Goal: Task Accomplishment & Management: Manage account settings

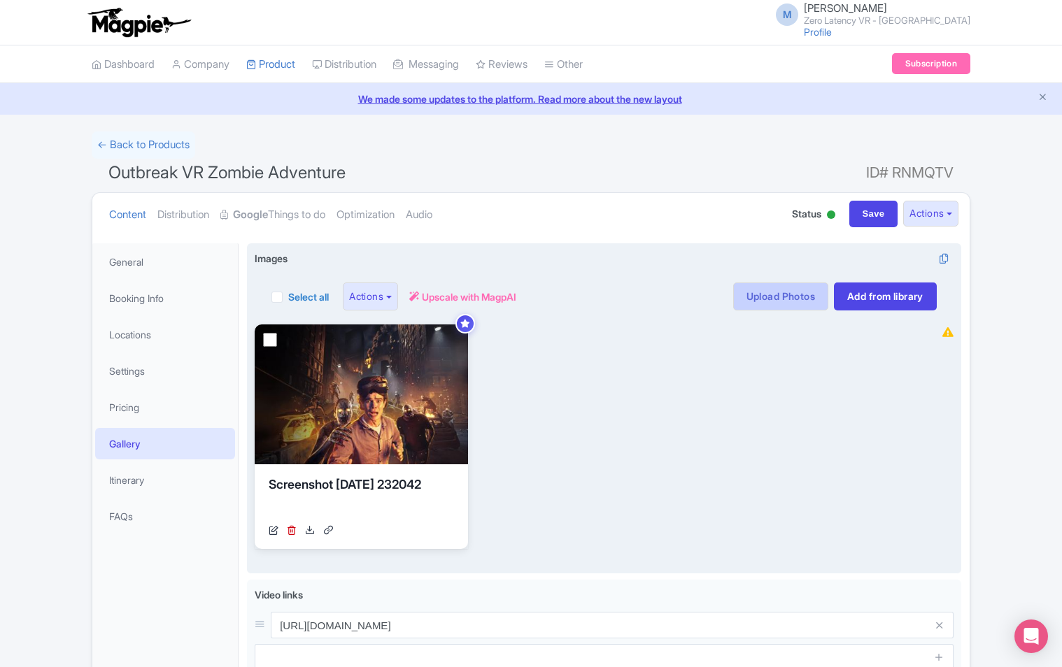
click at [783, 299] on link "Upload Photos" at bounding box center [780, 297] width 95 height 28
click at [755, 288] on link "Upload Photos" at bounding box center [780, 297] width 95 height 28
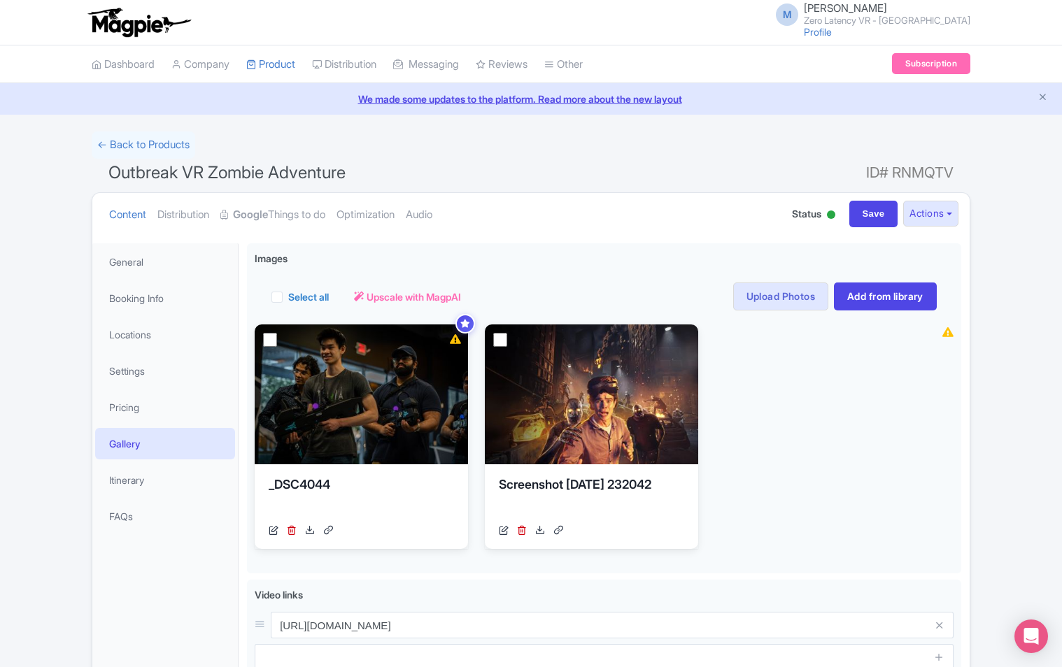
scroll to position [131, 0]
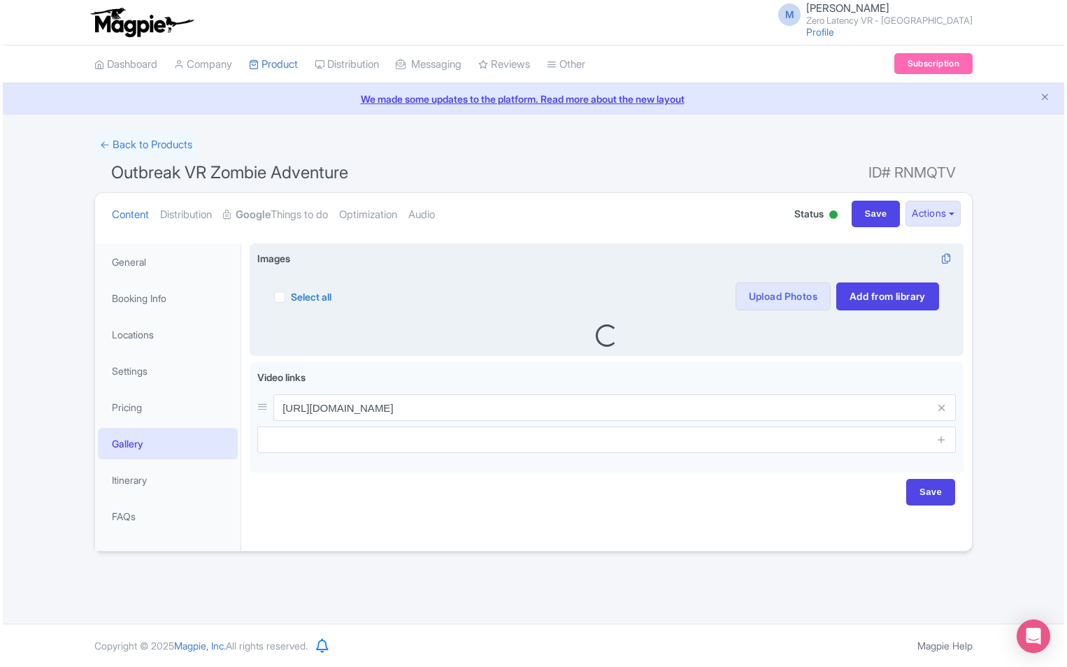
scroll to position [131, 0]
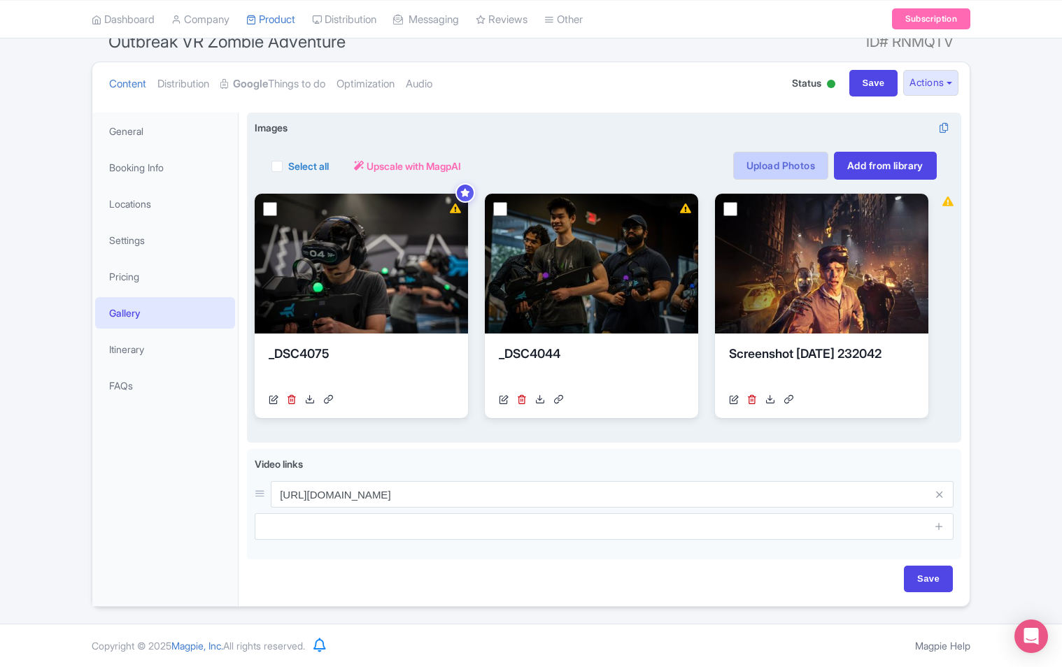
click at [764, 166] on link "Upload Photos" at bounding box center [780, 166] width 95 height 28
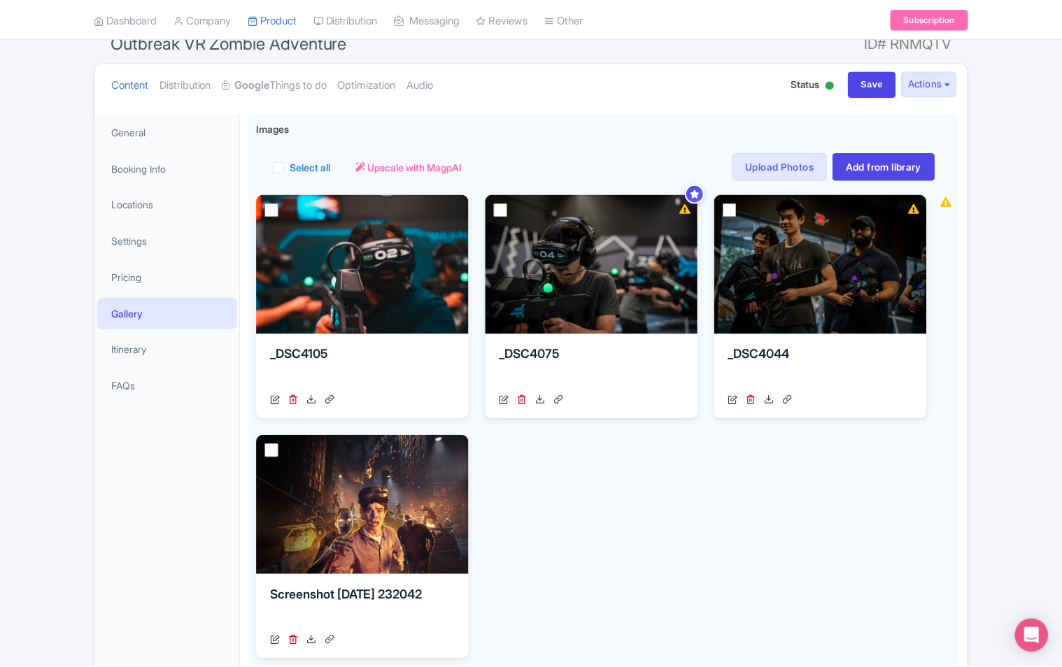
scroll to position [243, 0]
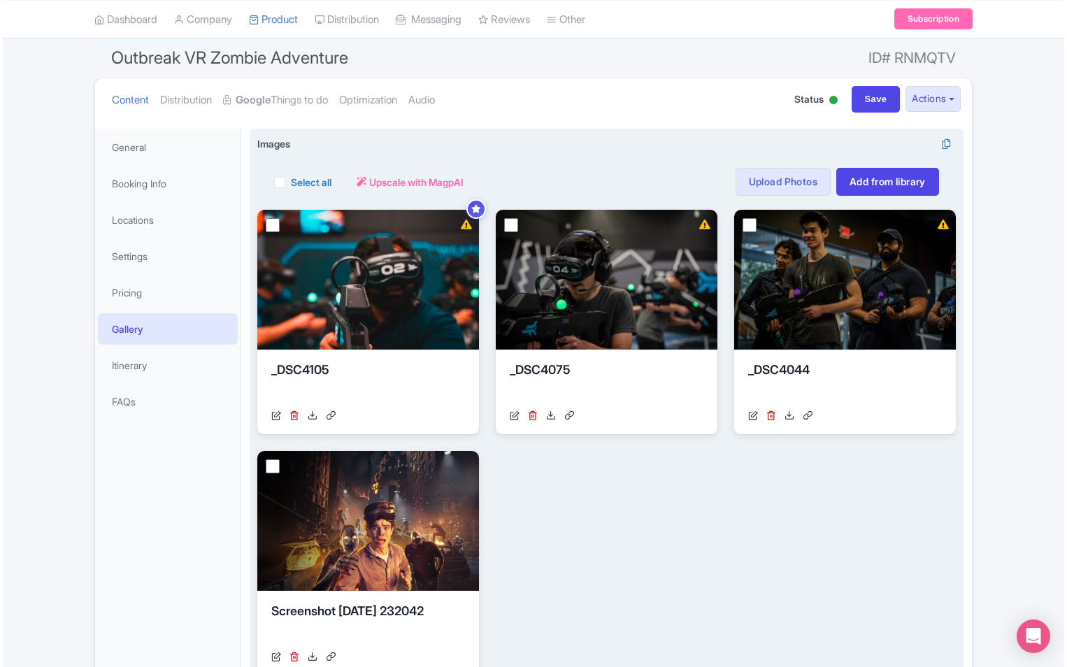
scroll to position [104, 0]
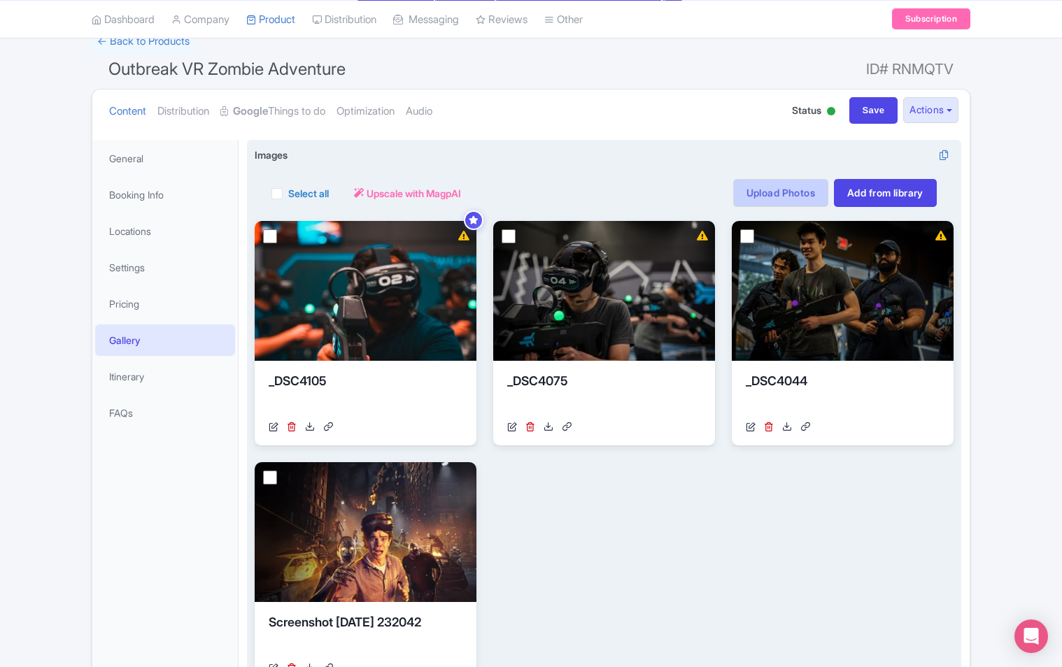
click at [768, 190] on link "Upload Photos" at bounding box center [780, 193] width 95 height 28
click at [740, 189] on link "Upload Photos" at bounding box center [780, 193] width 95 height 28
click at [785, 197] on link "Upload Photos" at bounding box center [780, 193] width 95 height 28
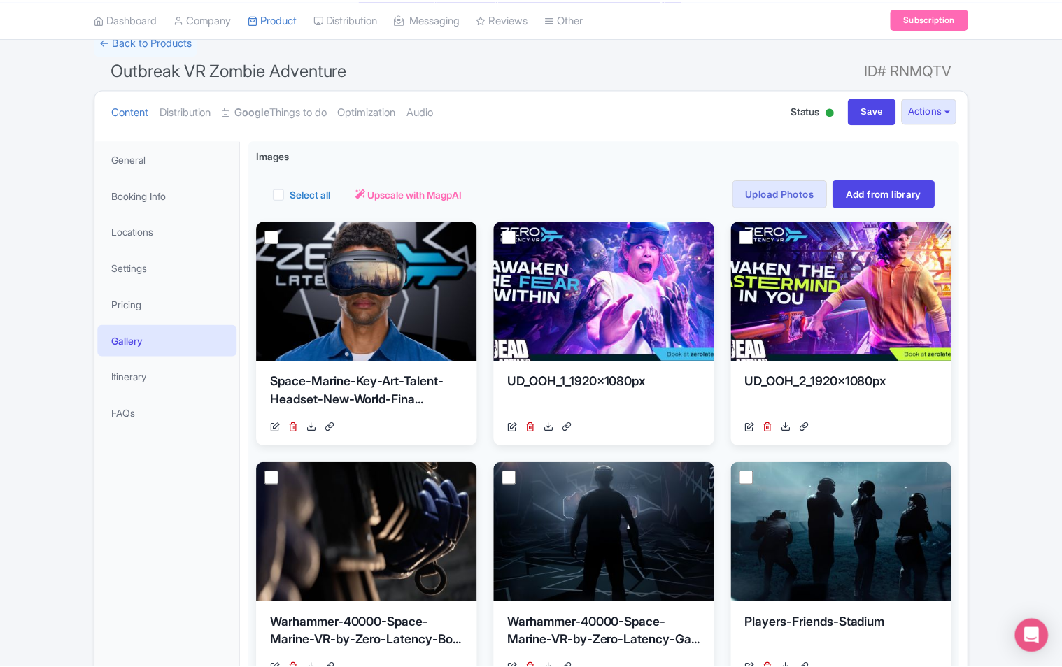
scroll to position [243, 0]
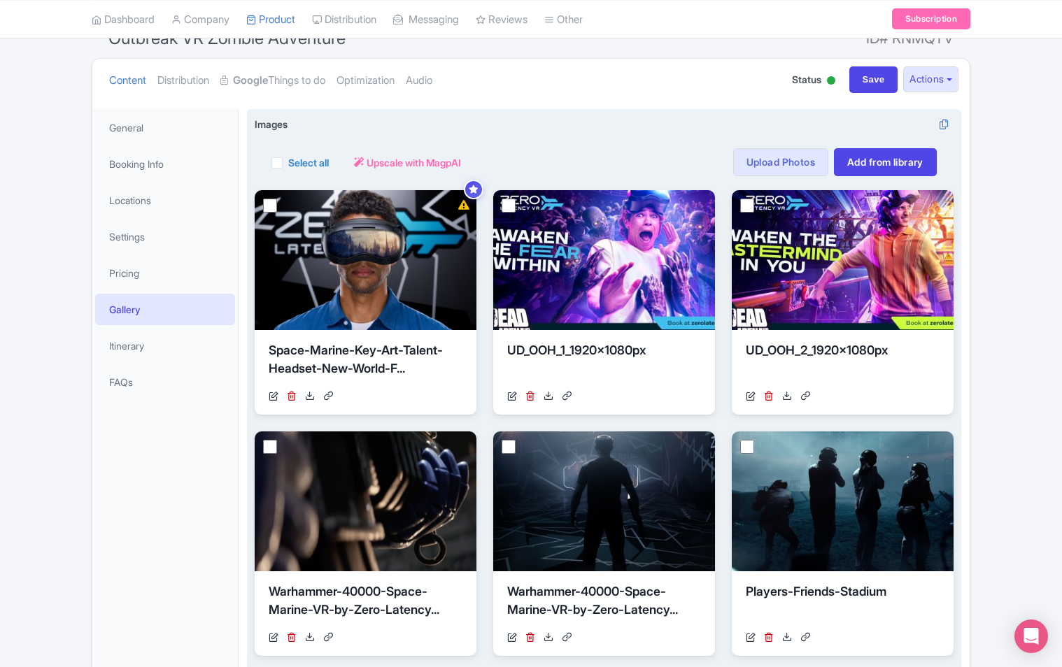
scroll to position [140, 0]
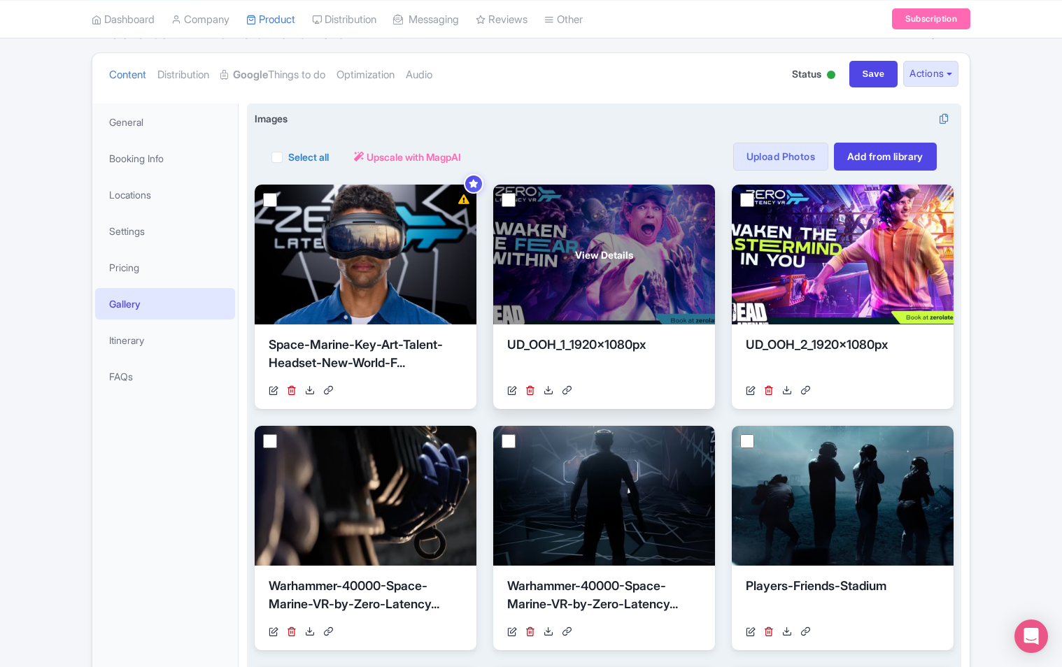
click at [505, 199] on input "checkbox" at bounding box center [509, 200] width 14 height 14
checkbox input "true"
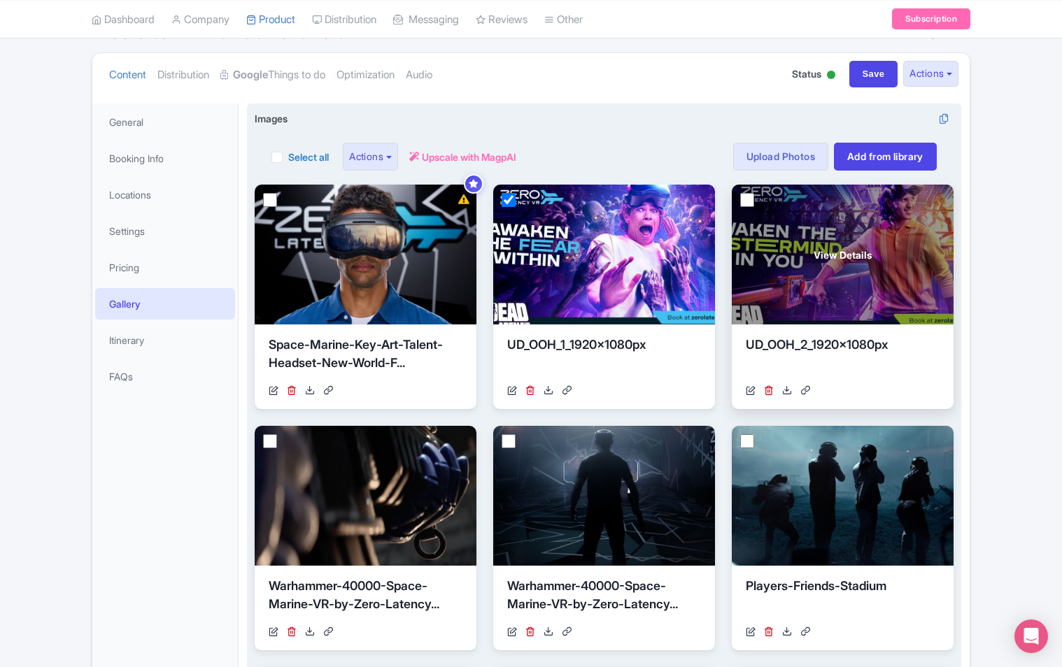
click at [741, 200] on input "checkbox" at bounding box center [747, 200] width 14 height 14
checkbox input "true"
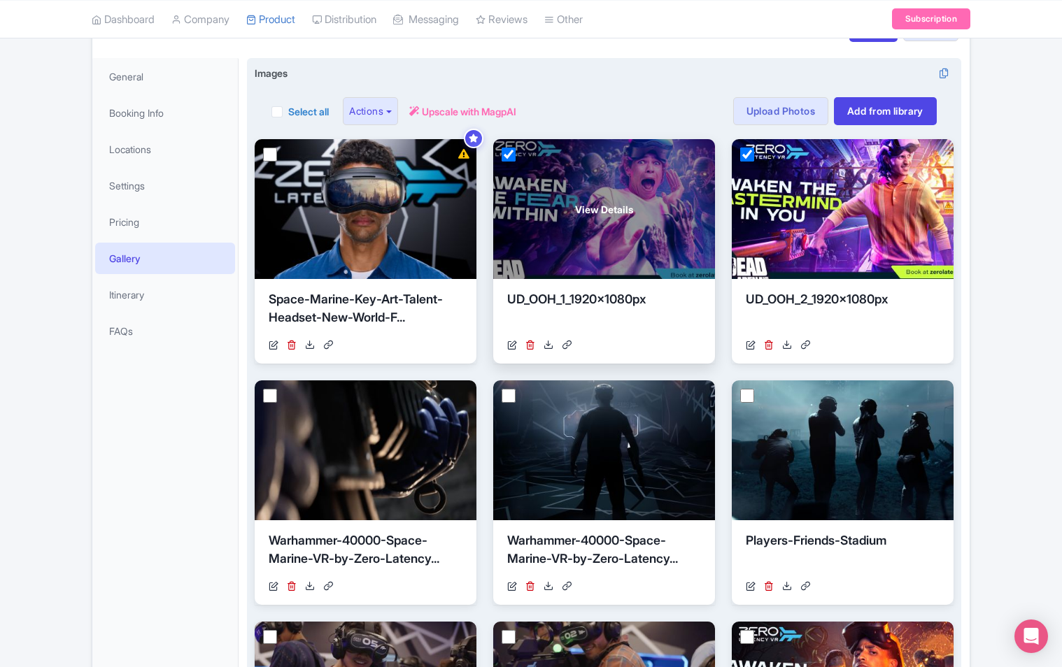
scroll to position [210, 0]
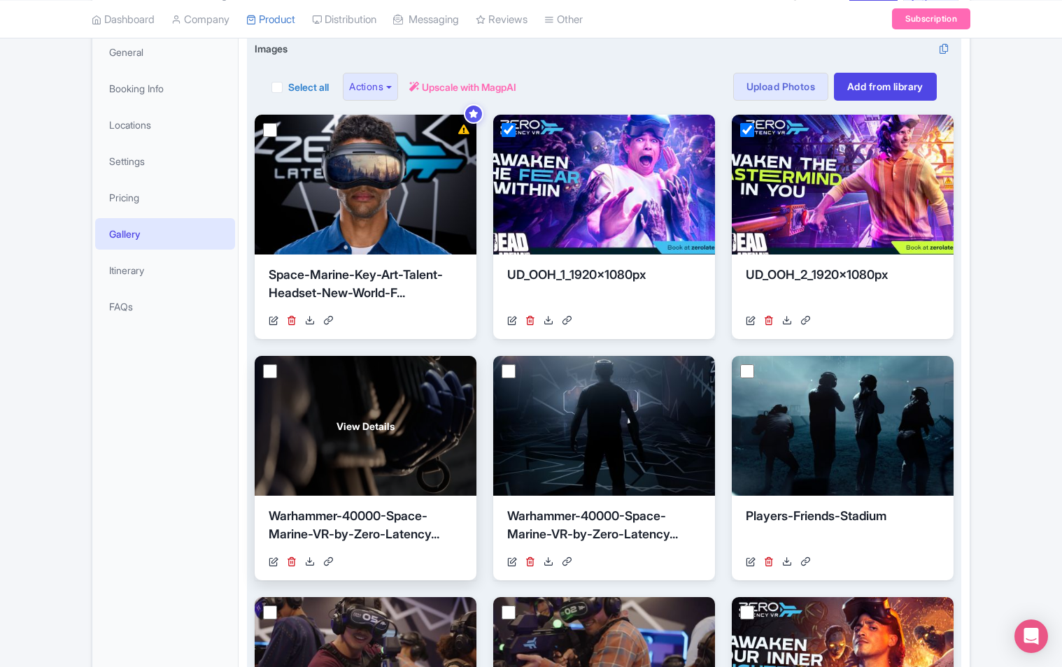
click at [264, 374] on input "checkbox" at bounding box center [270, 371] width 14 height 14
checkbox input "true"
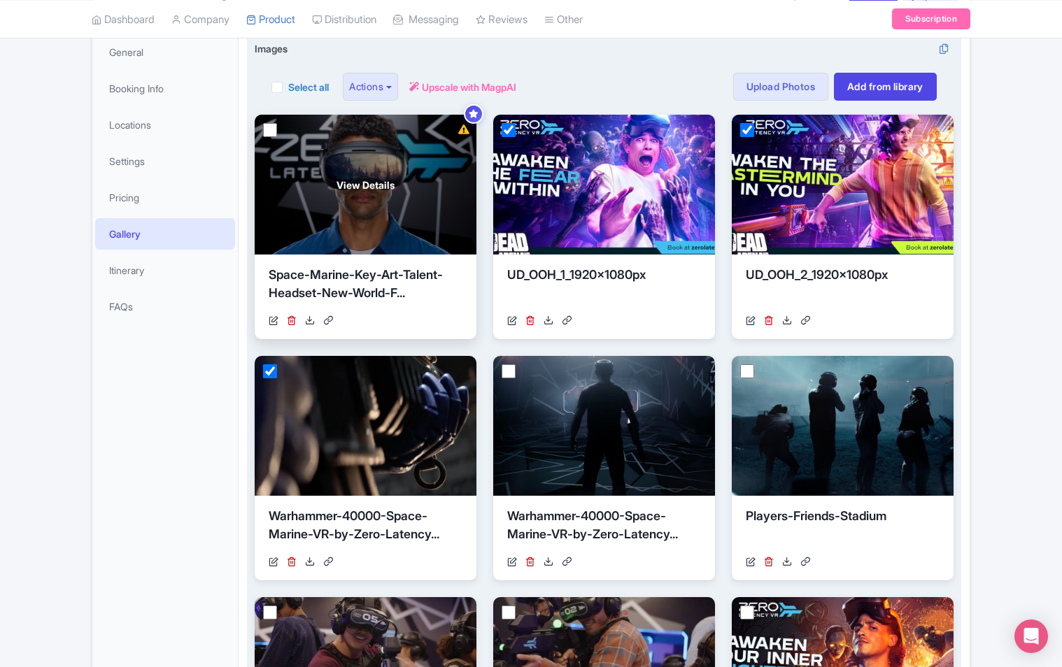
click at [272, 131] on input "checkbox" at bounding box center [270, 130] width 14 height 14
checkbox input "true"
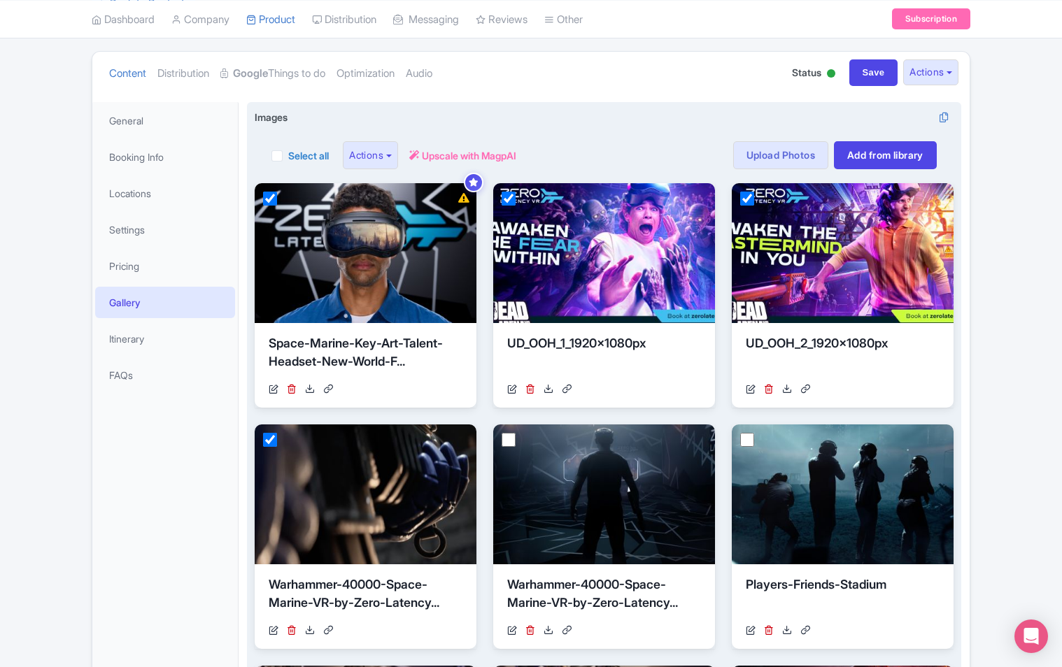
scroll to position [140, 0]
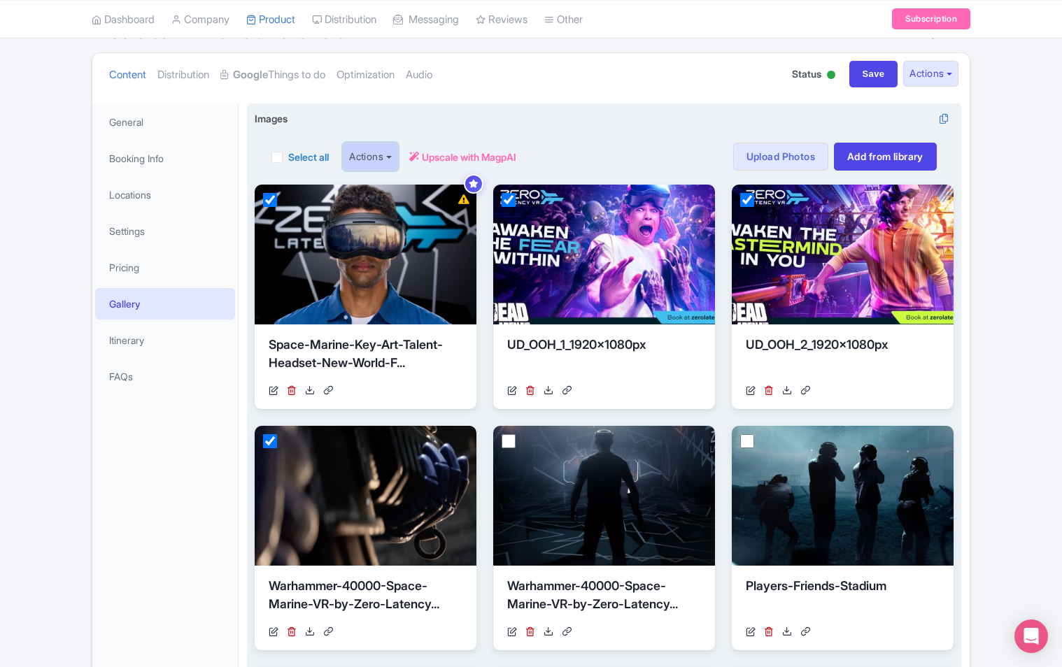
click at [388, 168] on button "Actions" at bounding box center [370, 157] width 55 height 28
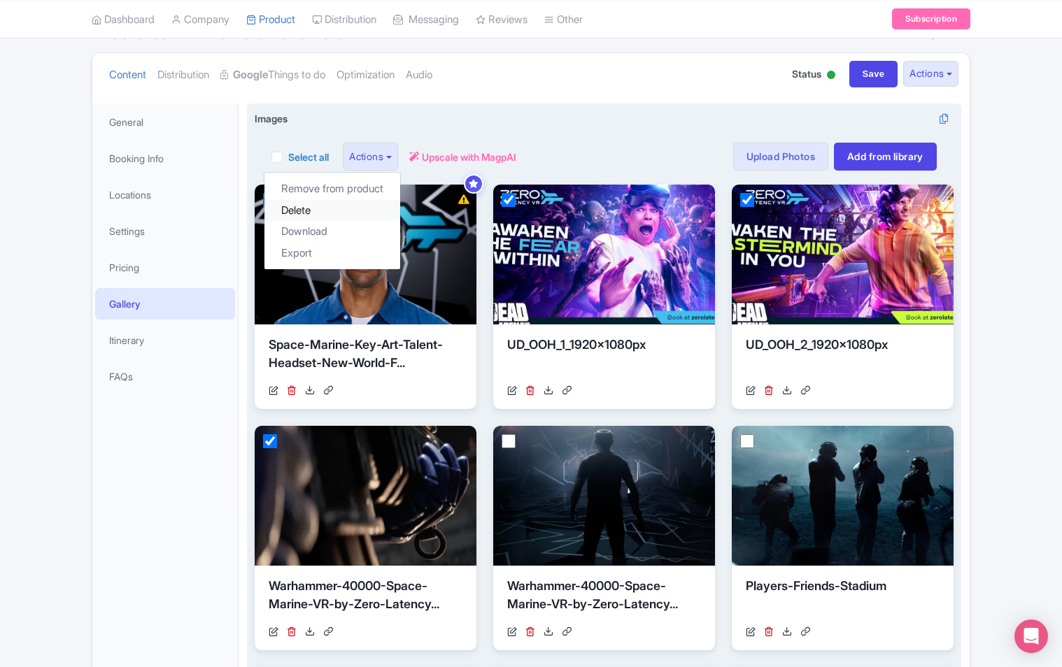
click at [335, 210] on link "Delete" at bounding box center [332, 211] width 136 height 22
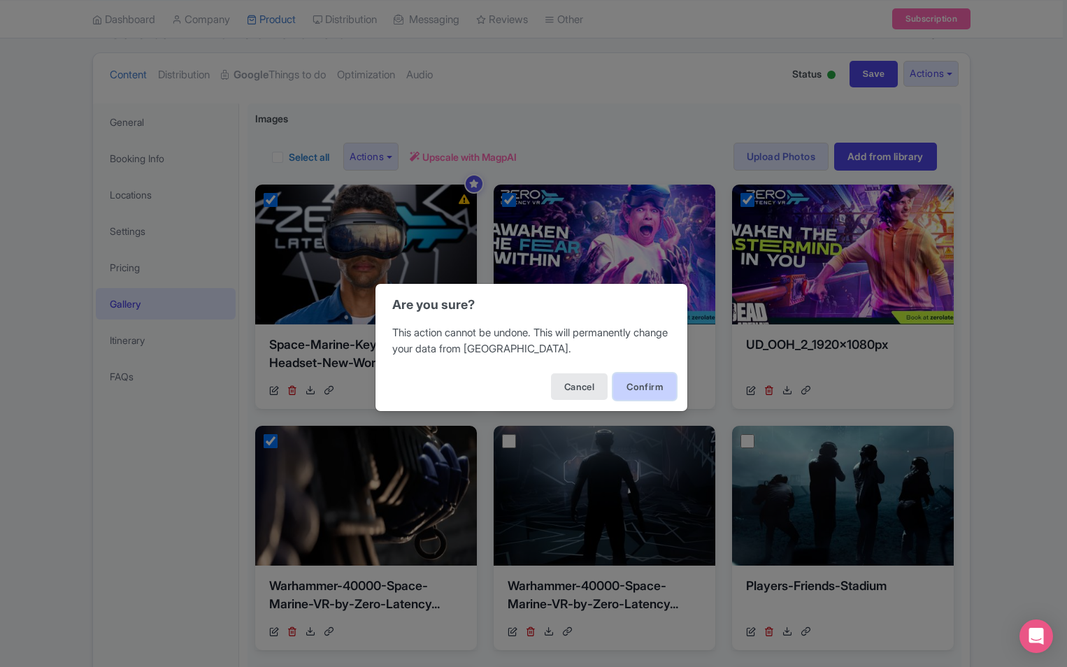
click at [658, 388] on button "Confirm" at bounding box center [644, 387] width 63 height 27
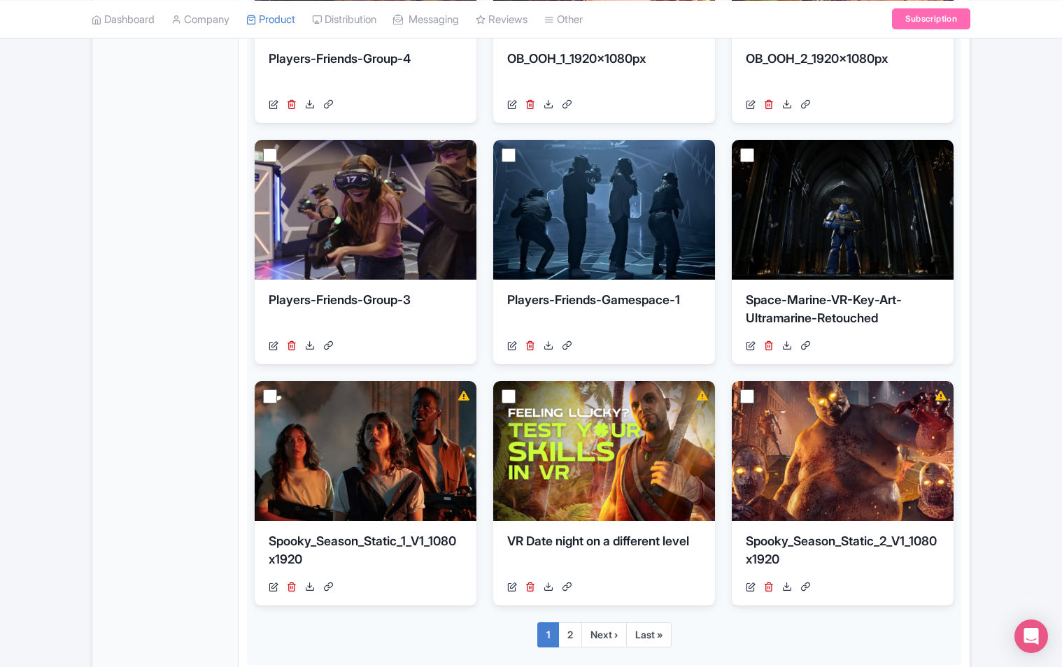
scroll to position [700, 0]
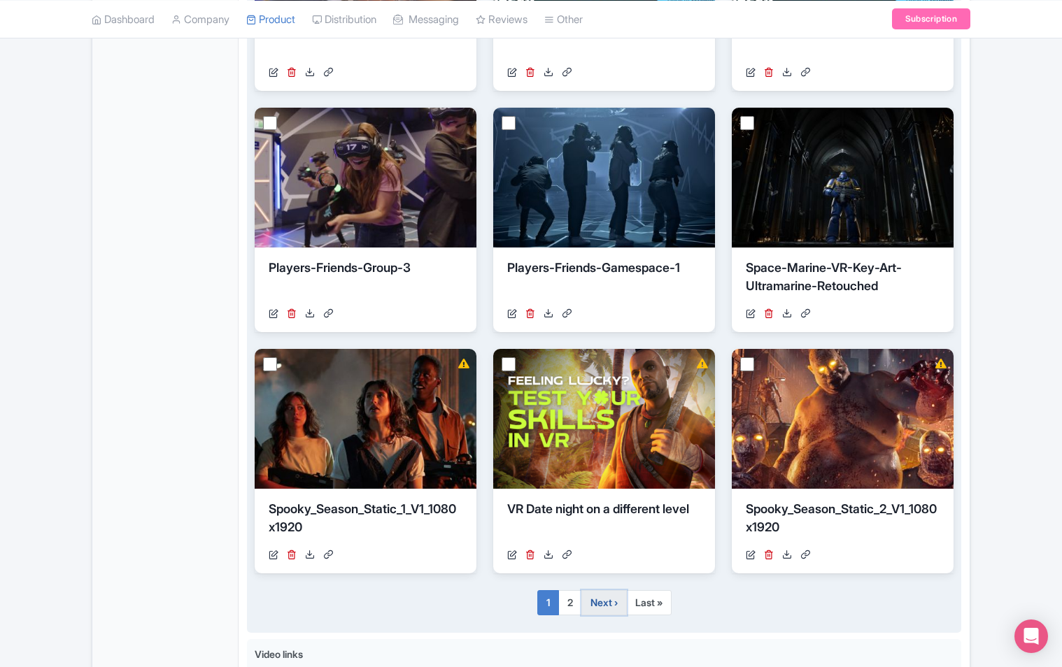
click at [608, 604] on link "Next ›" at bounding box center [603, 602] width 45 height 25
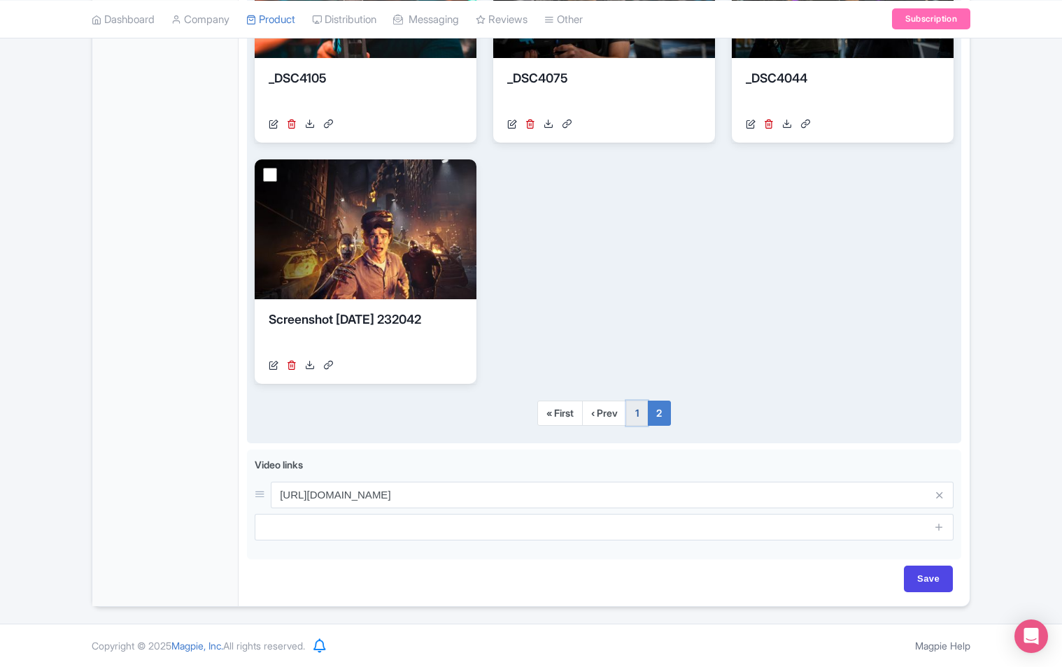
click at [641, 416] on link "1" at bounding box center [637, 413] width 22 height 25
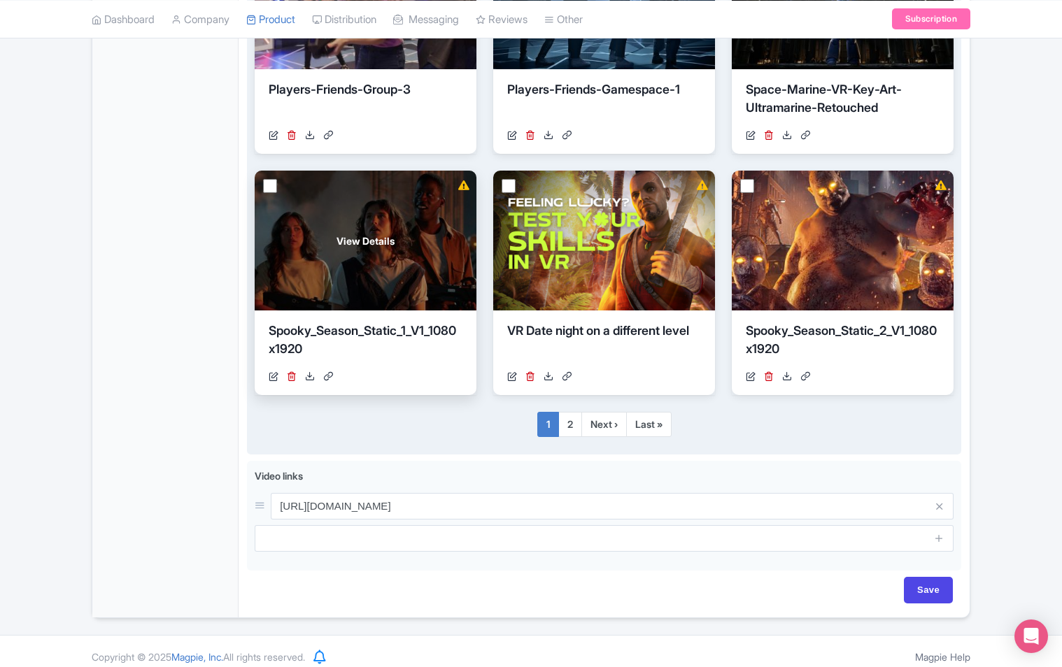
scroll to position [889, 0]
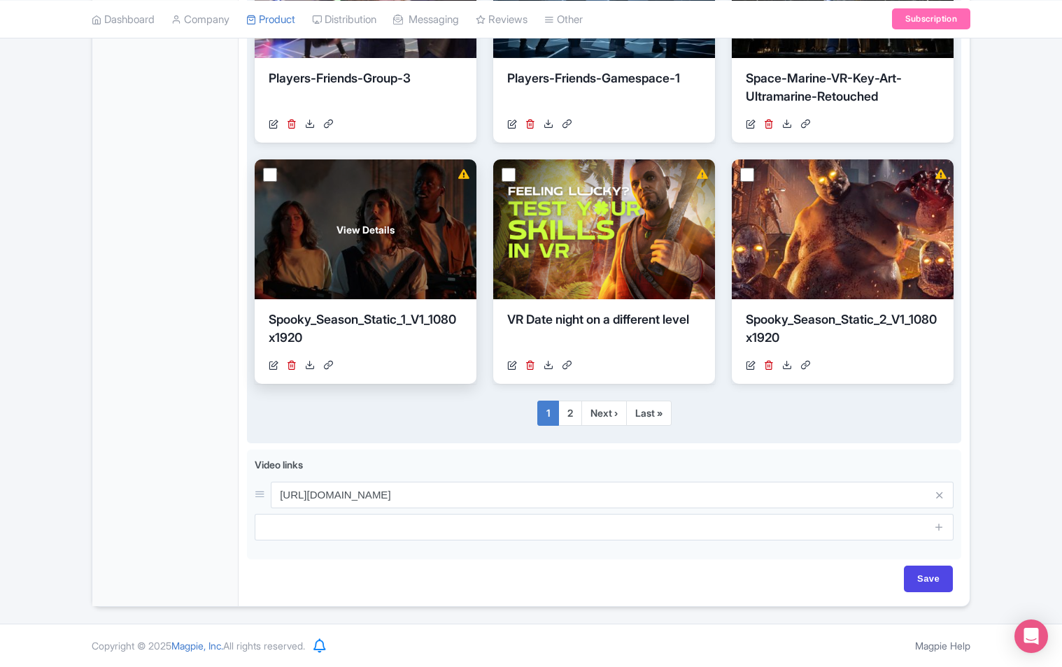
click at [270, 174] on input "checkbox" at bounding box center [270, 175] width 14 height 14
checkbox input "true"
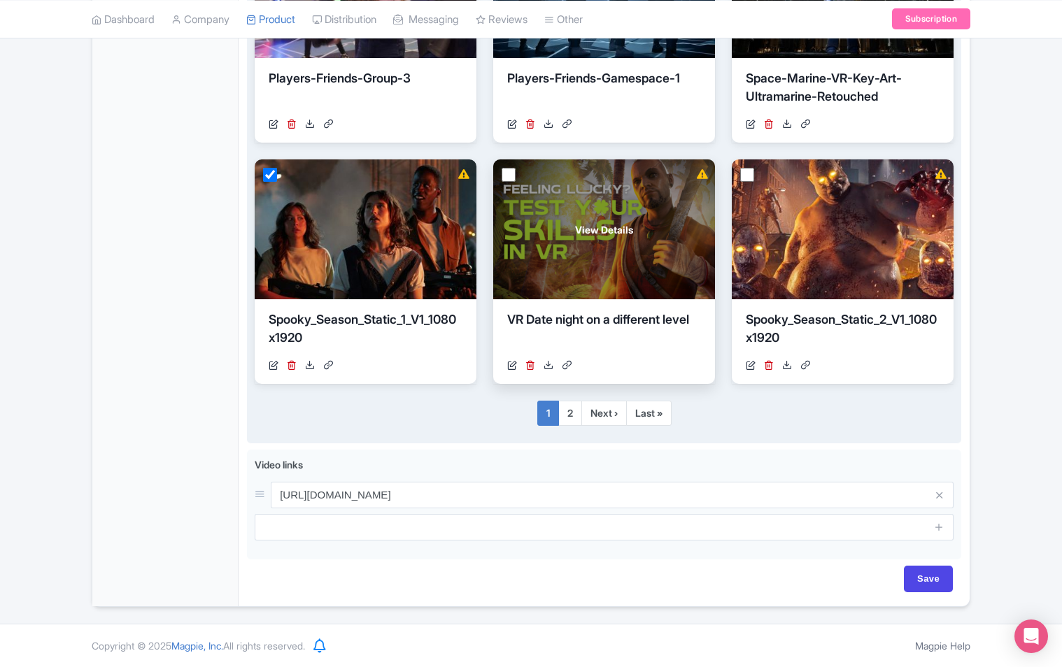
click at [506, 176] on input "checkbox" at bounding box center [509, 175] width 14 height 14
checkbox input "true"
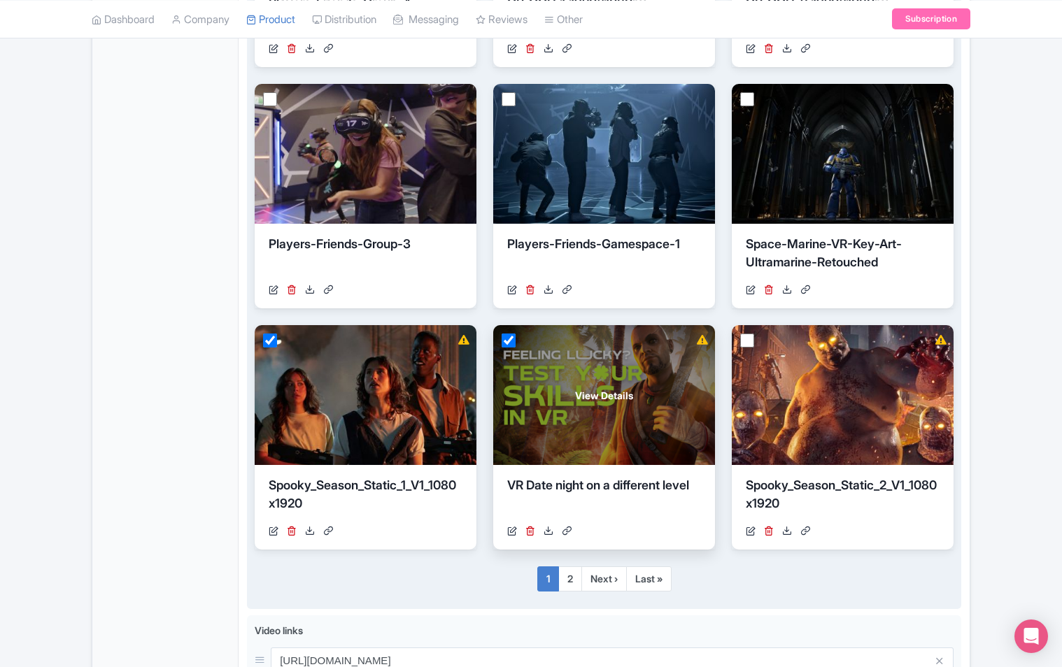
scroll to position [679, 0]
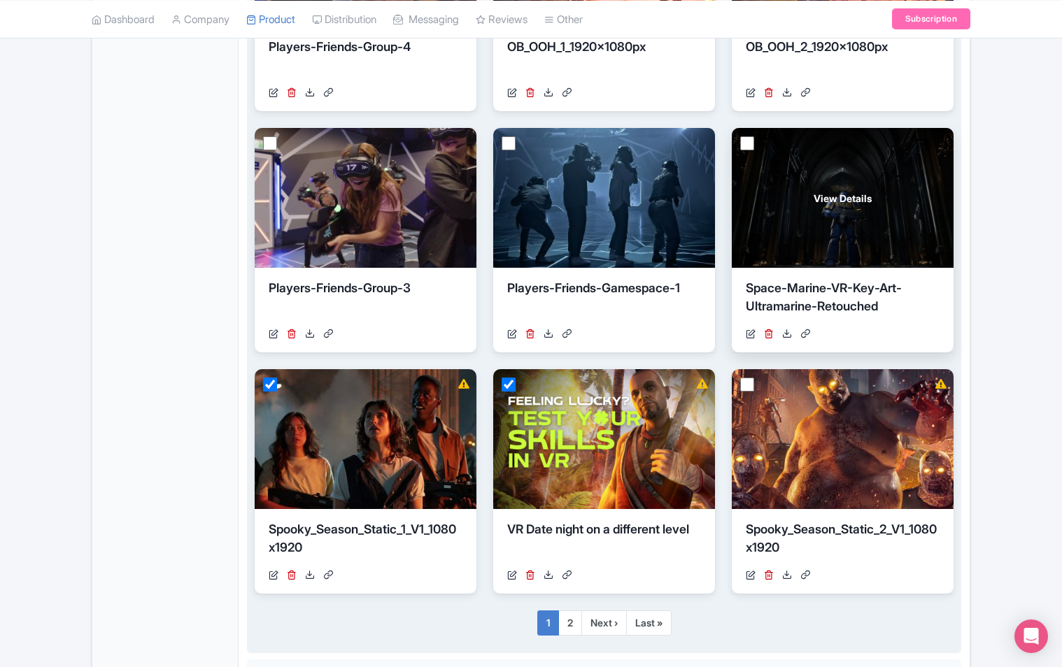
click at [746, 142] on input "checkbox" at bounding box center [747, 143] width 14 height 14
checkbox input "true"
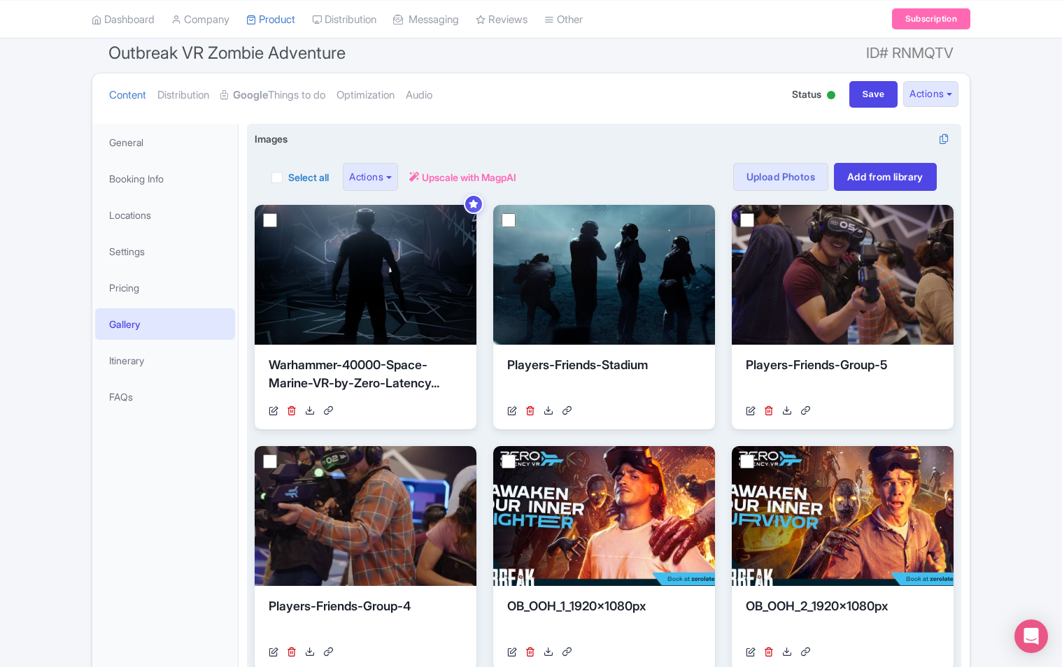
scroll to position [50, 0]
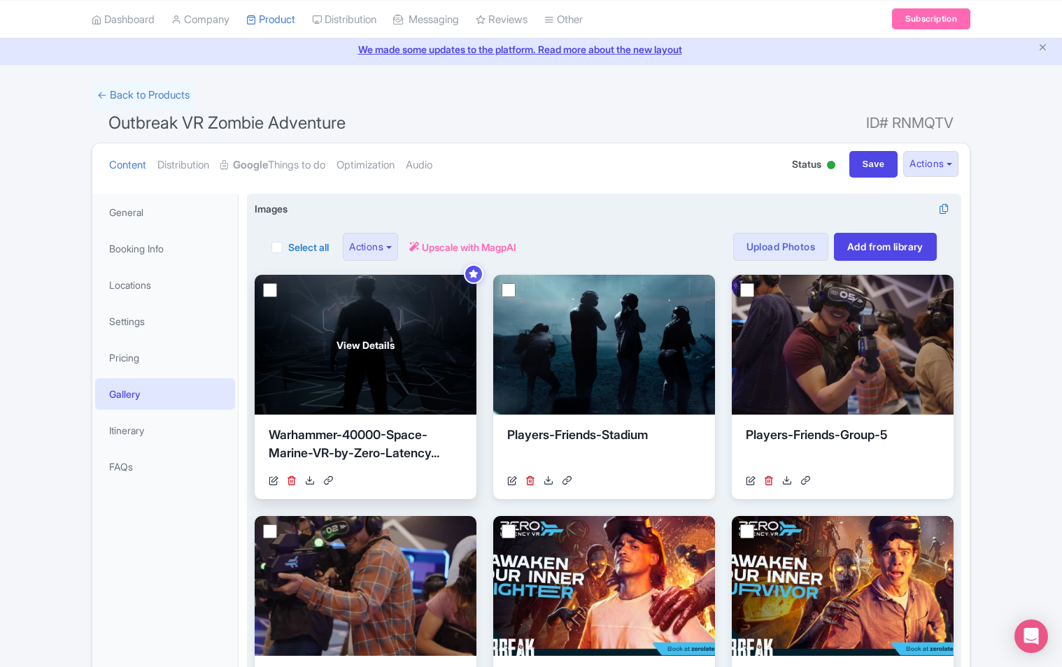
click at [267, 288] on input "checkbox" at bounding box center [270, 290] width 14 height 14
checkbox input "true"
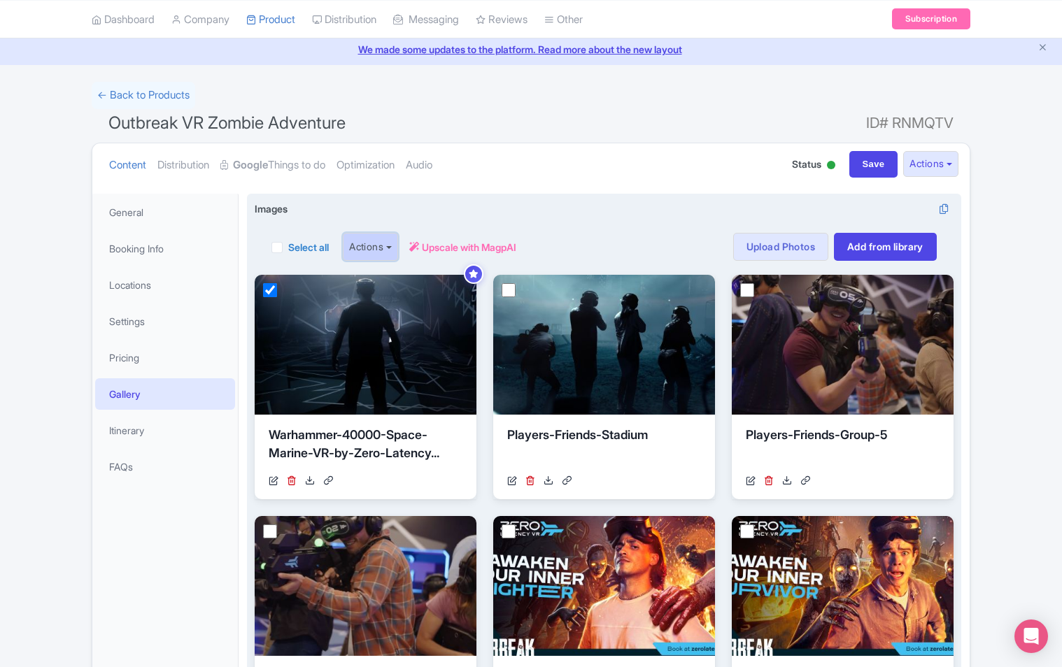
click at [378, 243] on button "Actions" at bounding box center [370, 247] width 55 height 28
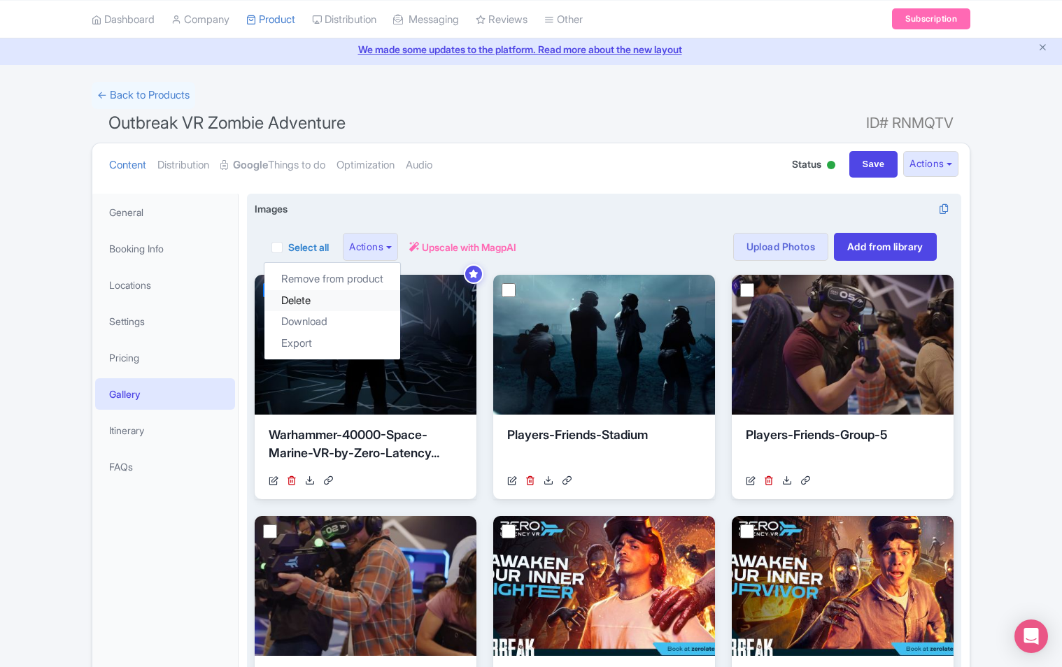
click at [335, 301] on link "Delete" at bounding box center [332, 301] width 136 height 22
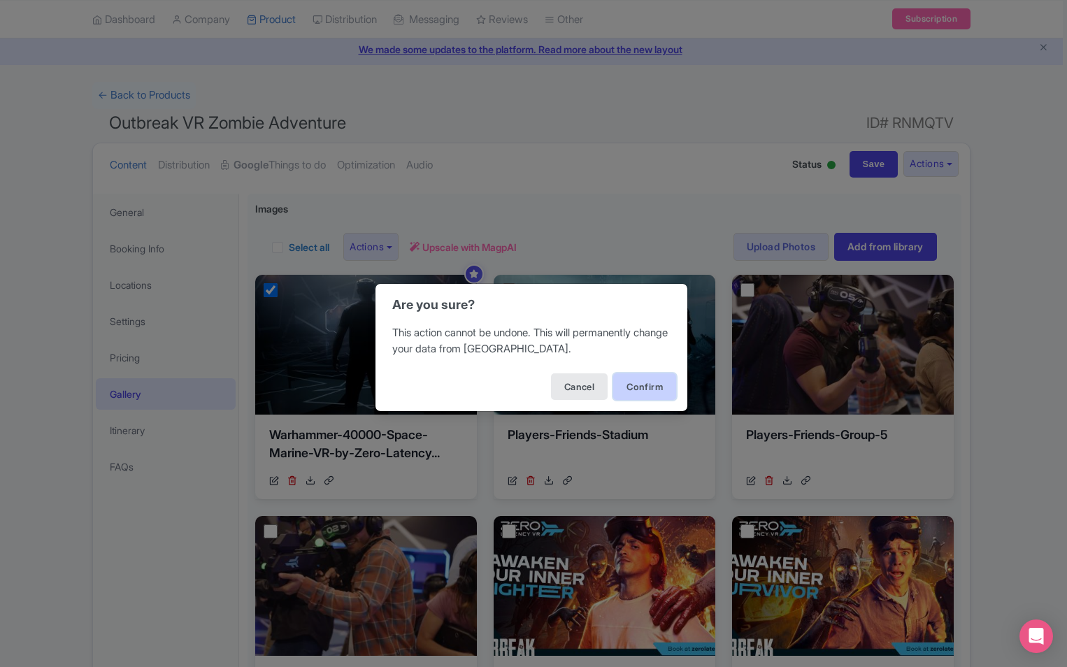
click at [633, 383] on button "Confirm" at bounding box center [644, 387] width 63 height 27
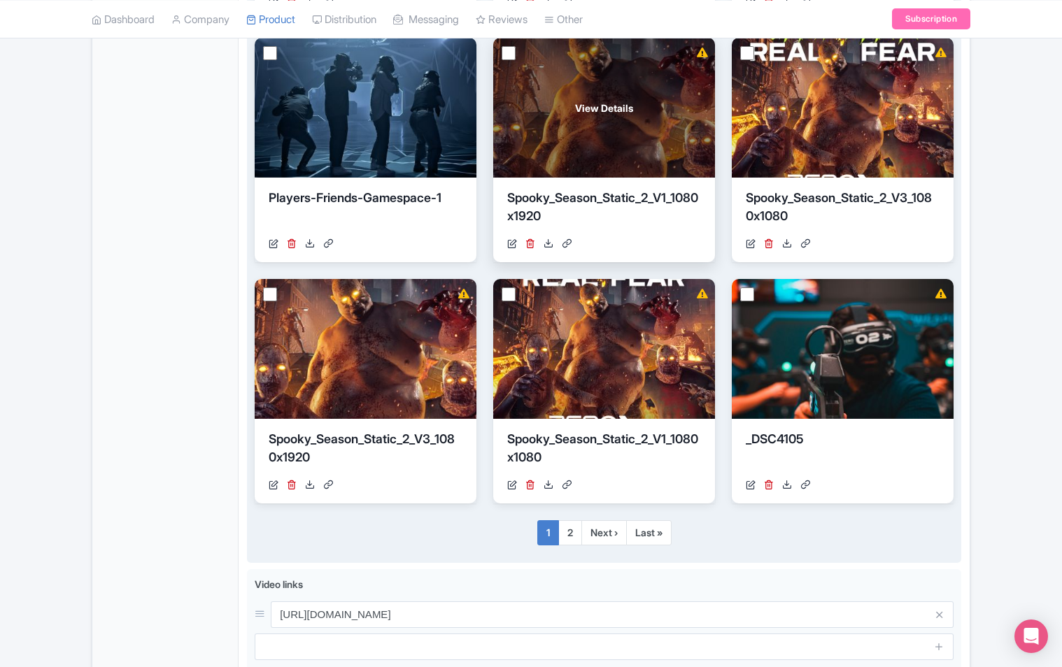
scroll to position [839, 0]
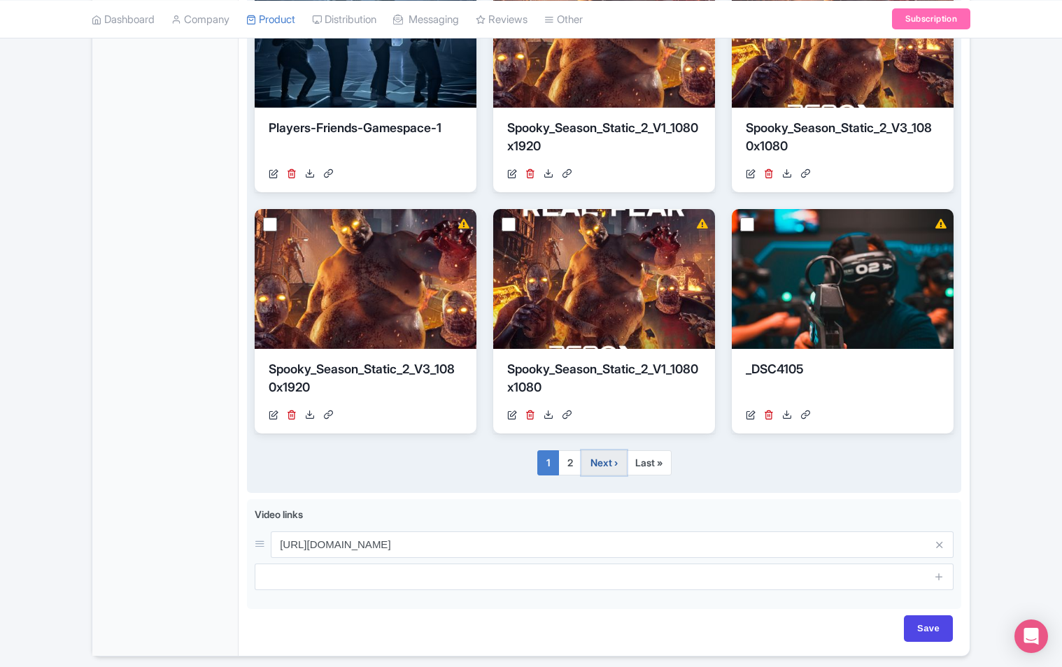
click at [598, 462] on link "Next ›" at bounding box center [603, 462] width 45 height 25
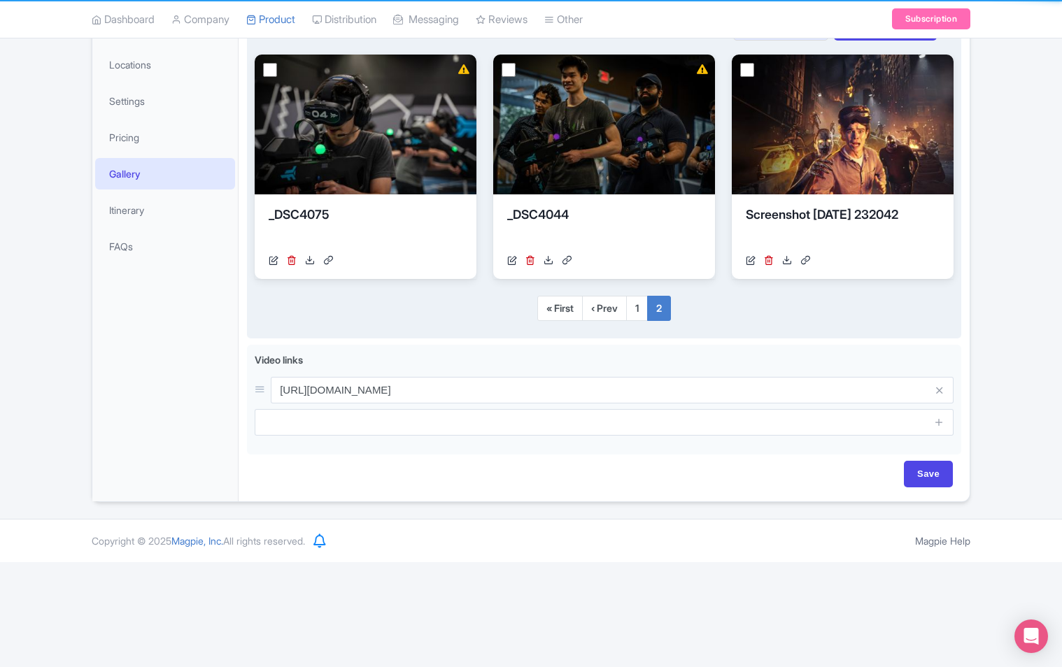
scroll to position [165, 0]
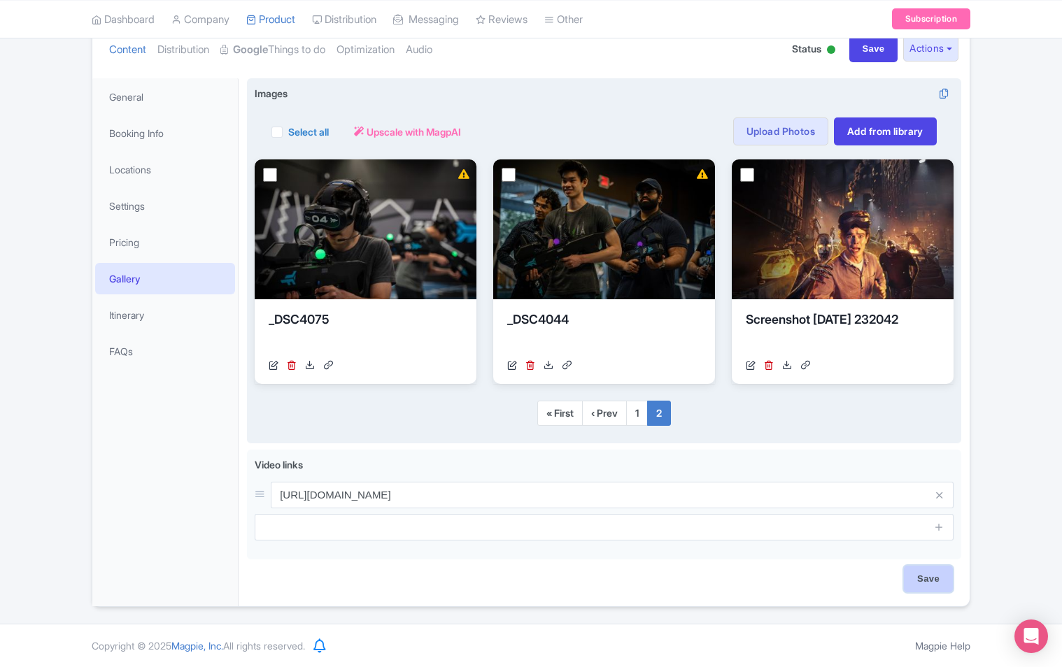
click at [923, 575] on input "Save" at bounding box center [928, 579] width 49 height 27
type input "Saving..."
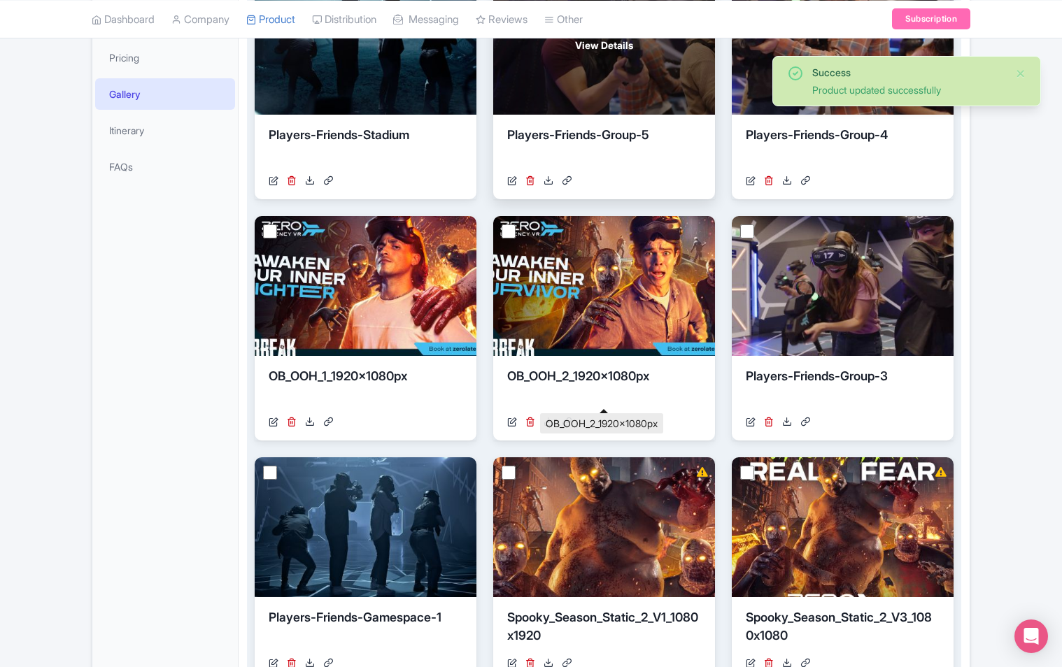
scroll to position [420, 0]
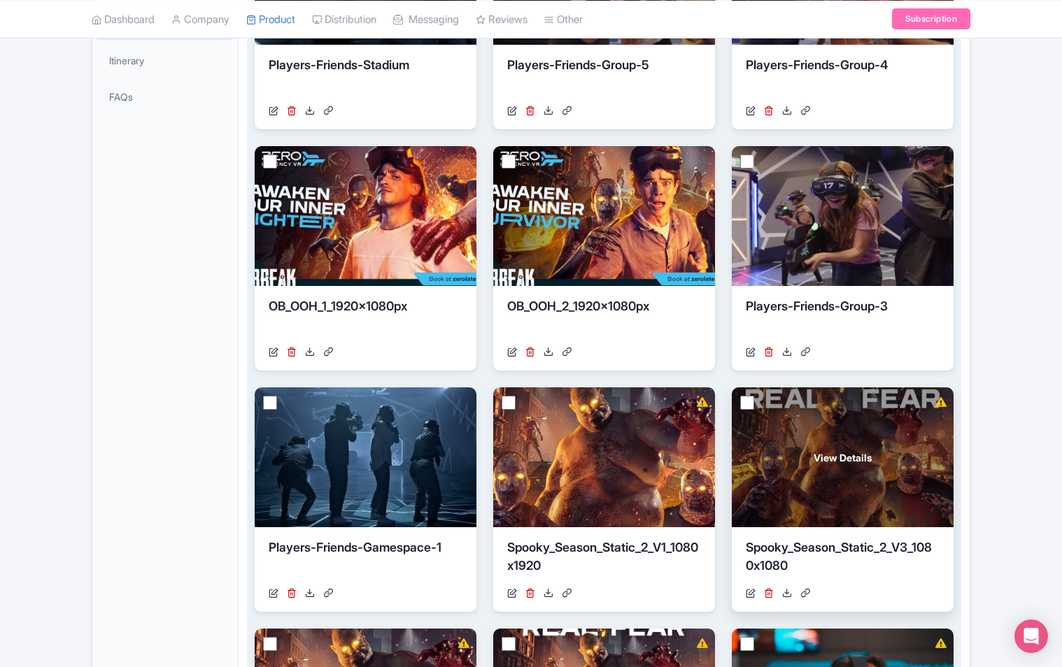
click at [753, 399] on input "checkbox" at bounding box center [747, 403] width 14 height 14
checkbox input "true"
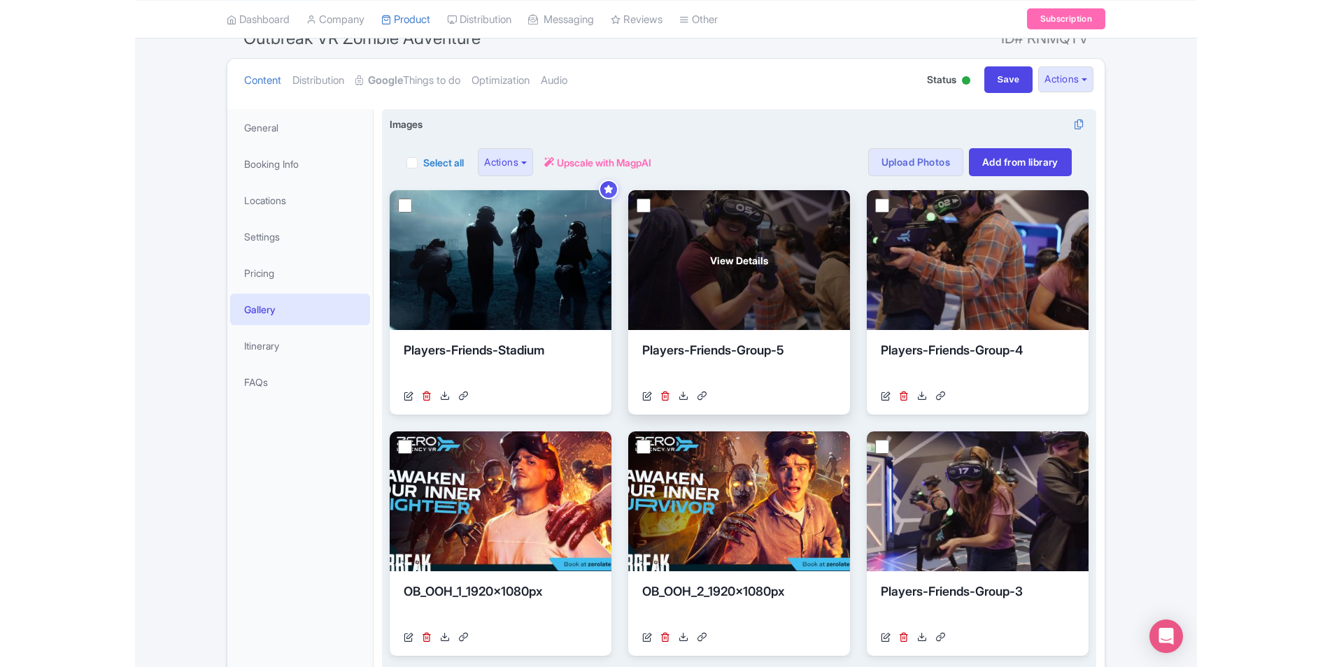
scroll to position [70, 0]
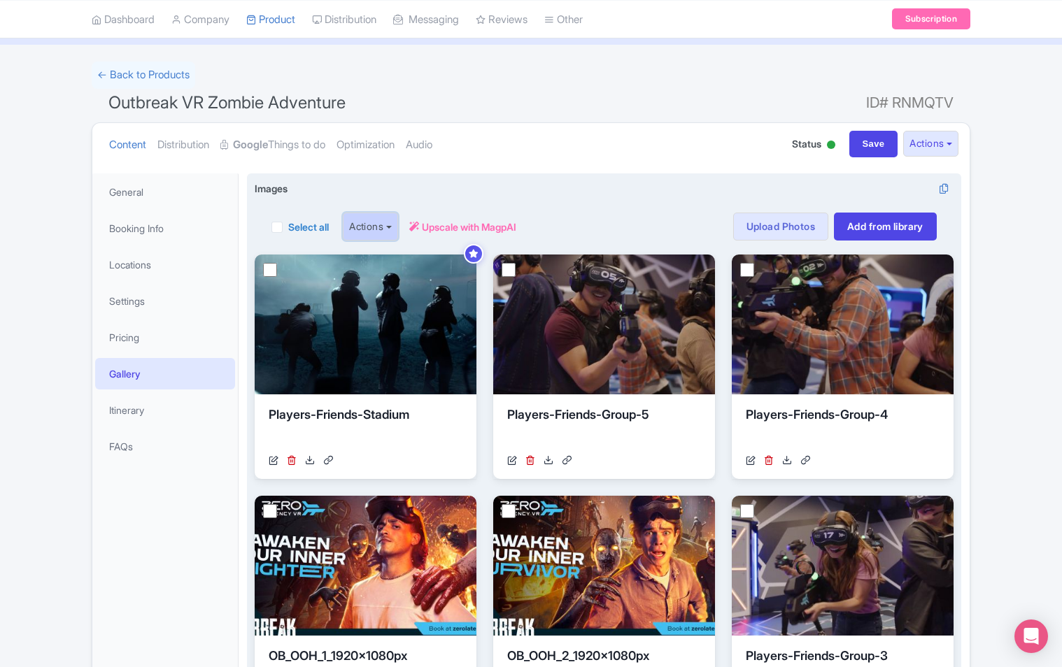
click at [384, 236] on button "Actions" at bounding box center [370, 227] width 55 height 28
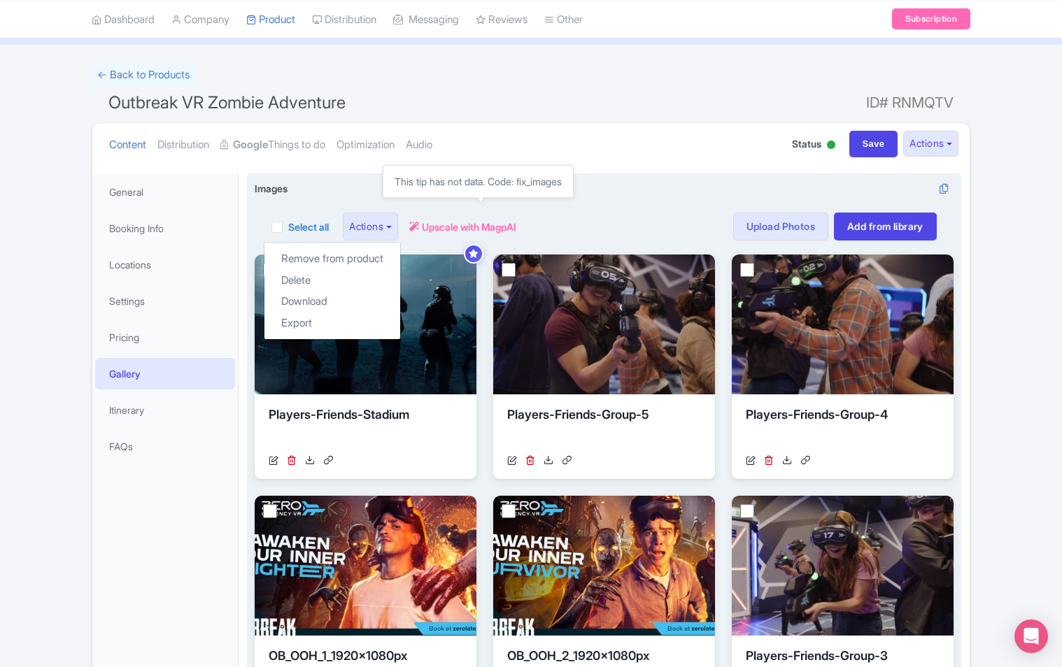
click at [446, 229] on span "Upscale with MagpAI" at bounding box center [469, 227] width 94 height 15
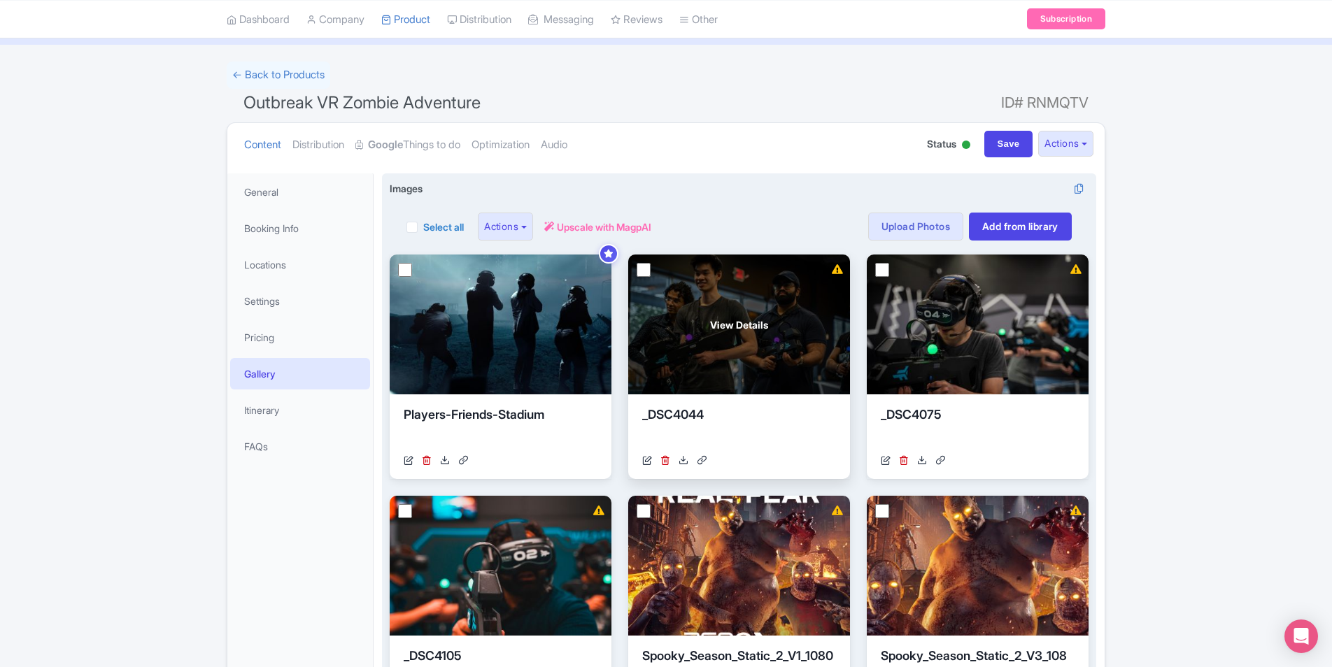
click at [645, 270] on input "checkbox" at bounding box center [644, 270] width 14 height 14
checkbox input "true"
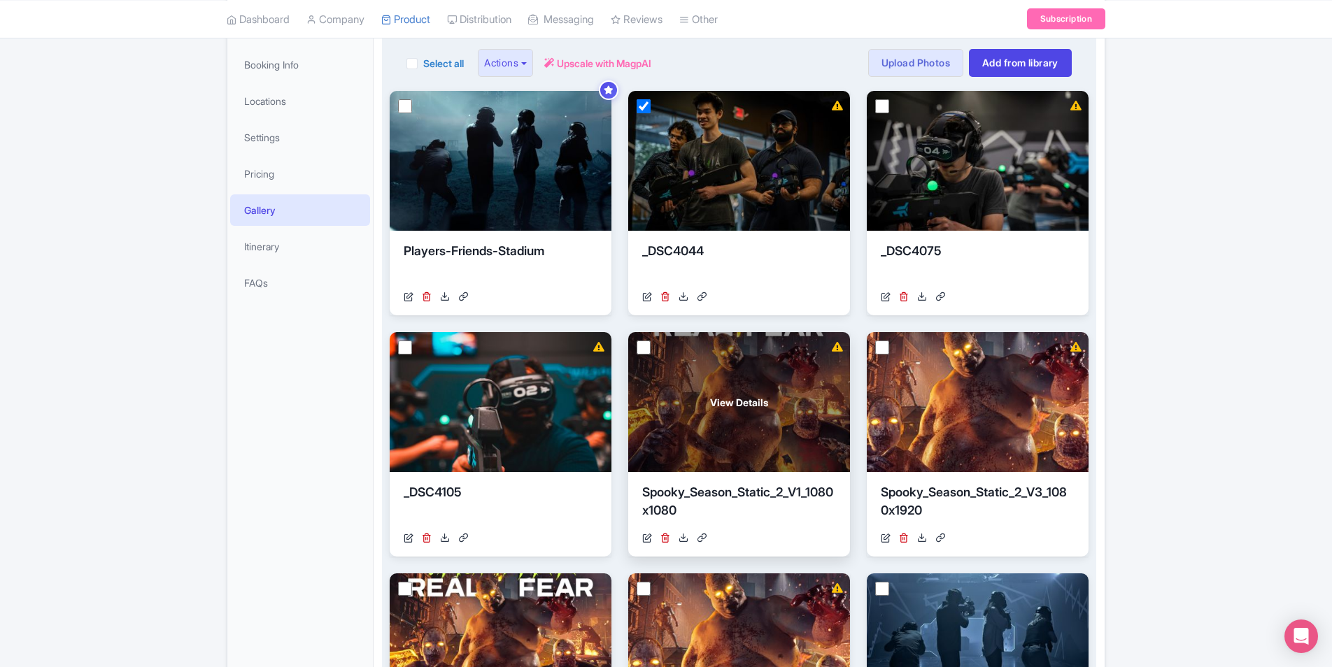
scroll to position [280, 0]
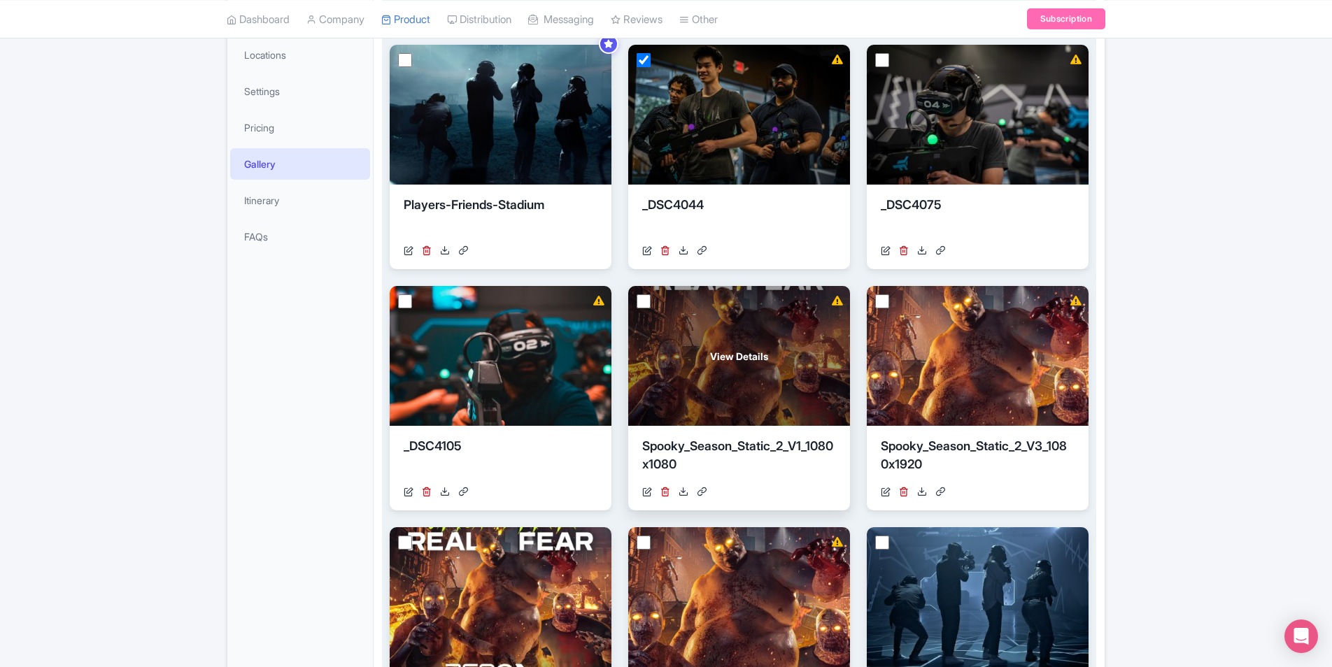
click at [644, 304] on input "checkbox" at bounding box center [644, 301] width 14 height 14
checkbox input "true"
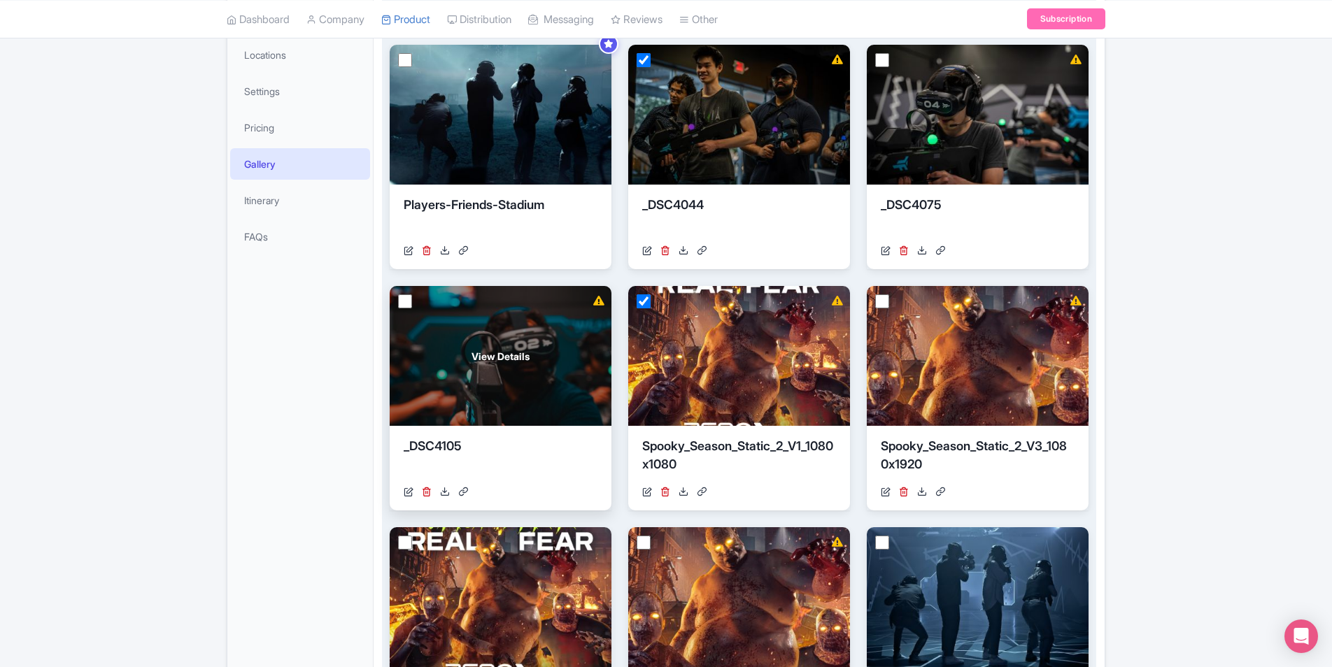
click at [404, 304] on input "checkbox" at bounding box center [405, 301] width 14 height 14
checkbox input "true"
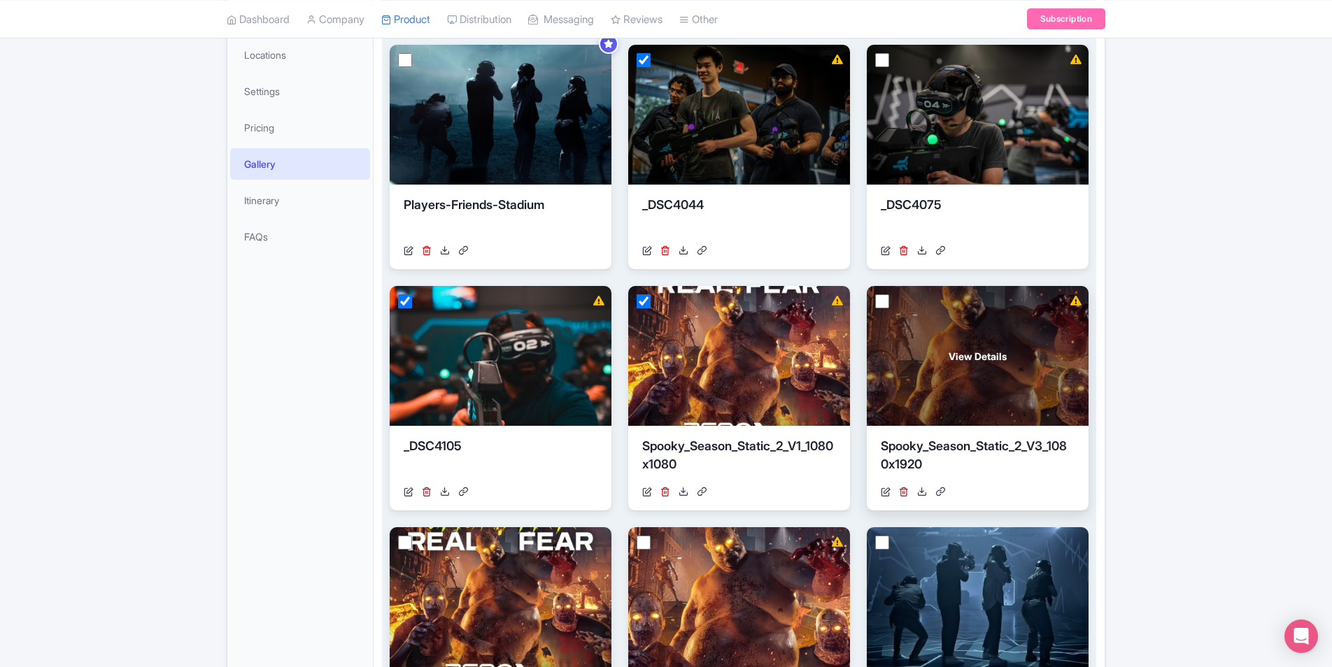
click at [885, 299] on input "checkbox" at bounding box center [882, 301] width 14 height 14
checkbox input "true"
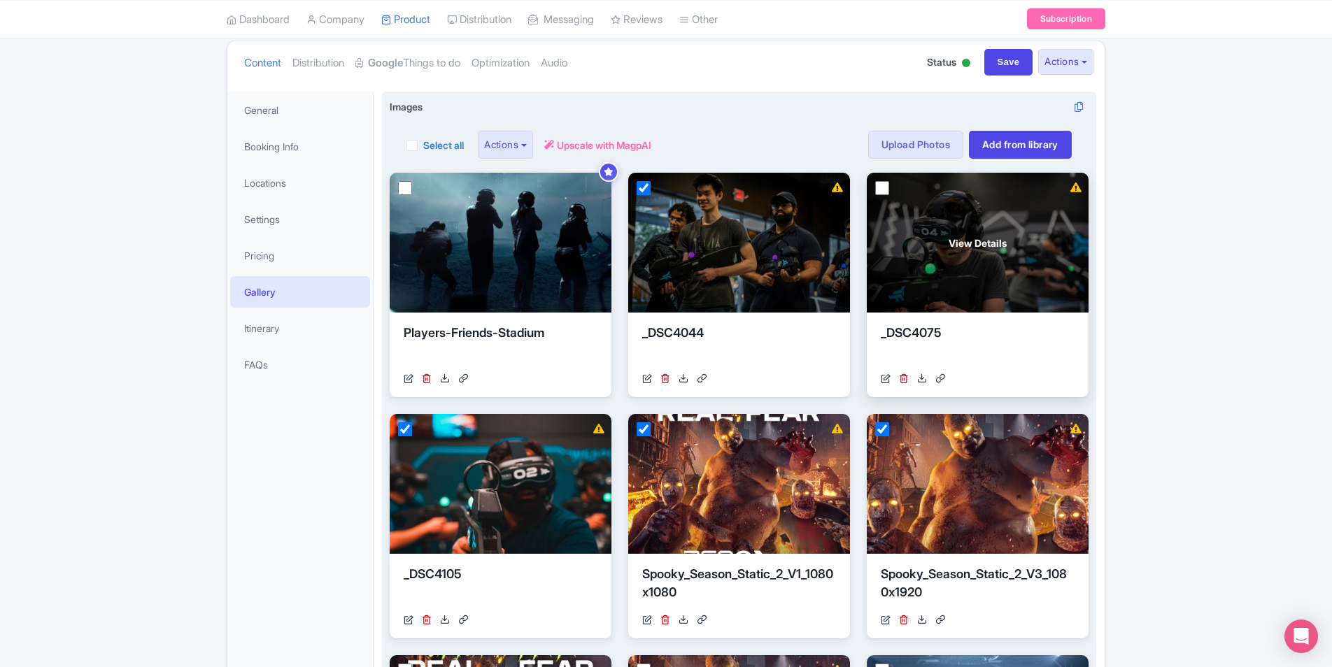
scroll to position [140, 0]
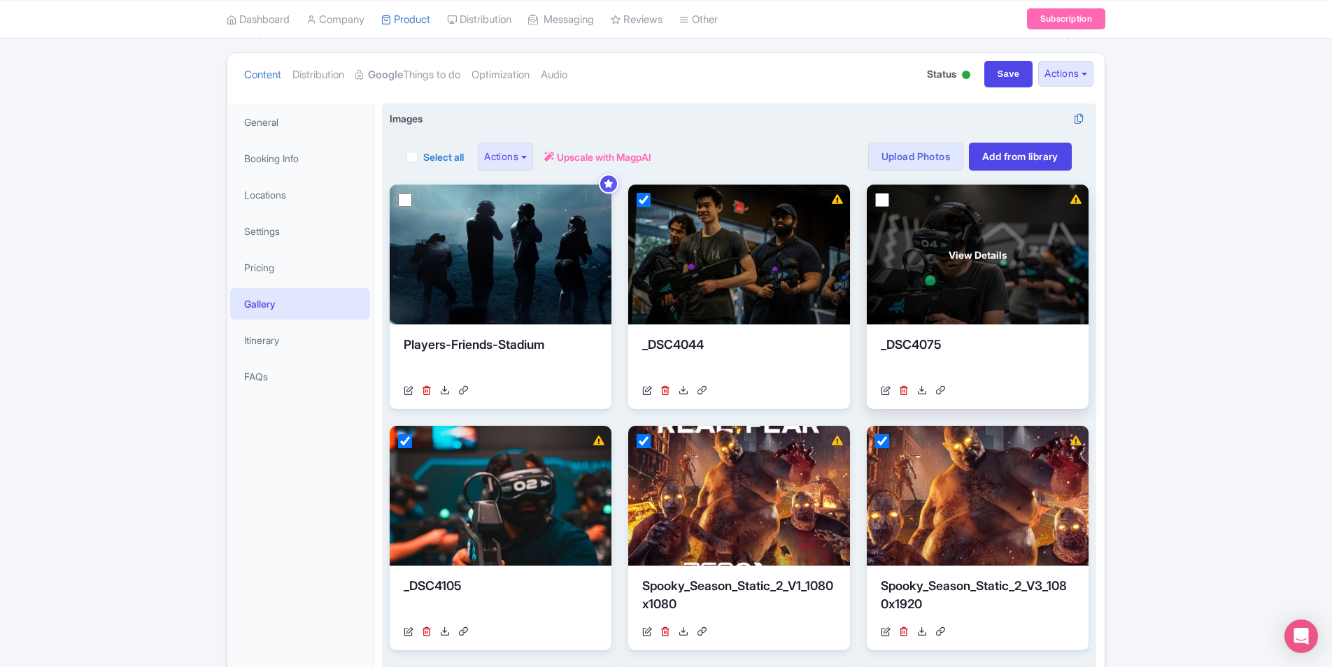
click at [882, 194] on input "checkbox" at bounding box center [882, 200] width 14 height 14
checkbox input "true"
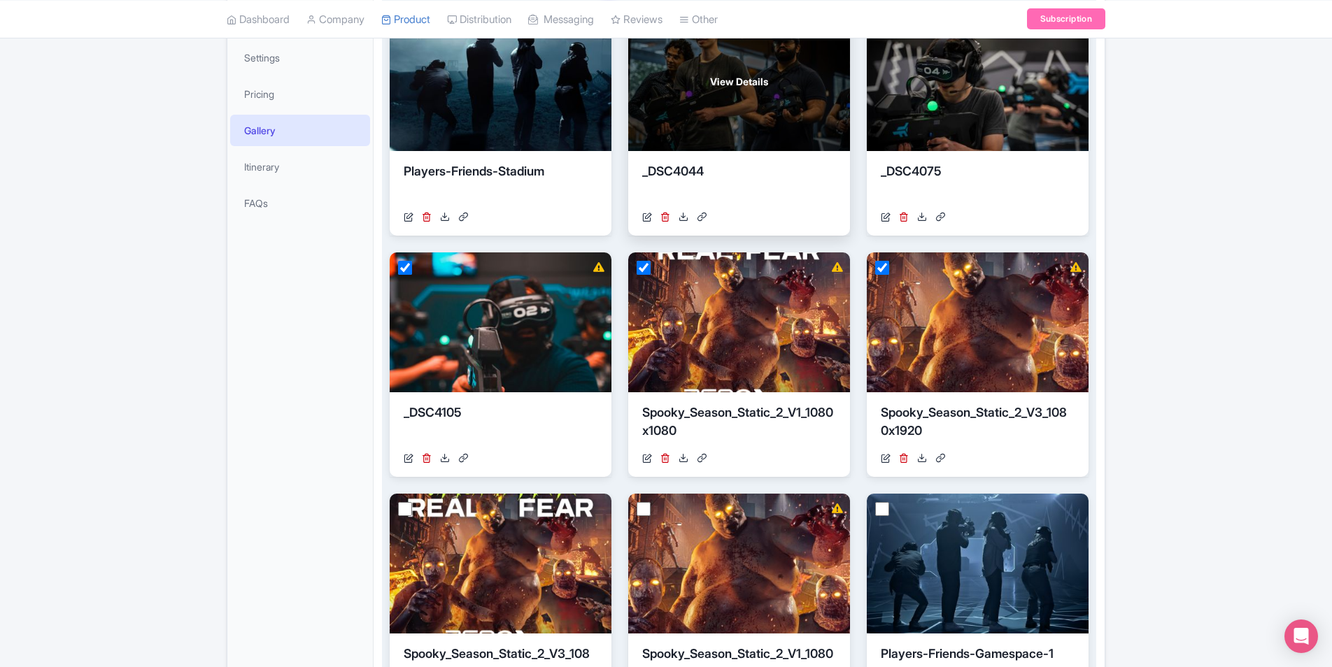
scroll to position [350, 0]
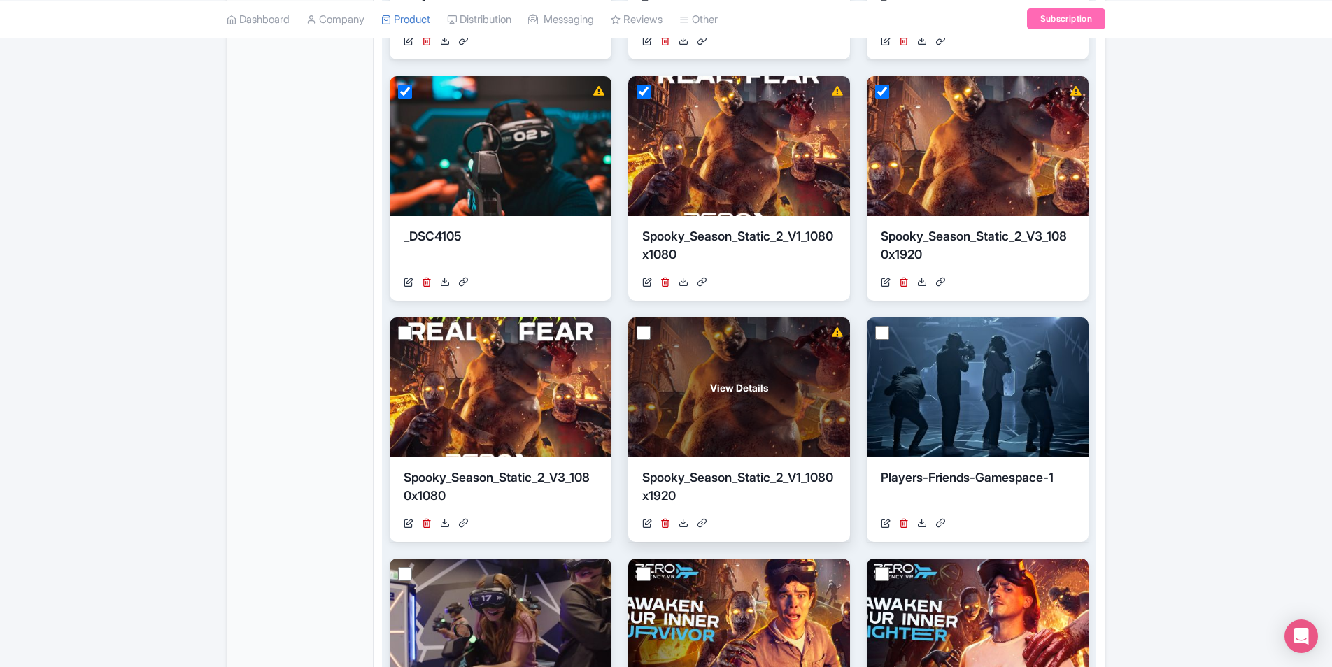
click at [641, 334] on input "checkbox" at bounding box center [644, 333] width 14 height 14
checkbox input "true"
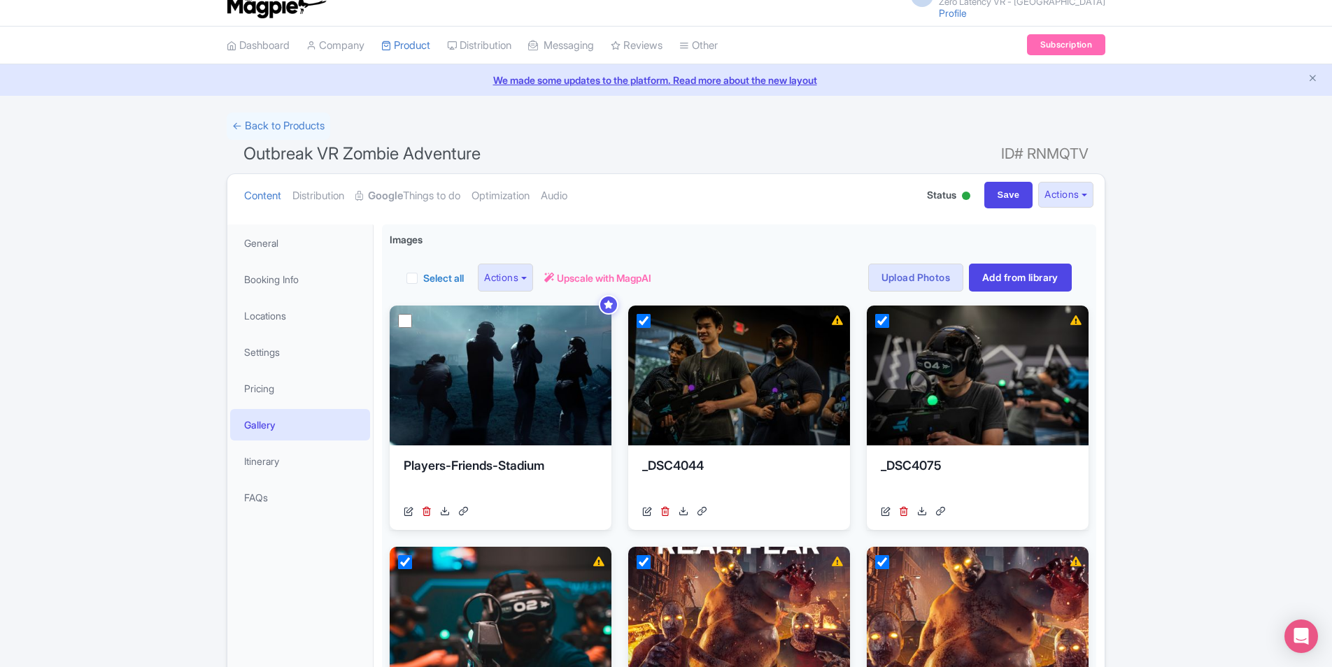
scroll to position [0, 0]
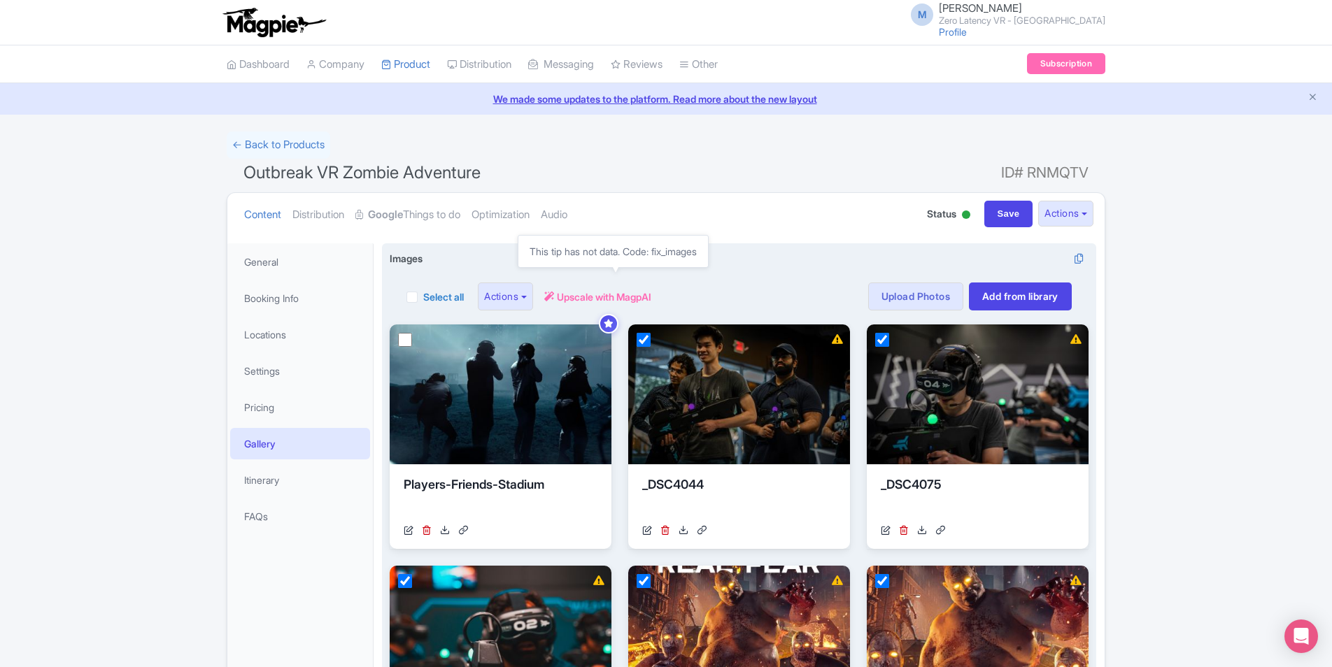
click at [617, 297] on span "Upscale with MagpAI" at bounding box center [604, 297] width 94 height 15
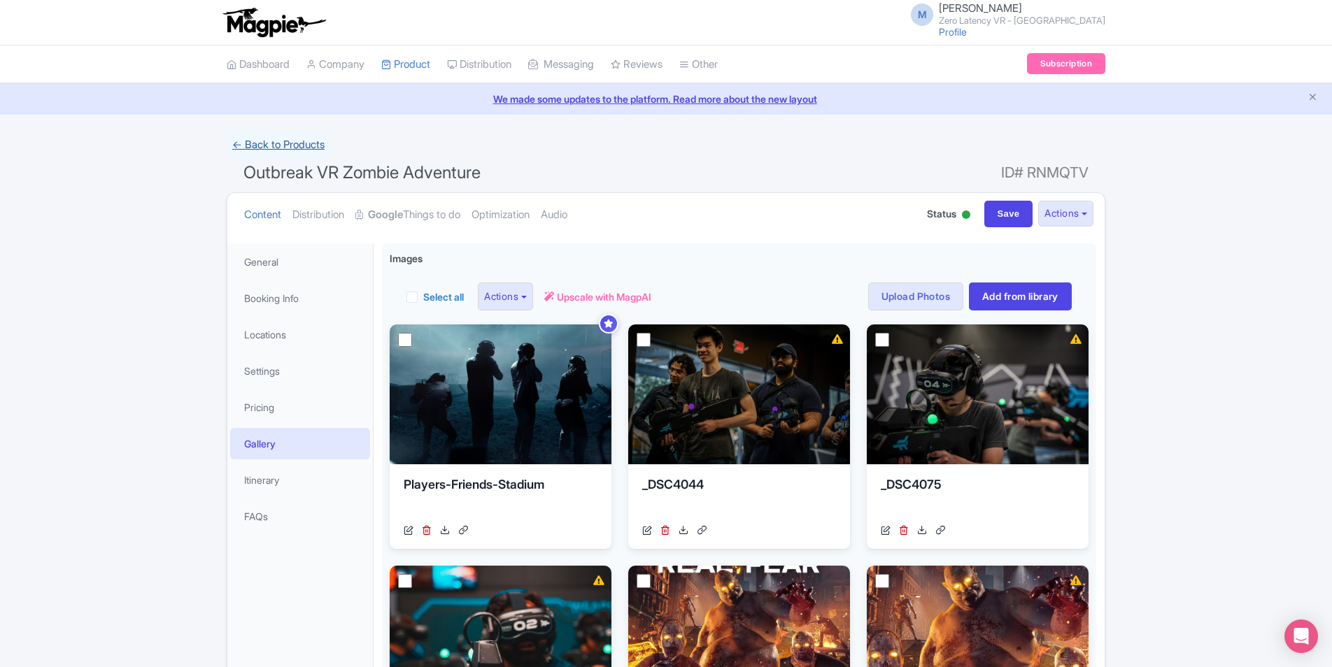
click at [284, 144] on link "← Back to Products" at bounding box center [279, 145] width 104 height 27
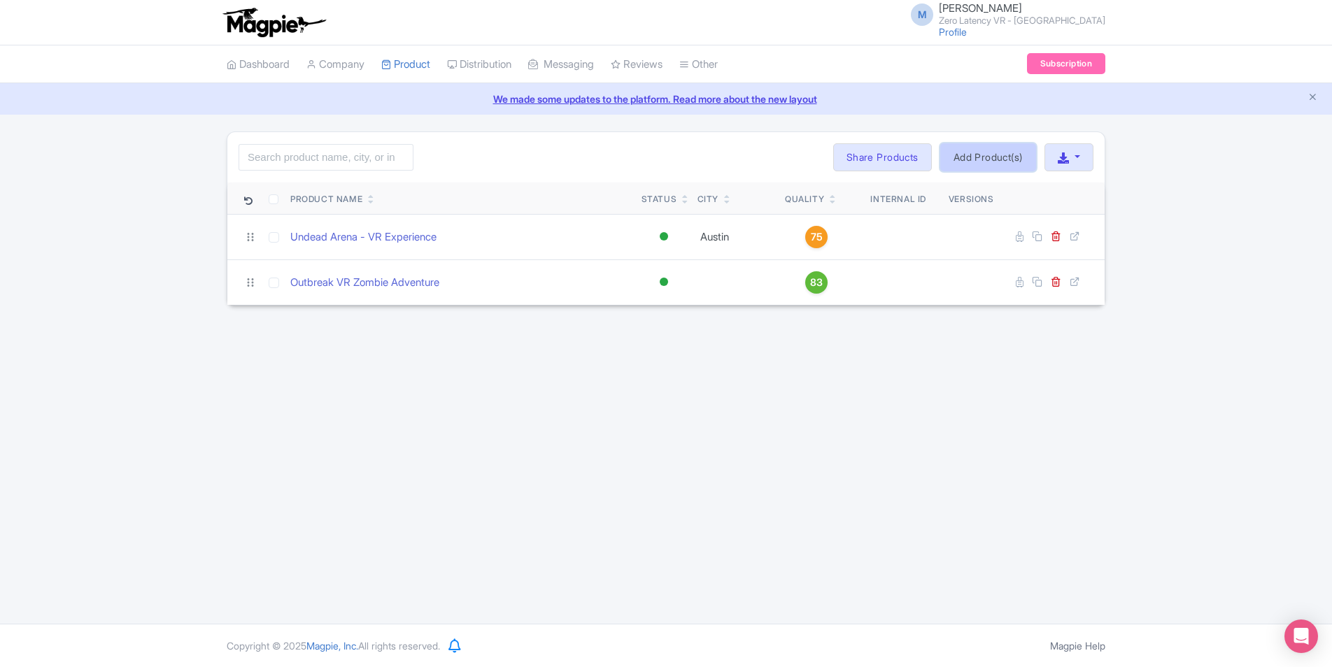
click at [991, 160] on link "Add Product(s)" at bounding box center [988, 157] width 96 height 28
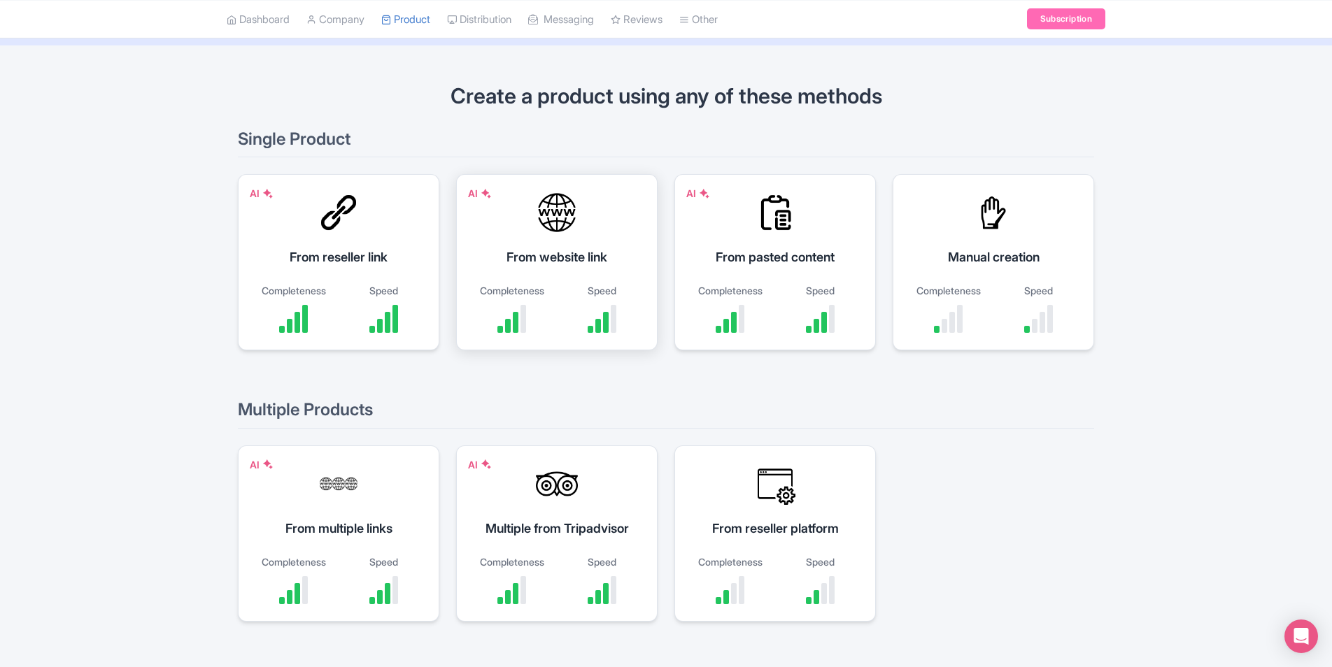
scroll to position [53, 0]
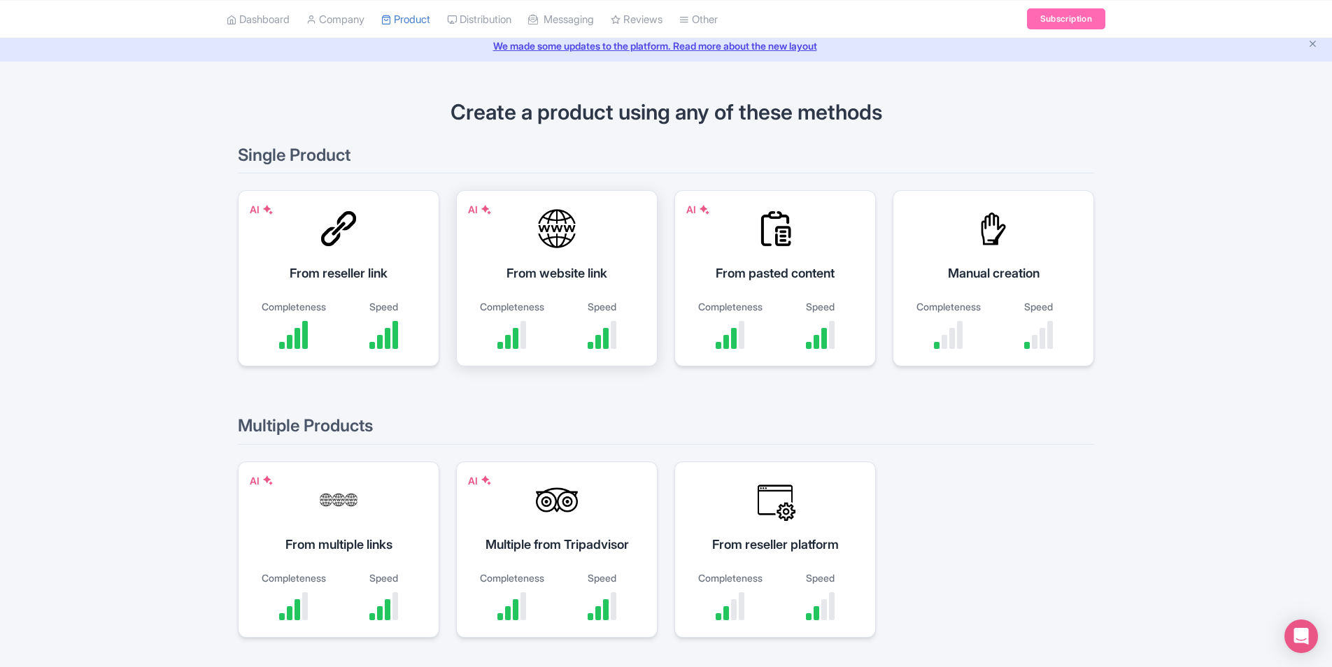
click at [560, 267] on div "From website link" at bounding box center [557, 273] width 166 height 19
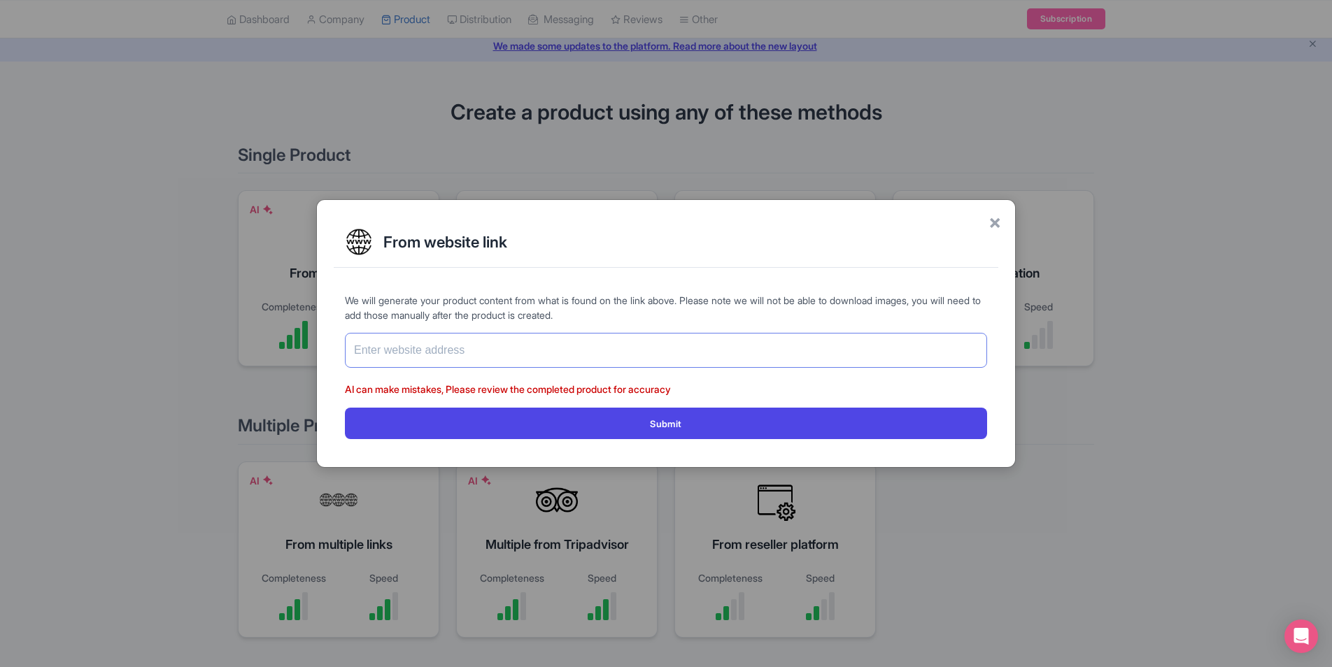
click at [535, 355] on input "text" at bounding box center [666, 350] width 642 height 35
paste input "[URL][DOMAIN_NAME]"
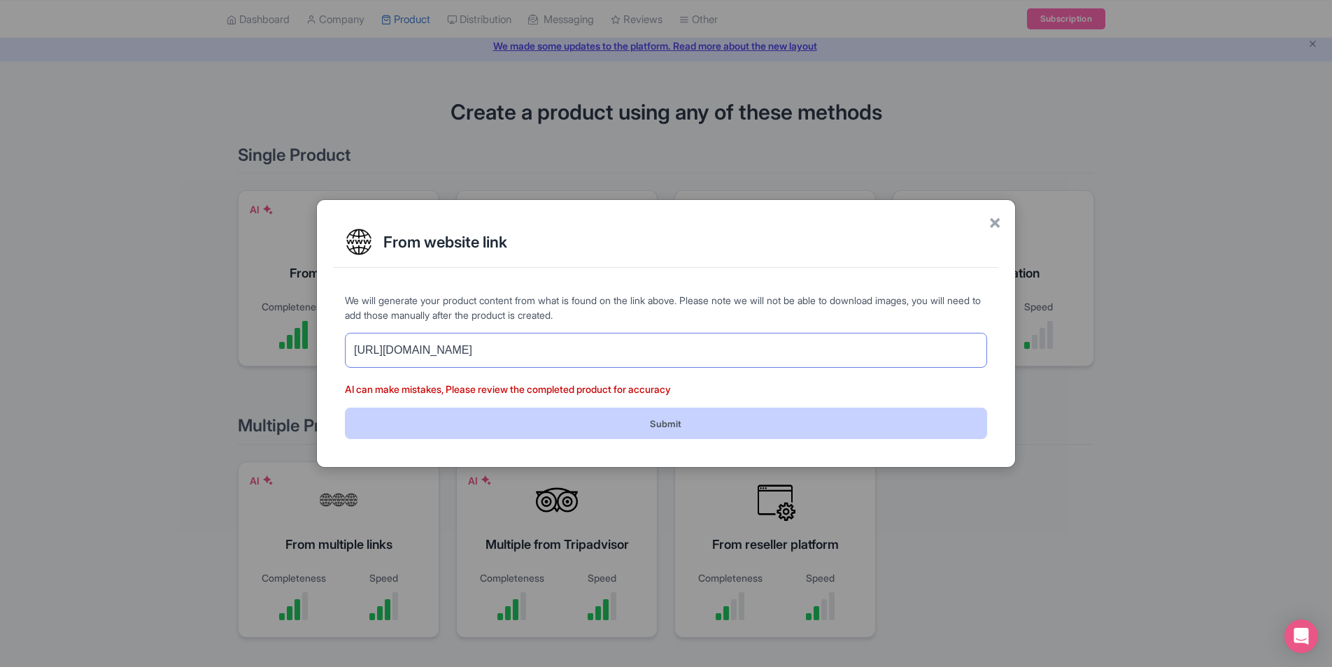
type input "[URL][DOMAIN_NAME]"
click at [688, 417] on button "Submit" at bounding box center [666, 423] width 642 height 31
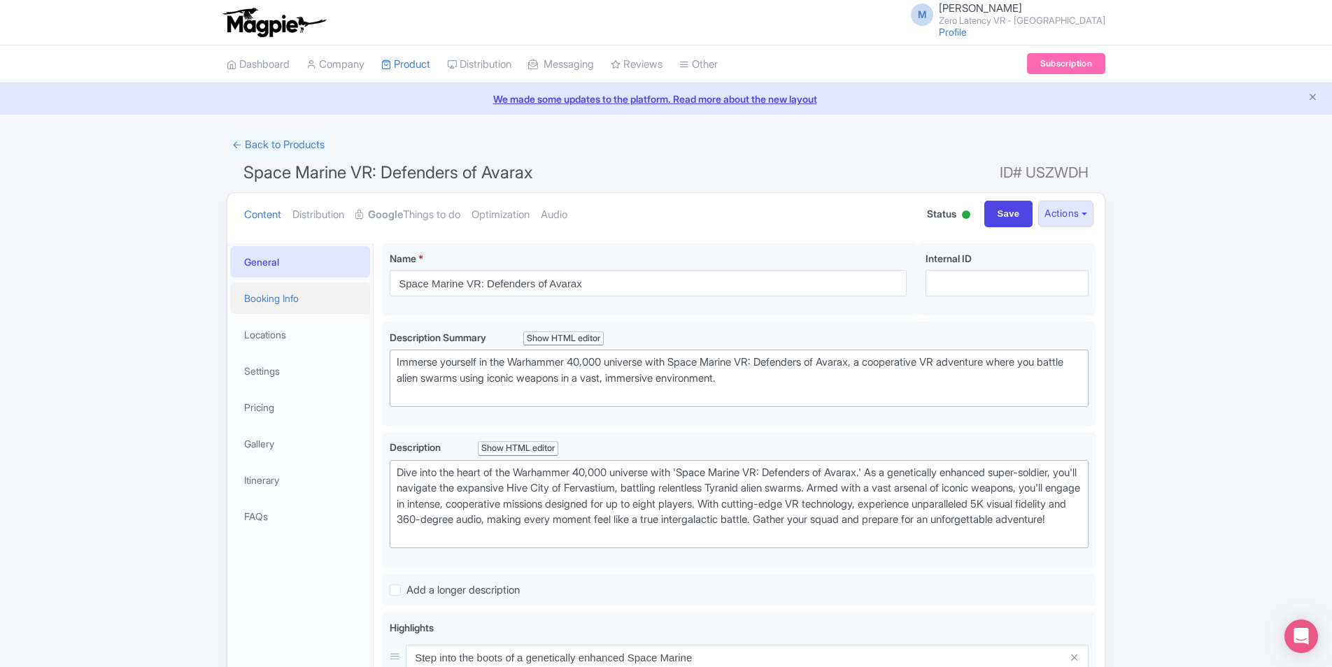
click at [274, 300] on link "Booking Info" at bounding box center [300, 298] width 140 height 31
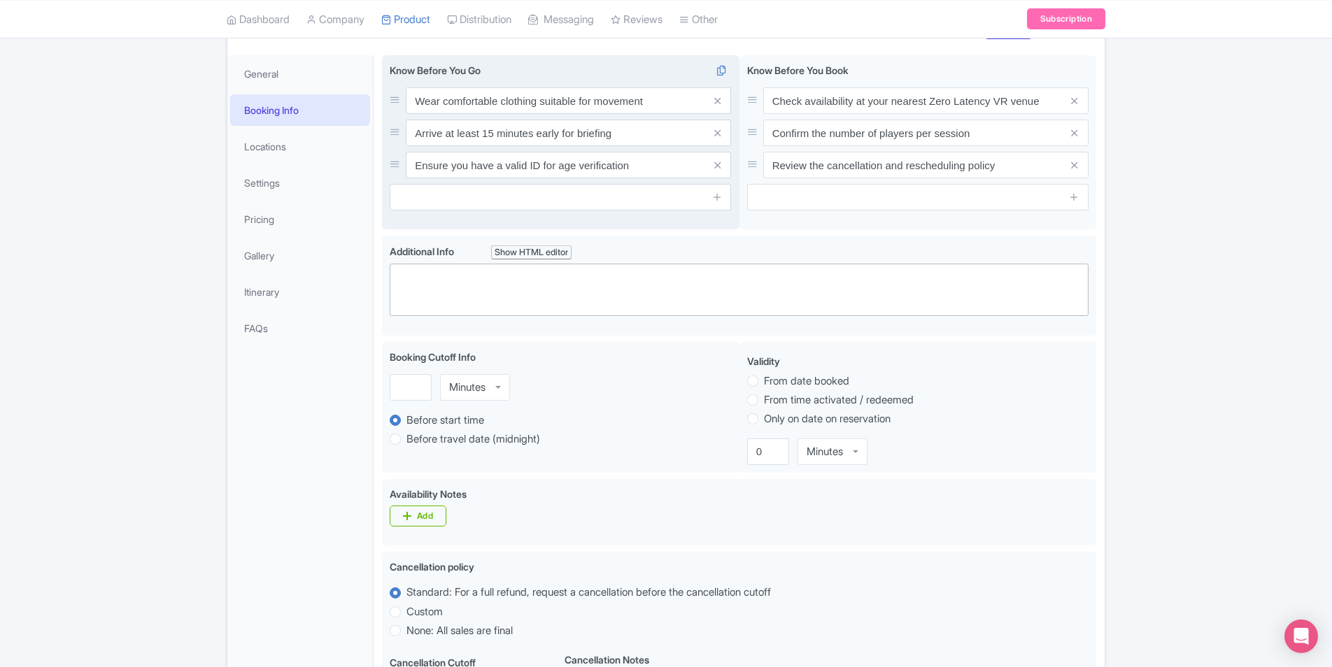
scroll to position [33, 0]
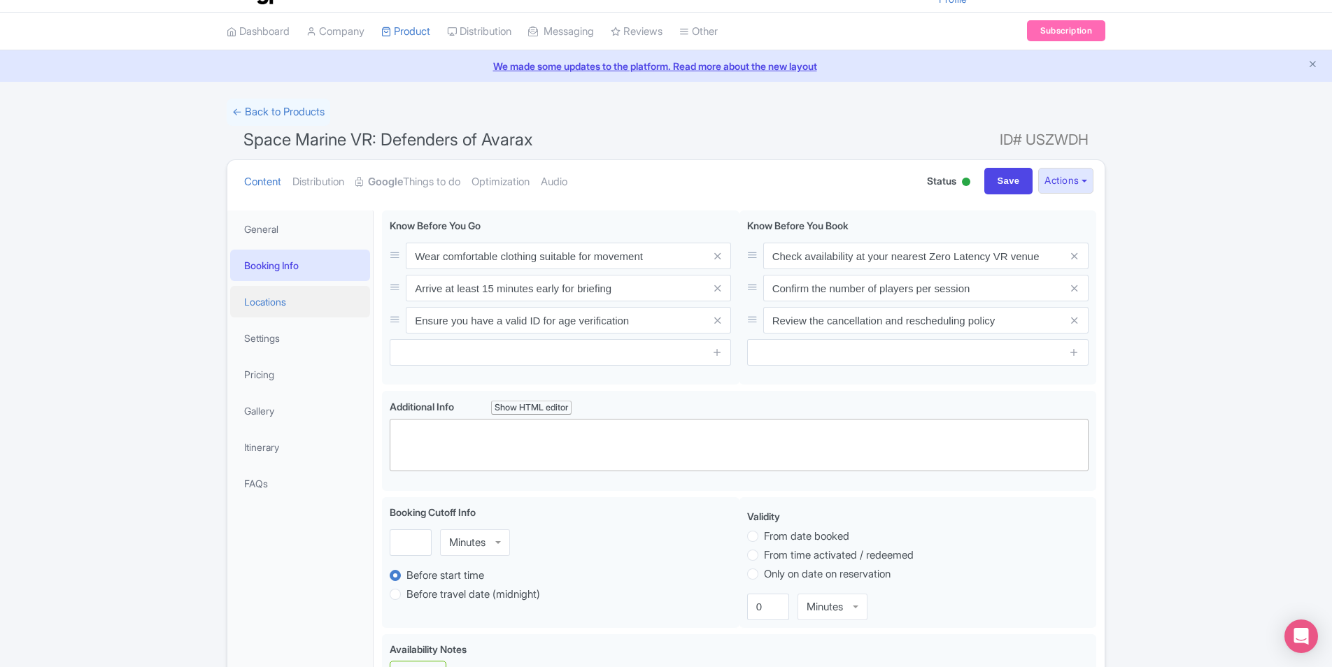
click at [302, 306] on link "Locations" at bounding box center [300, 301] width 140 height 31
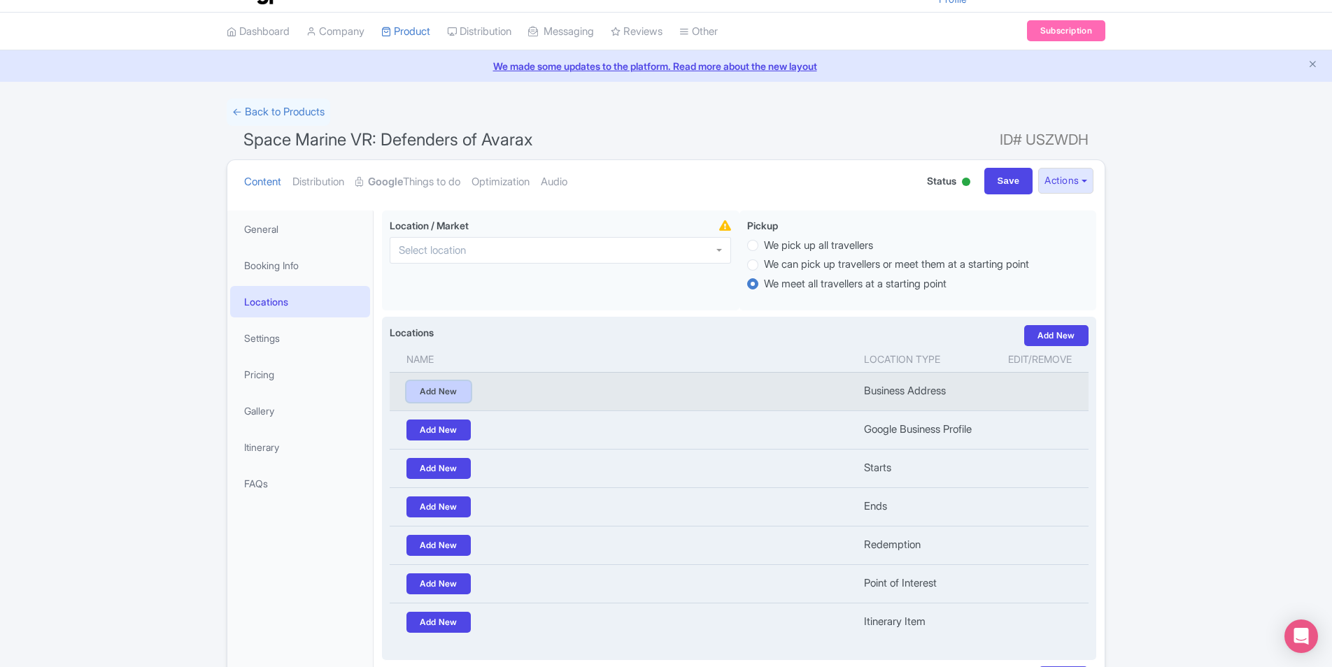
click at [460, 391] on link "Add New" at bounding box center [438, 391] width 64 height 21
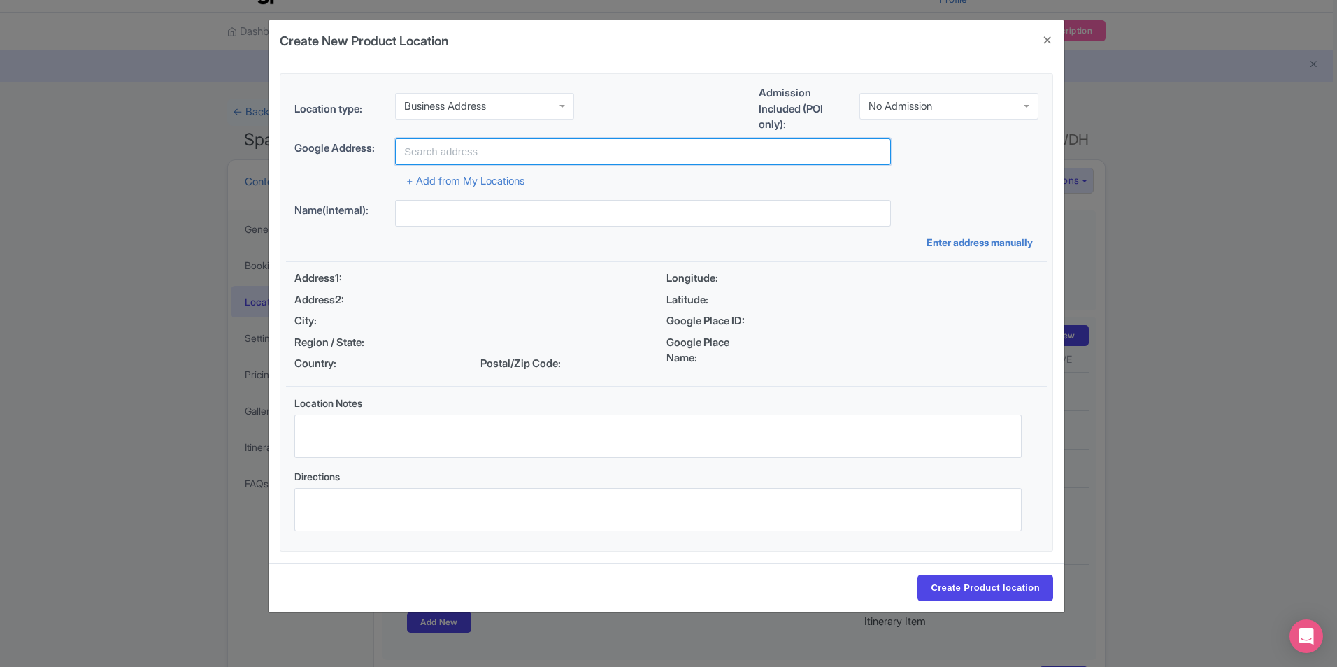
click at [552, 162] on input "text" at bounding box center [643, 152] width 496 height 27
click at [381, 164] on div "Google Address:" at bounding box center [666, 152] width 744 height 27
click at [446, 176] on link "+ Add from My Locations" at bounding box center [465, 180] width 118 height 13
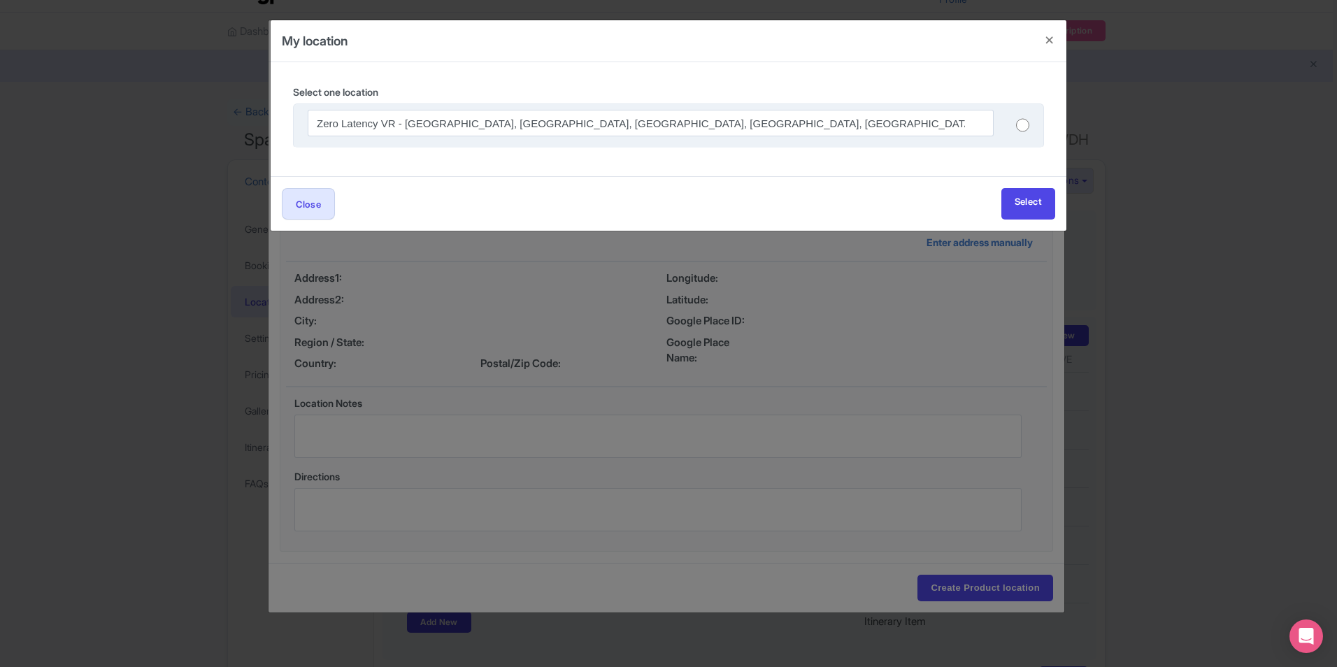
click at [1026, 127] on input "radio" at bounding box center [1022, 125] width 13 height 14
radio input "true"
click at [1024, 127] on input "radio" at bounding box center [1022, 125] width 13 height 14
click at [1051, 38] on h4 at bounding box center [1050, 40] width 34 height 40
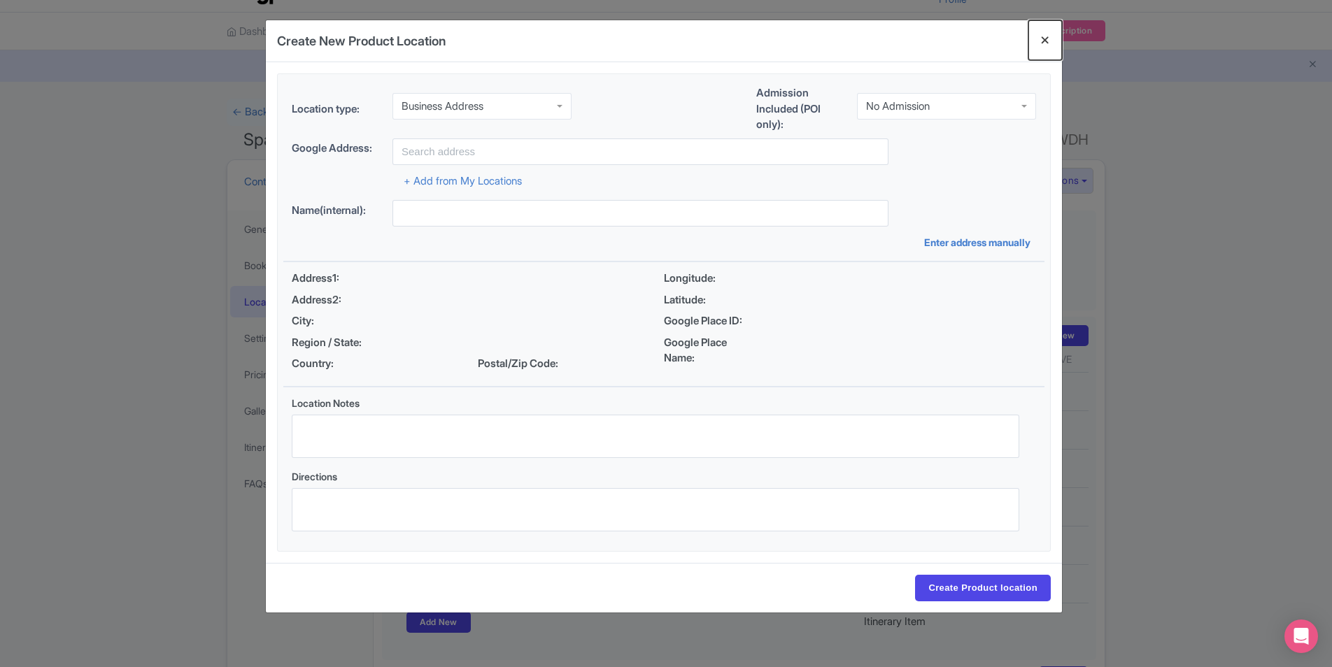
click at [1048, 43] on button "Close" at bounding box center [1045, 40] width 34 height 40
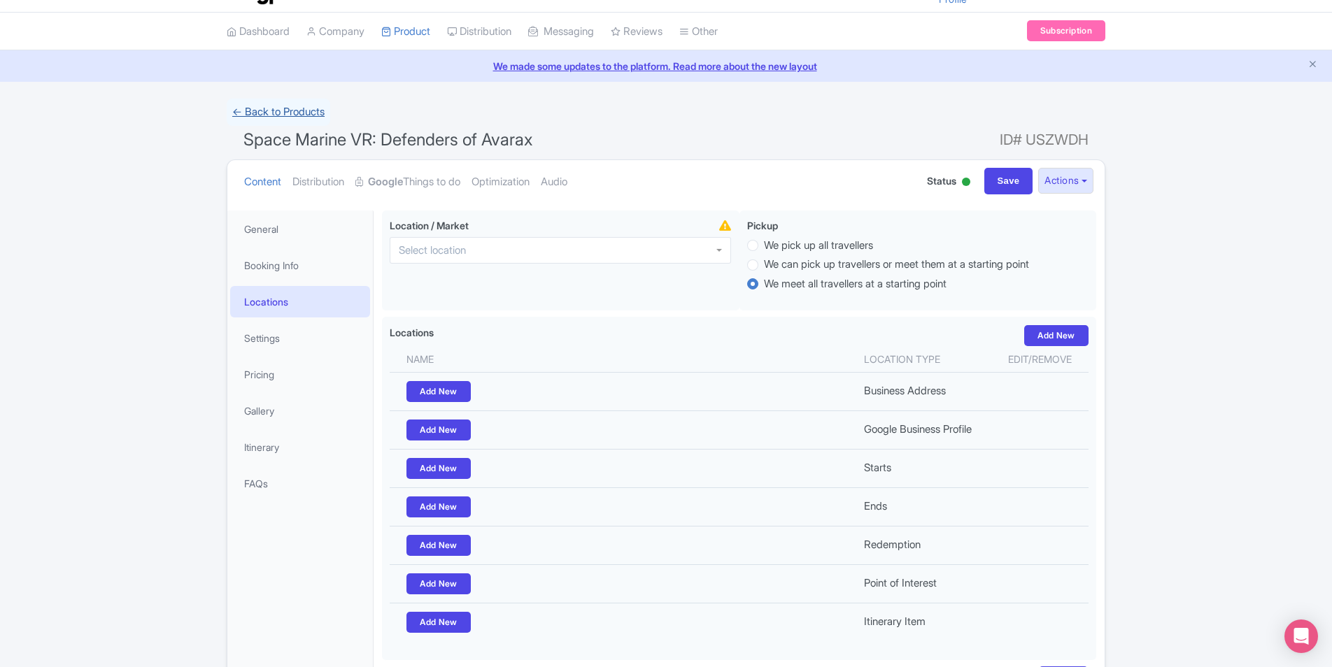
click at [282, 123] on link "← Back to Products" at bounding box center [279, 112] width 104 height 27
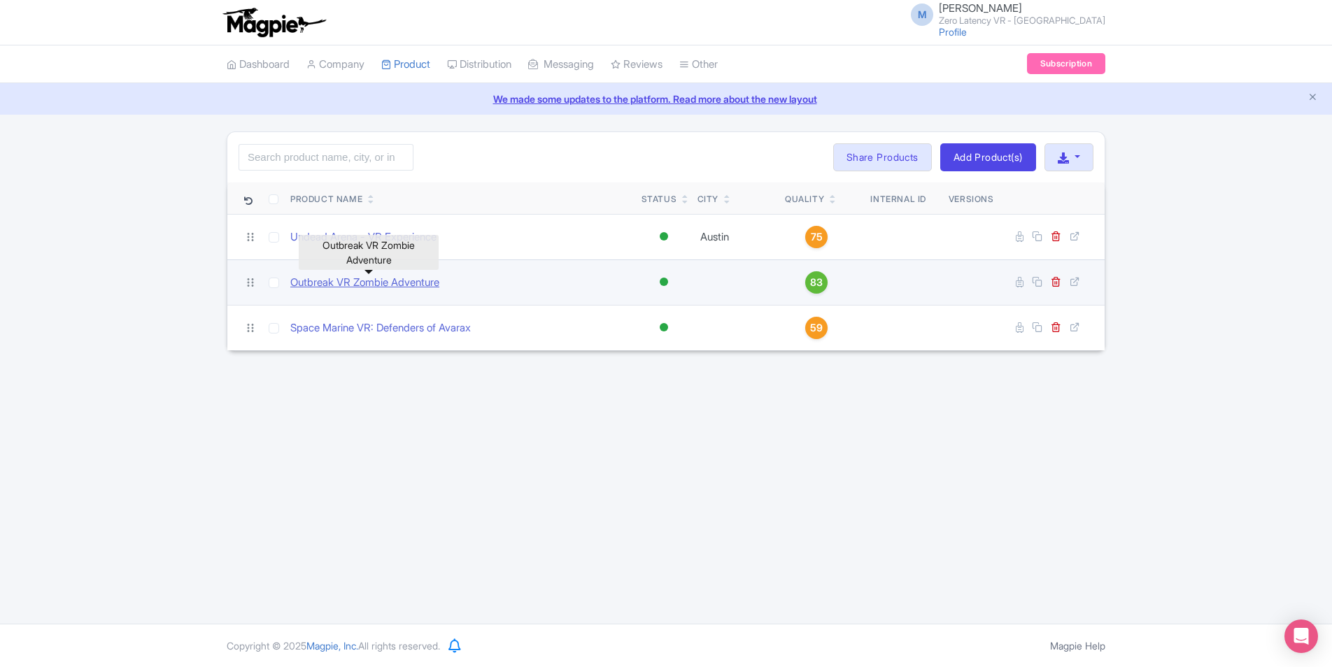
click at [373, 285] on link "Outbreak VR Zombie Adventure" at bounding box center [364, 283] width 149 height 16
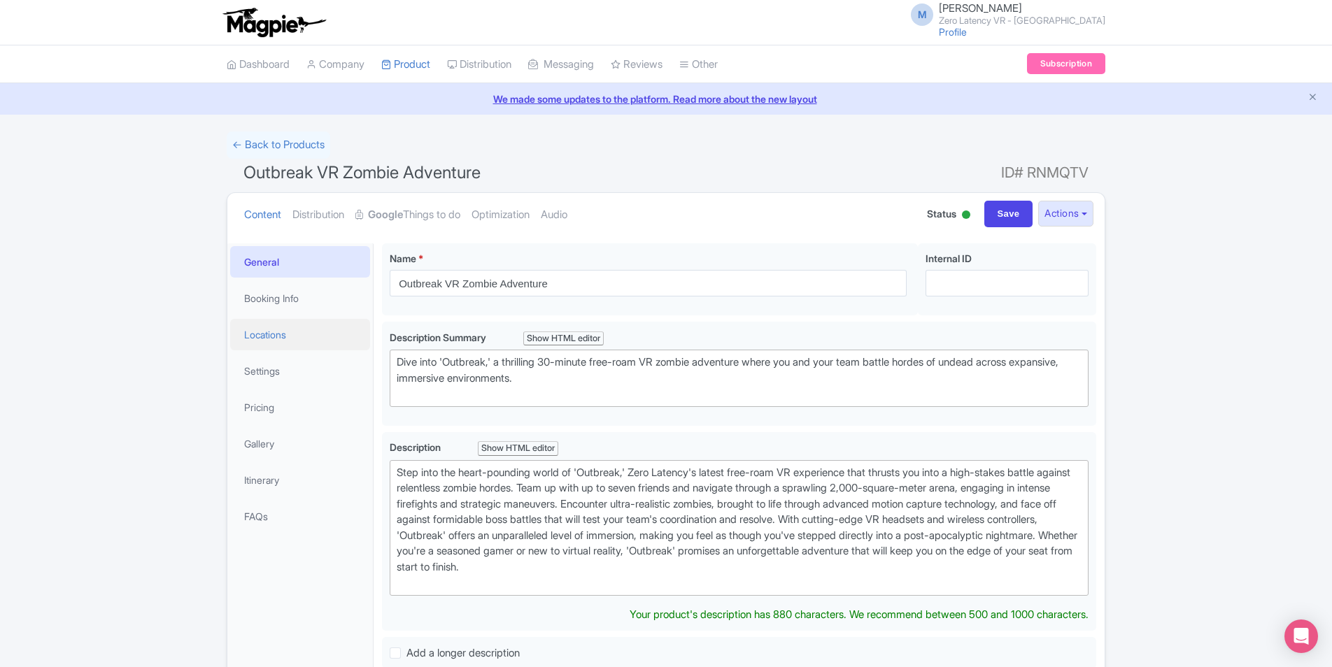
click at [290, 334] on link "Locations" at bounding box center [300, 334] width 140 height 31
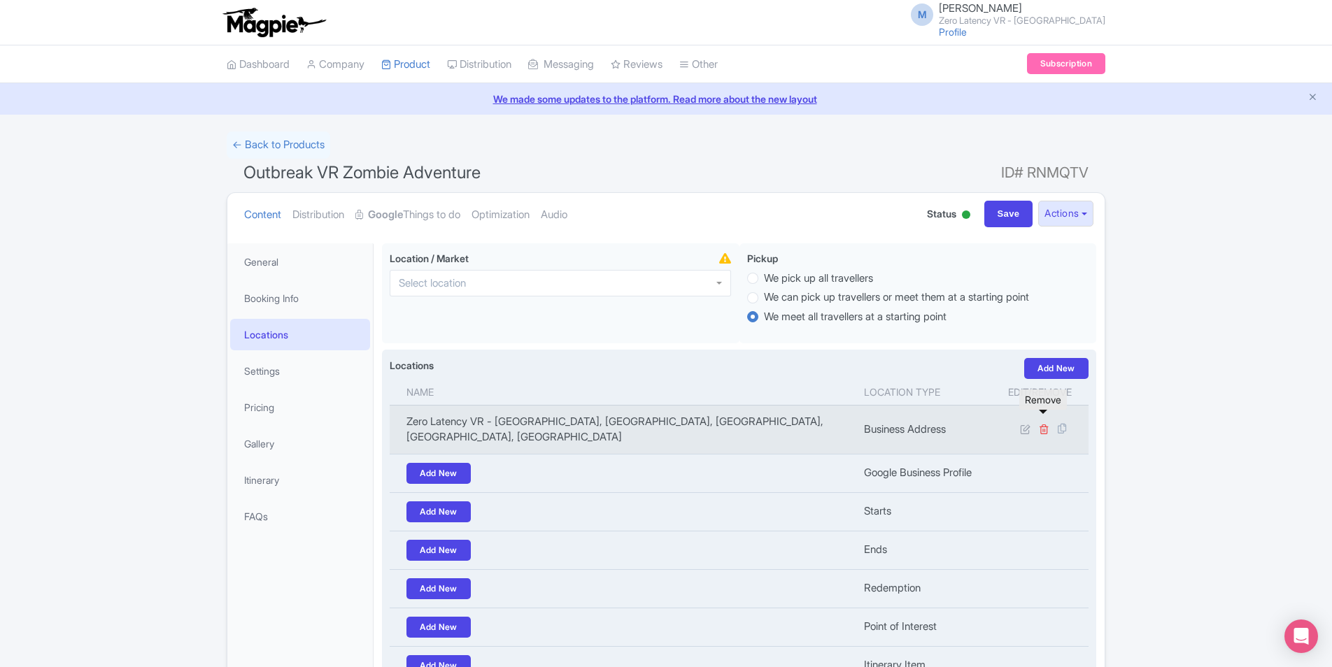
click at [1047, 424] on icon at bounding box center [1044, 429] width 10 height 10
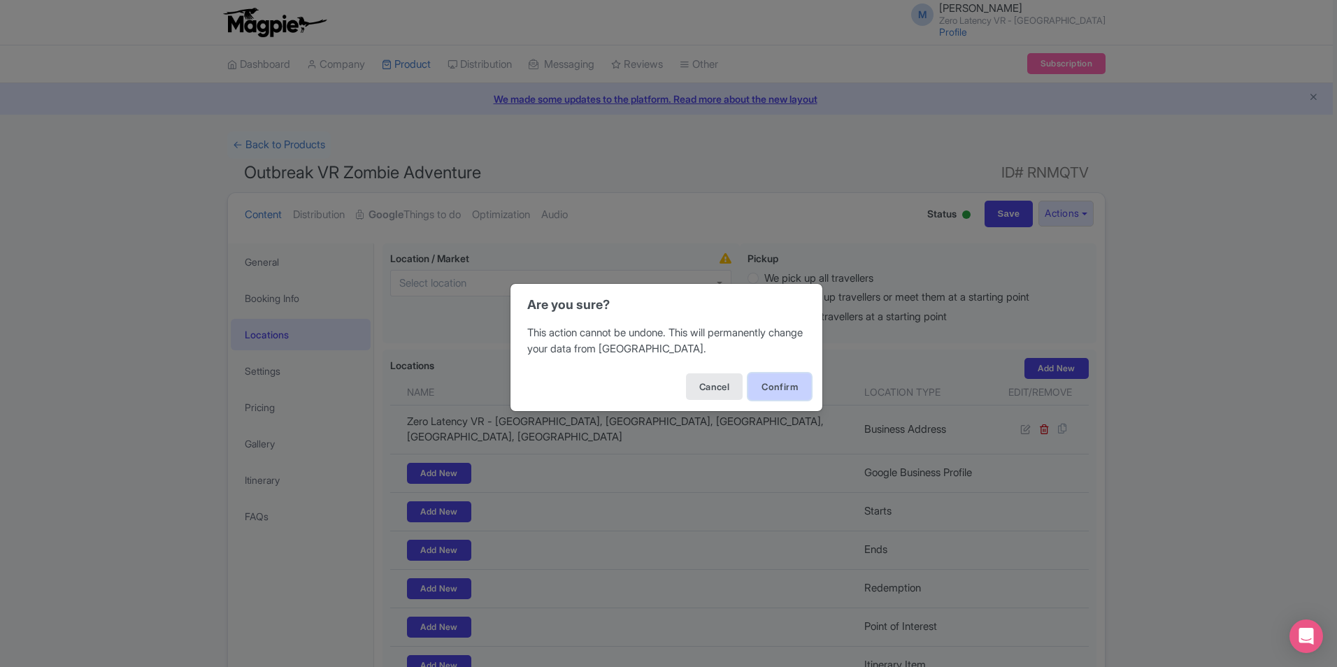
click at [779, 391] on button "Confirm" at bounding box center [779, 387] width 63 height 27
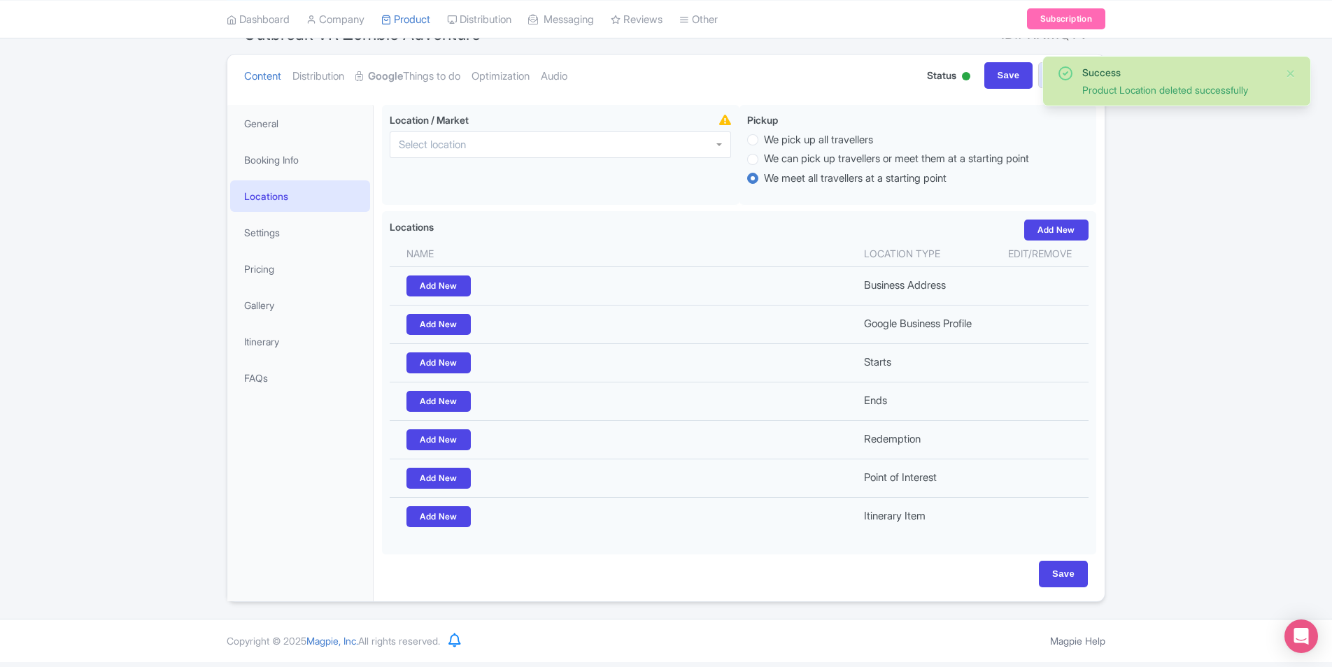
scroll to position [133, 0]
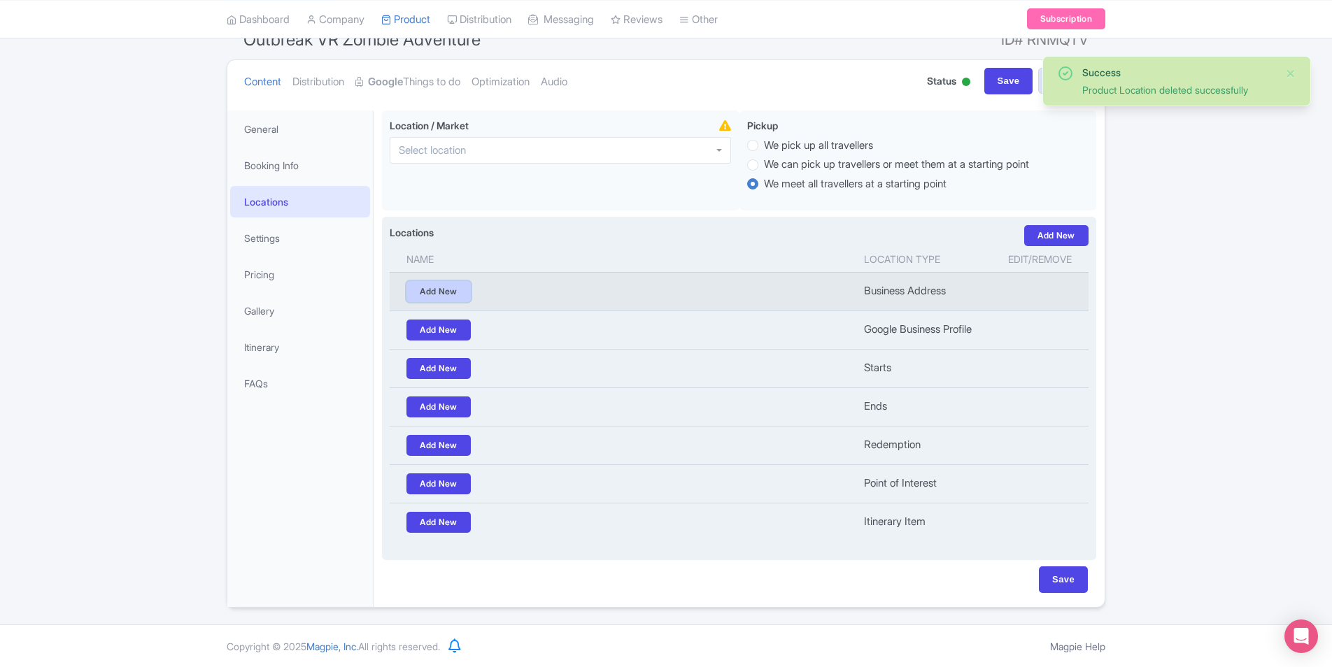
click at [429, 283] on link "Add New" at bounding box center [438, 291] width 64 height 21
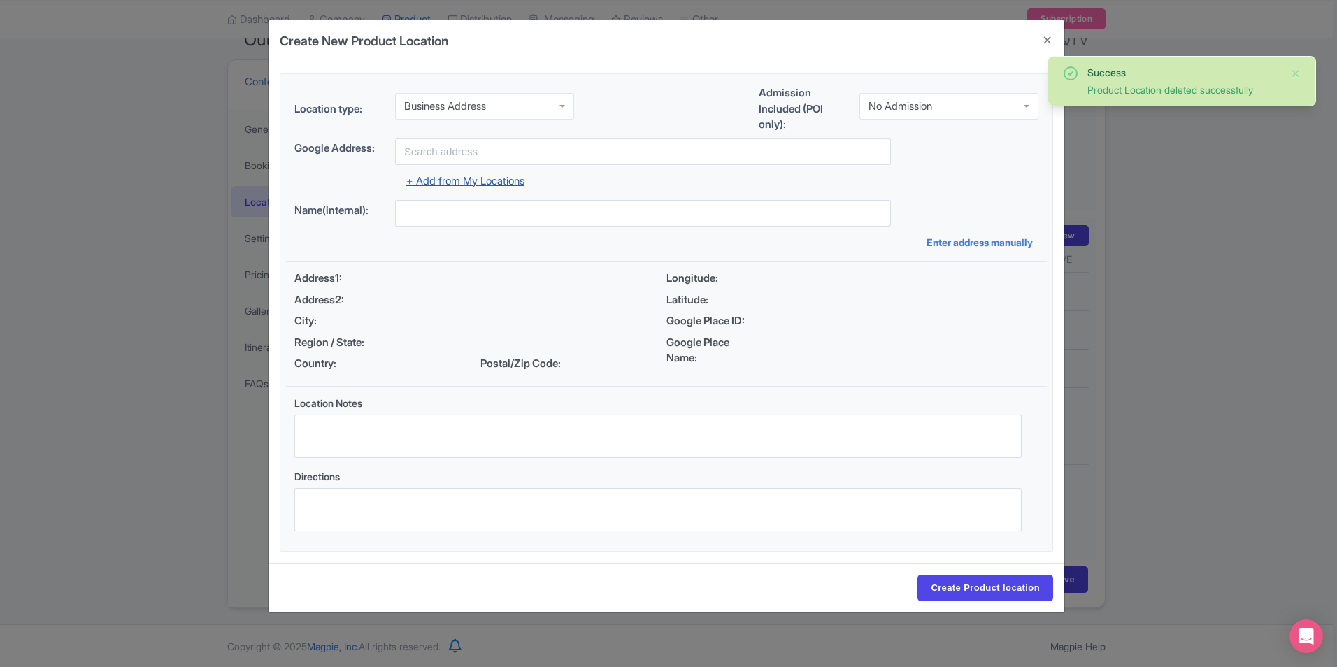
click at [460, 183] on link "+ Add from My Locations" at bounding box center [465, 180] width 118 height 13
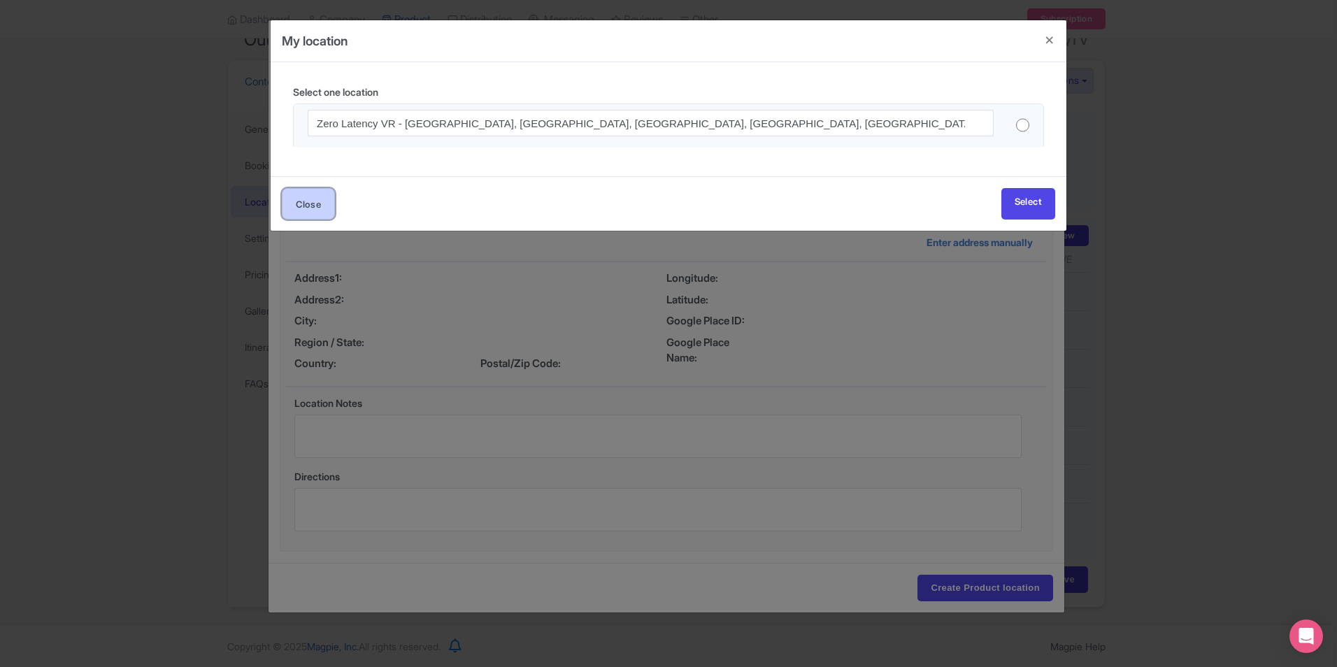
click at [300, 212] on button "Close" at bounding box center [308, 203] width 53 height 31
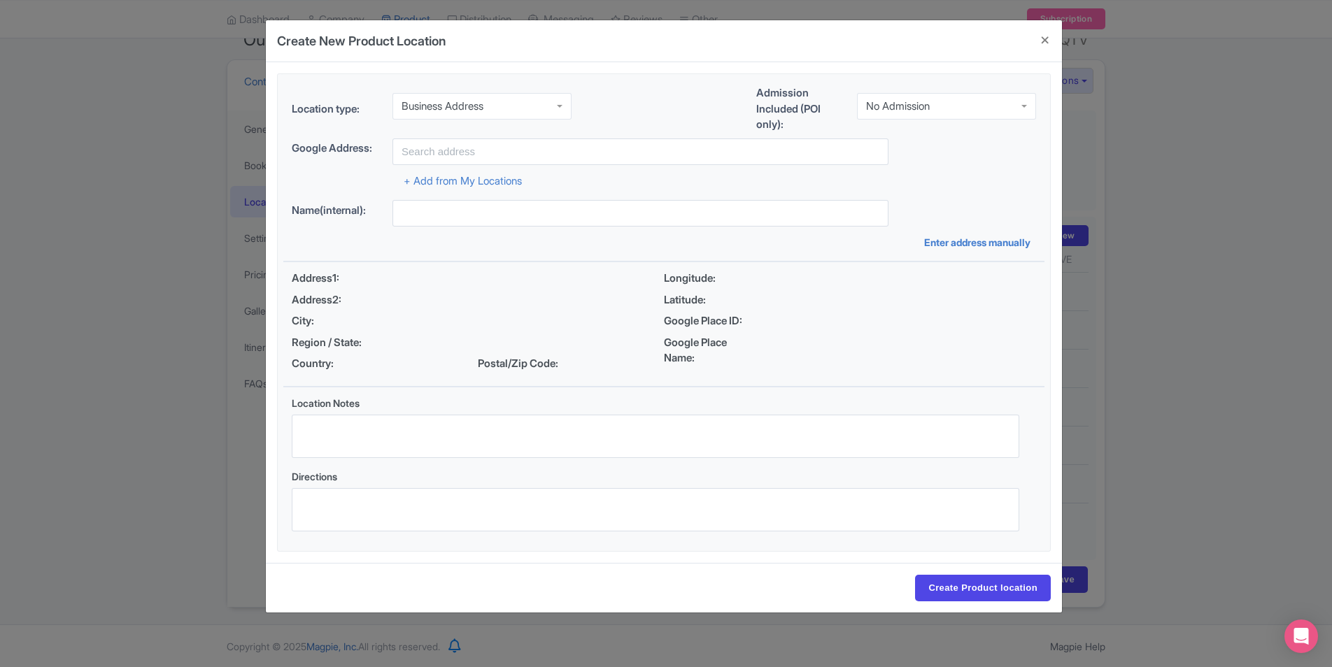
click at [504, 110] on div "Business Address" at bounding box center [481, 106] width 179 height 27
click at [492, 179] on link "+ Add from My Locations" at bounding box center [463, 180] width 118 height 13
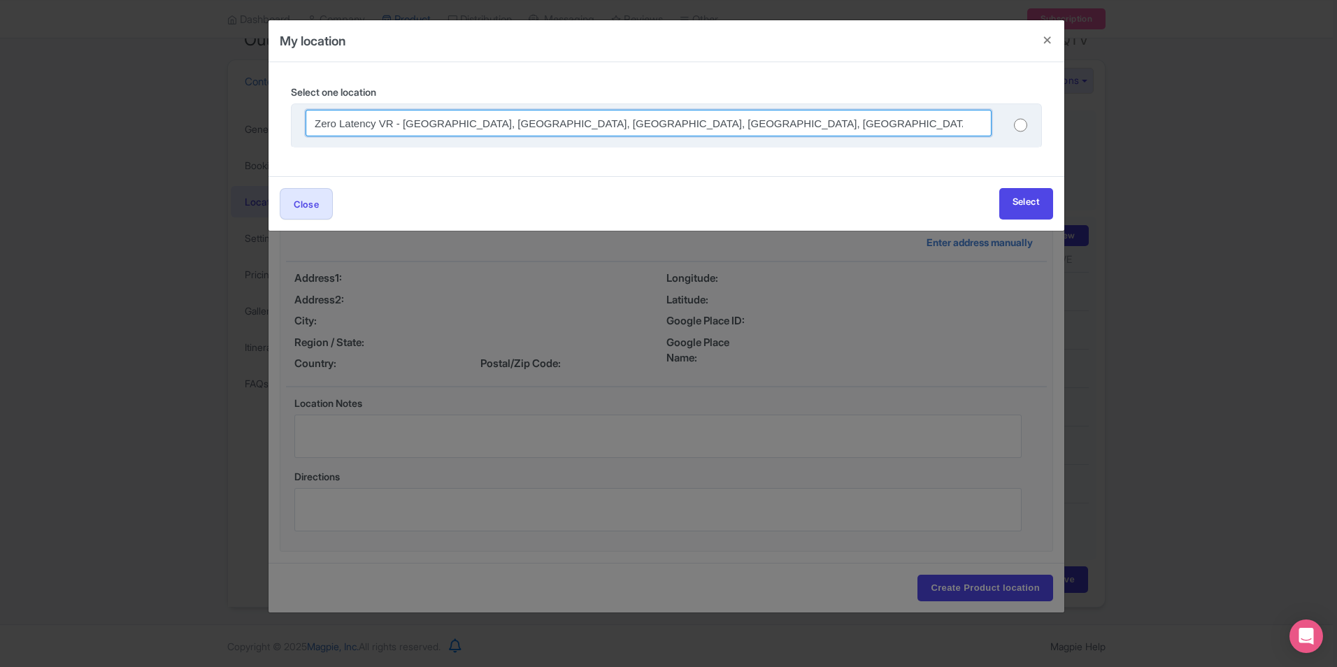
click at [366, 120] on input "Zero Latency VR - Austin, North Interstate 35 Frontage Road, Austin, TX, USA" at bounding box center [649, 123] width 686 height 27
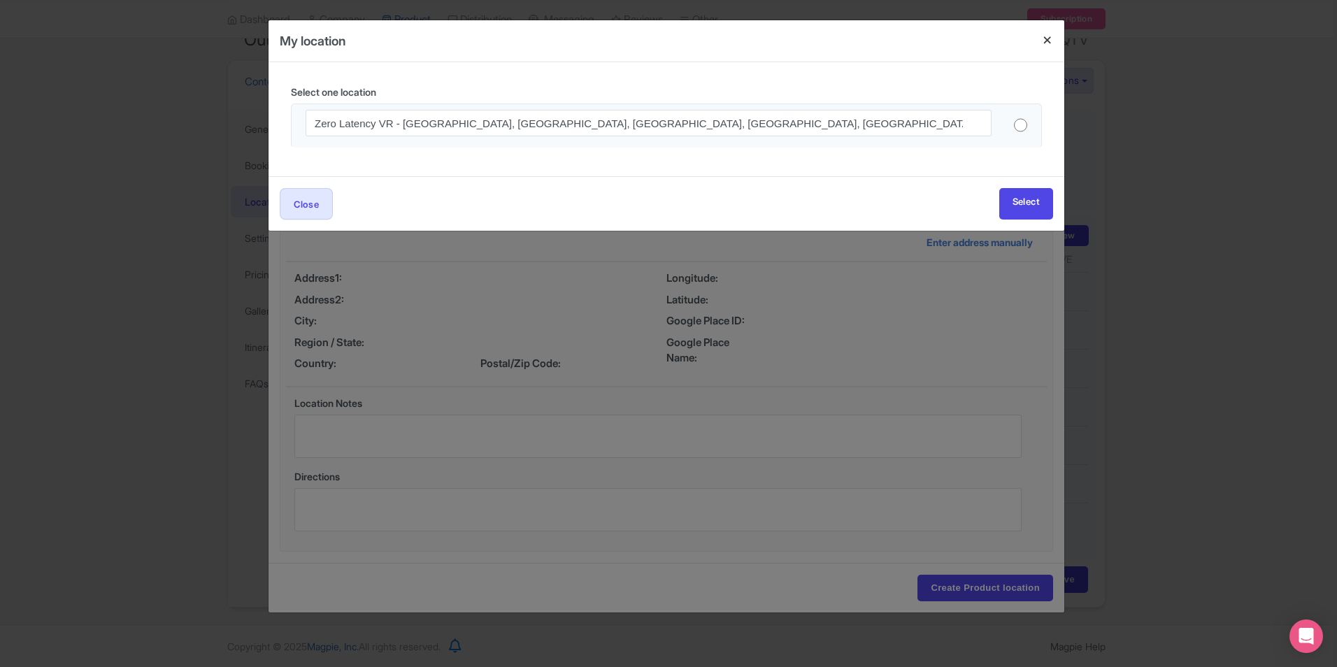
click at [1053, 34] on h4 at bounding box center [1048, 40] width 34 height 40
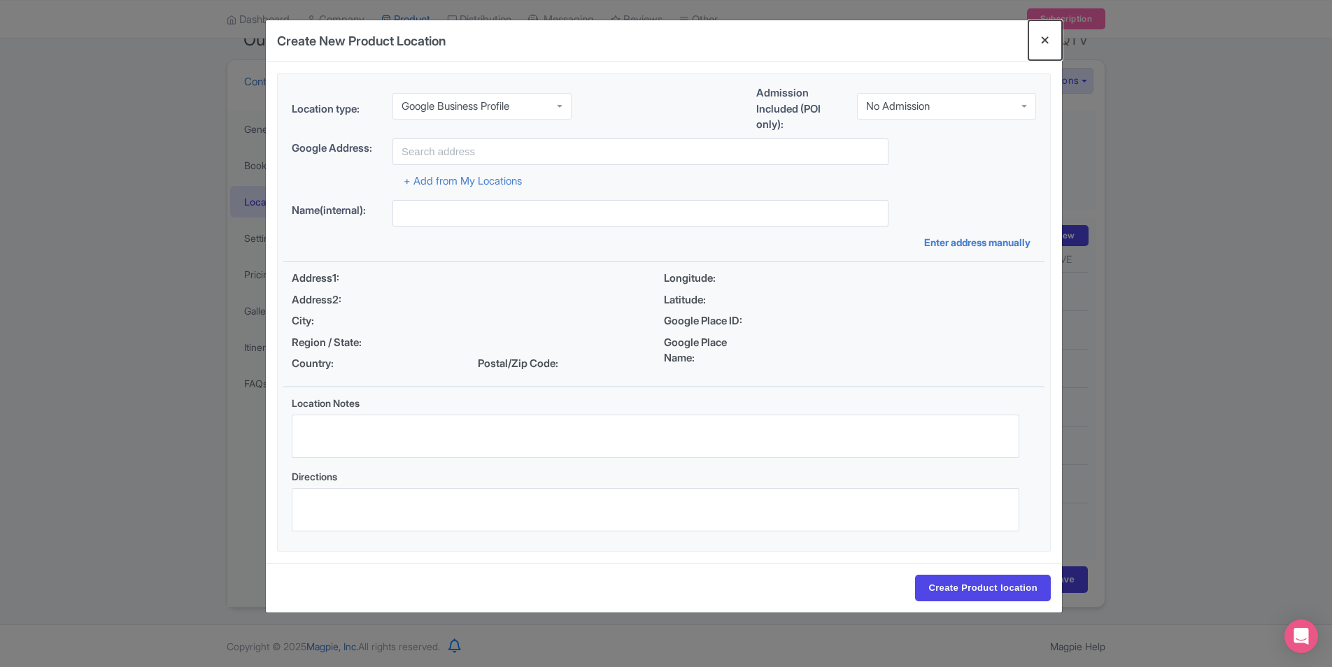
click at [1045, 43] on button "Close" at bounding box center [1045, 40] width 34 height 40
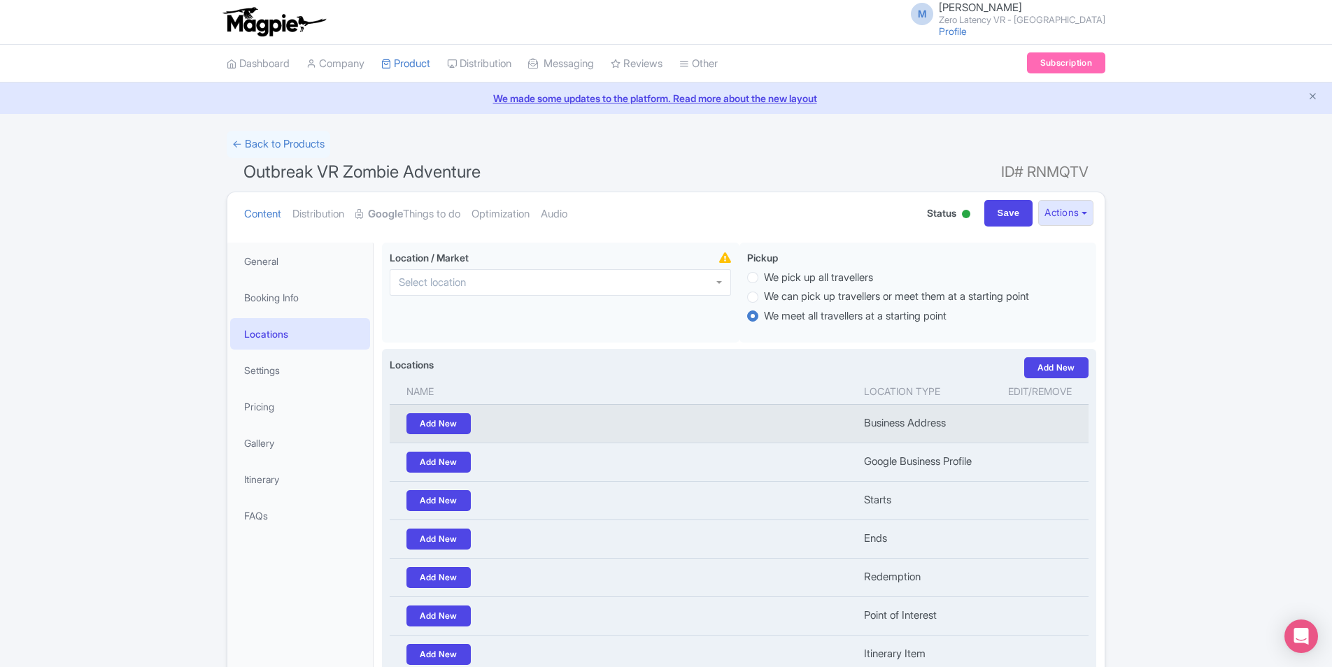
scroll to position [0, 0]
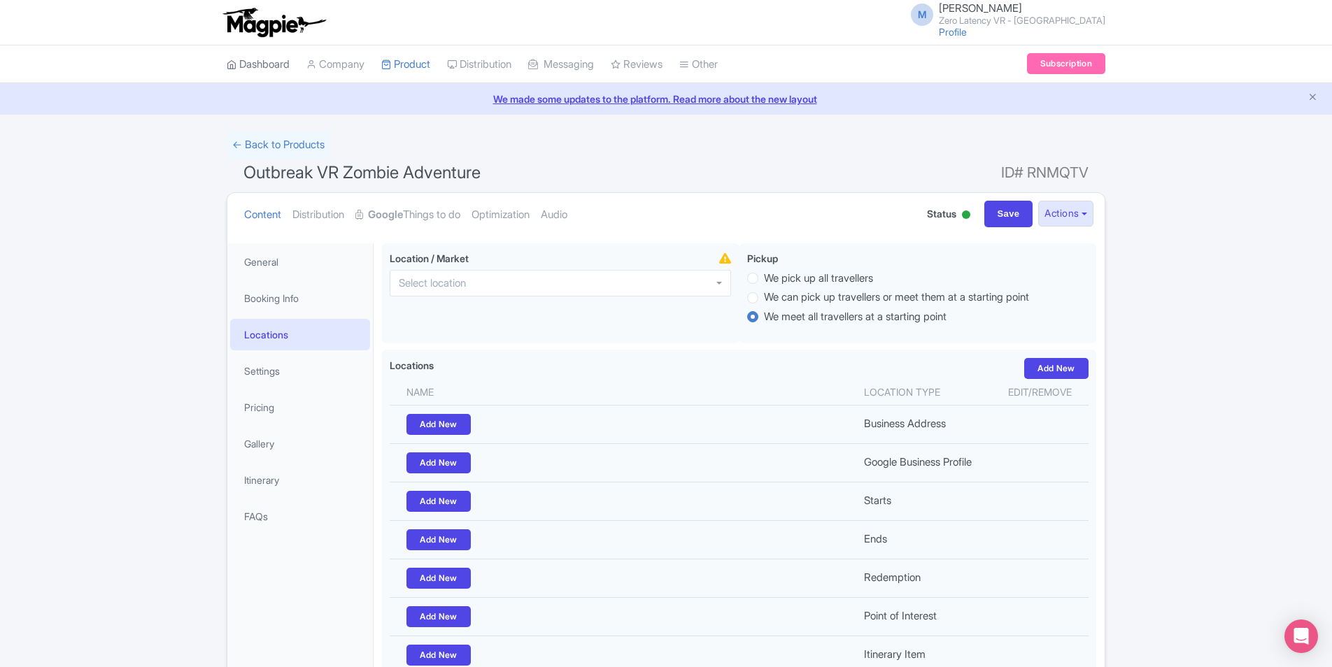
click at [253, 59] on link "Dashboard" at bounding box center [258, 64] width 63 height 38
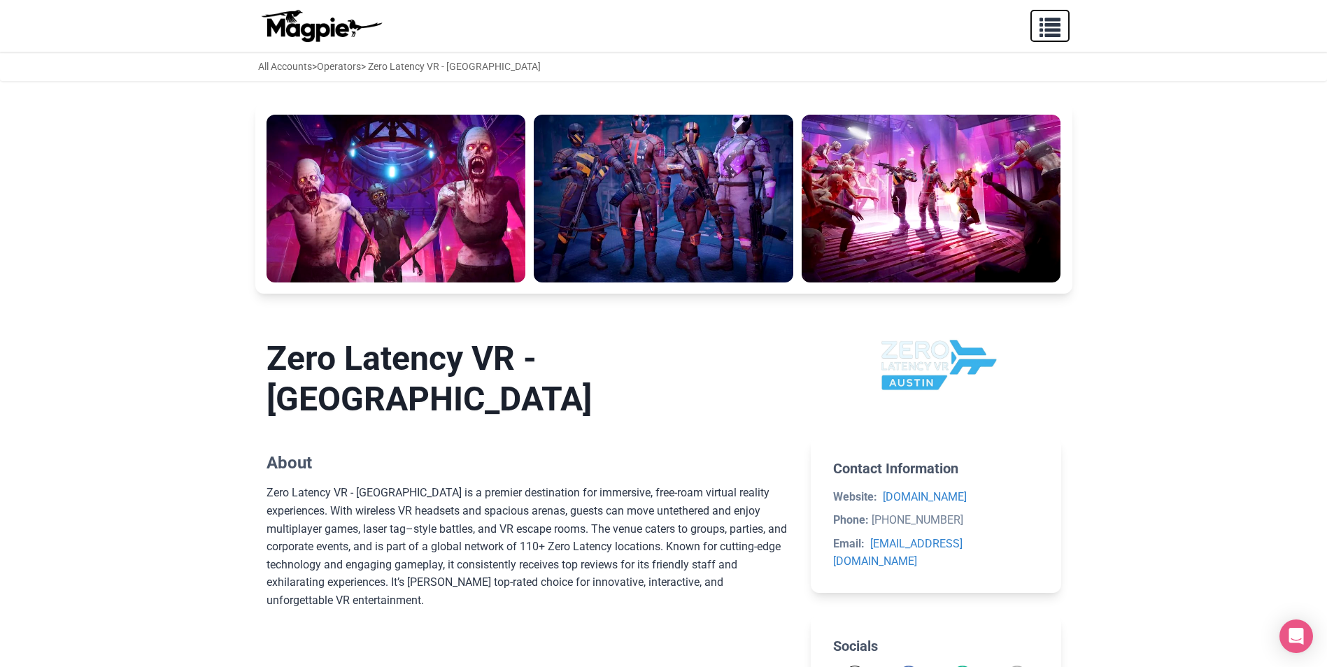
click at [1045, 27] on span "button" at bounding box center [1049, 24] width 21 height 21
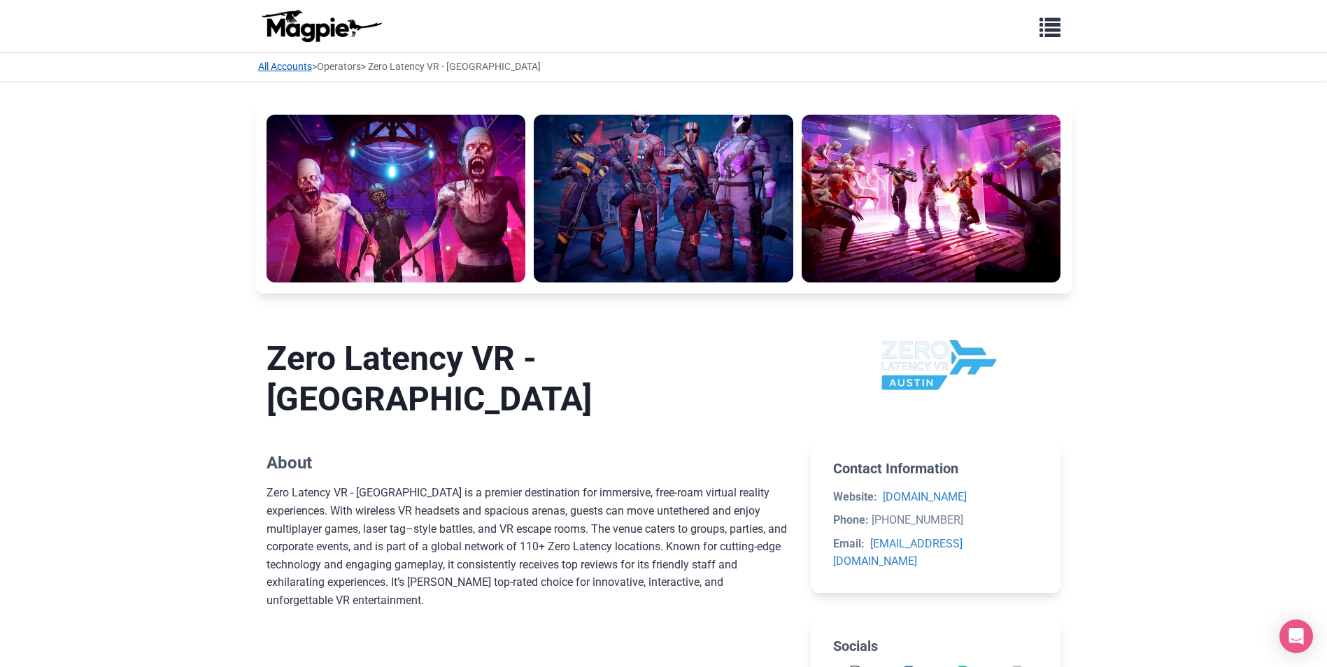
click at [299, 66] on link "All Accounts" at bounding box center [285, 66] width 54 height 11
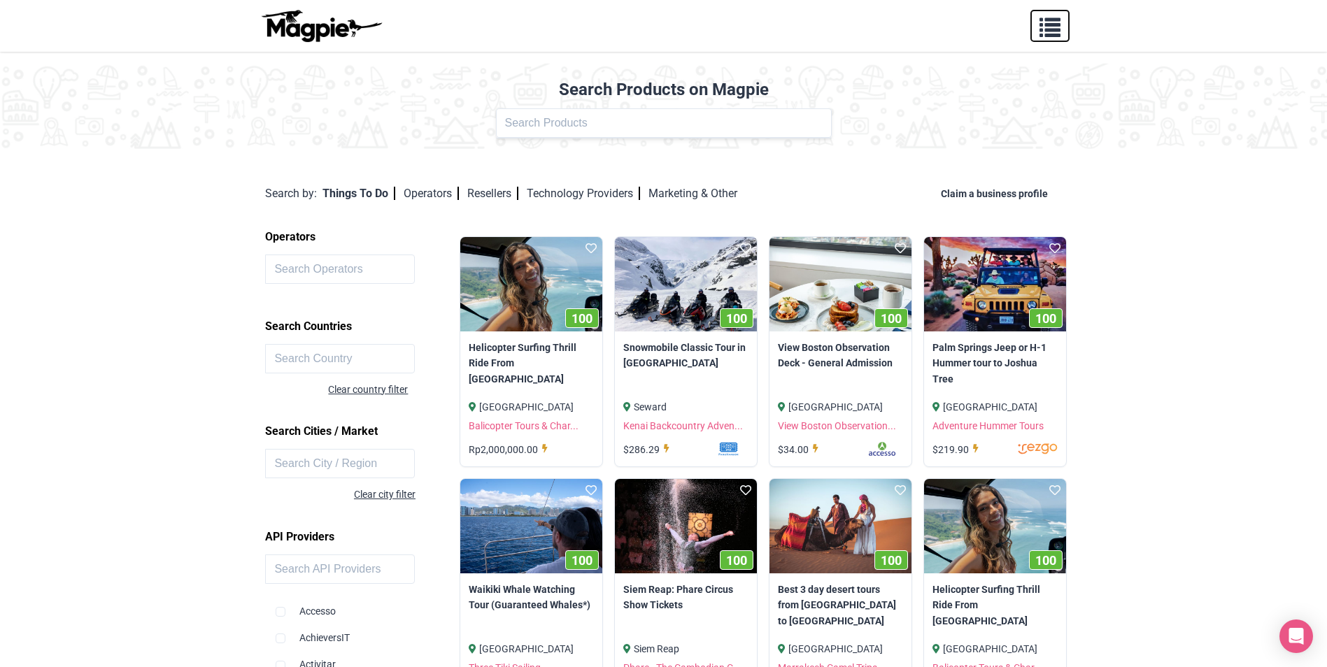
click at [1044, 18] on span "button" at bounding box center [1049, 24] width 21 height 21
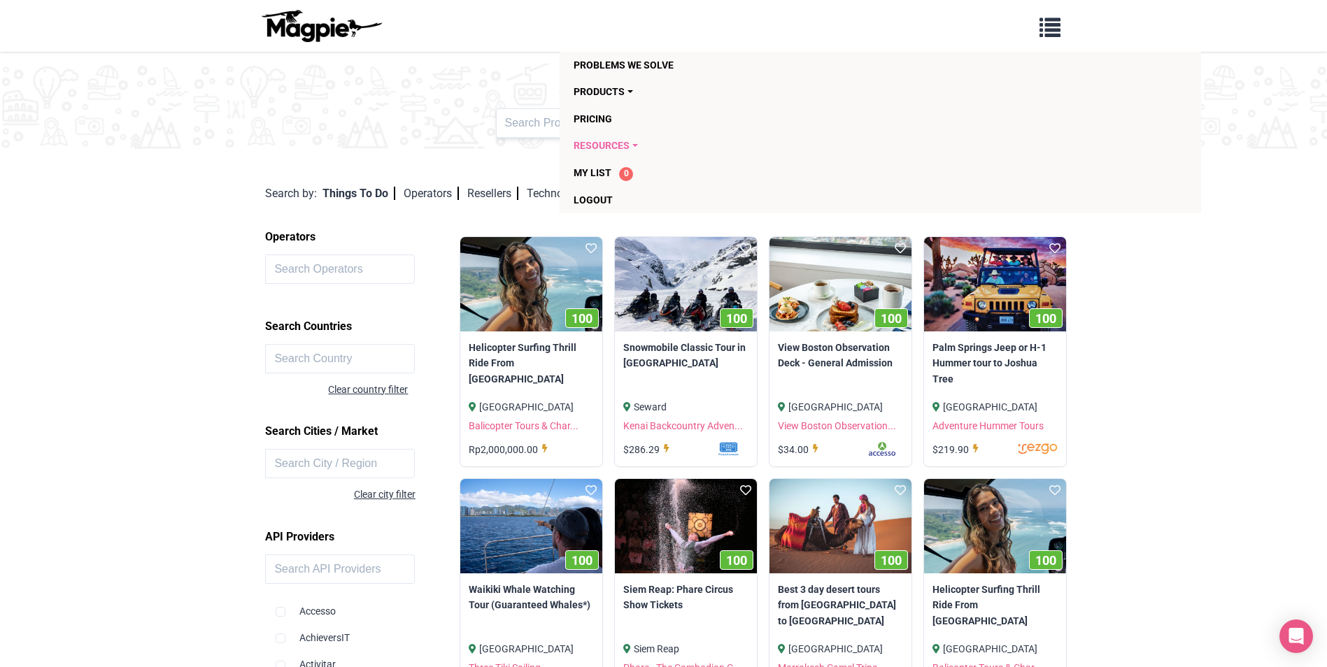
click at [618, 144] on link "Resources" at bounding box center [800, 145] width 453 height 27
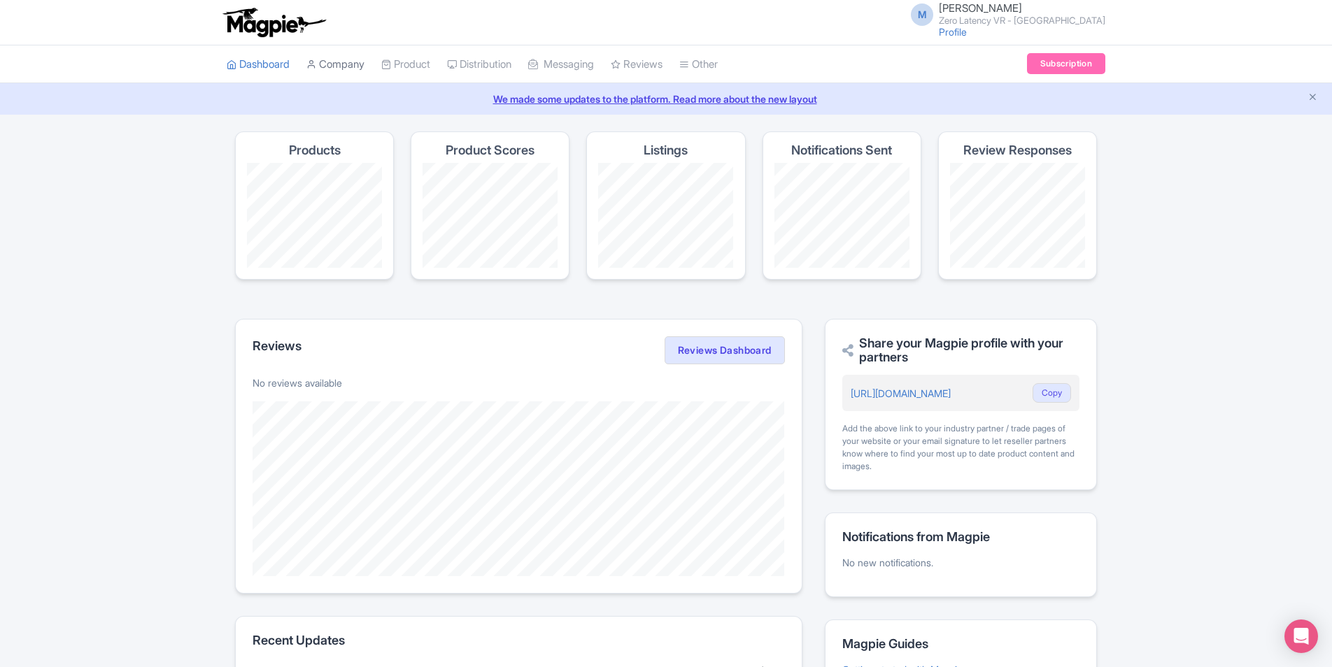
click at [323, 64] on link "Company" at bounding box center [335, 64] width 58 height 38
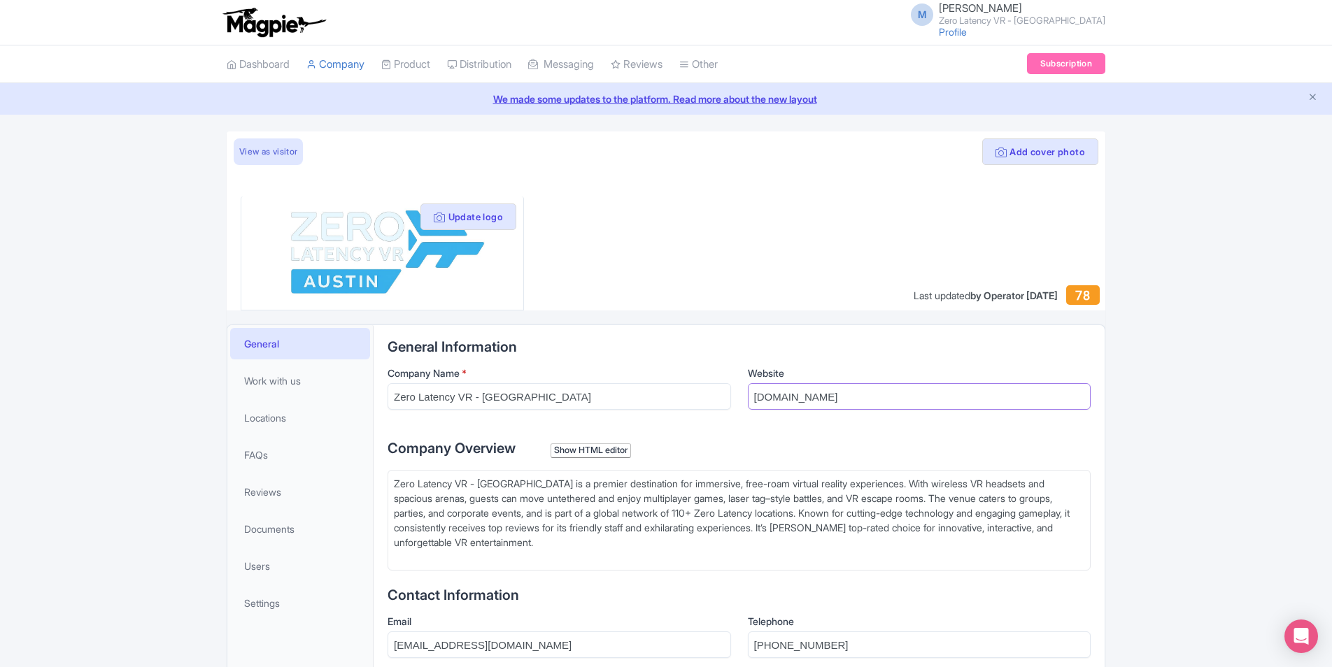
click at [913, 390] on input "[DOMAIN_NAME]" at bounding box center [919, 396] width 343 height 27
paste input "[URL][DOMAIN_NAME]"
type input "[URL][DOMAIN_NAME]"
click at [714, 459] on div "Company Overview Show HTML editor Bold Italic Strikethrough Link Heading Quote …" at bounding box center [739, 504] width 703 height 133
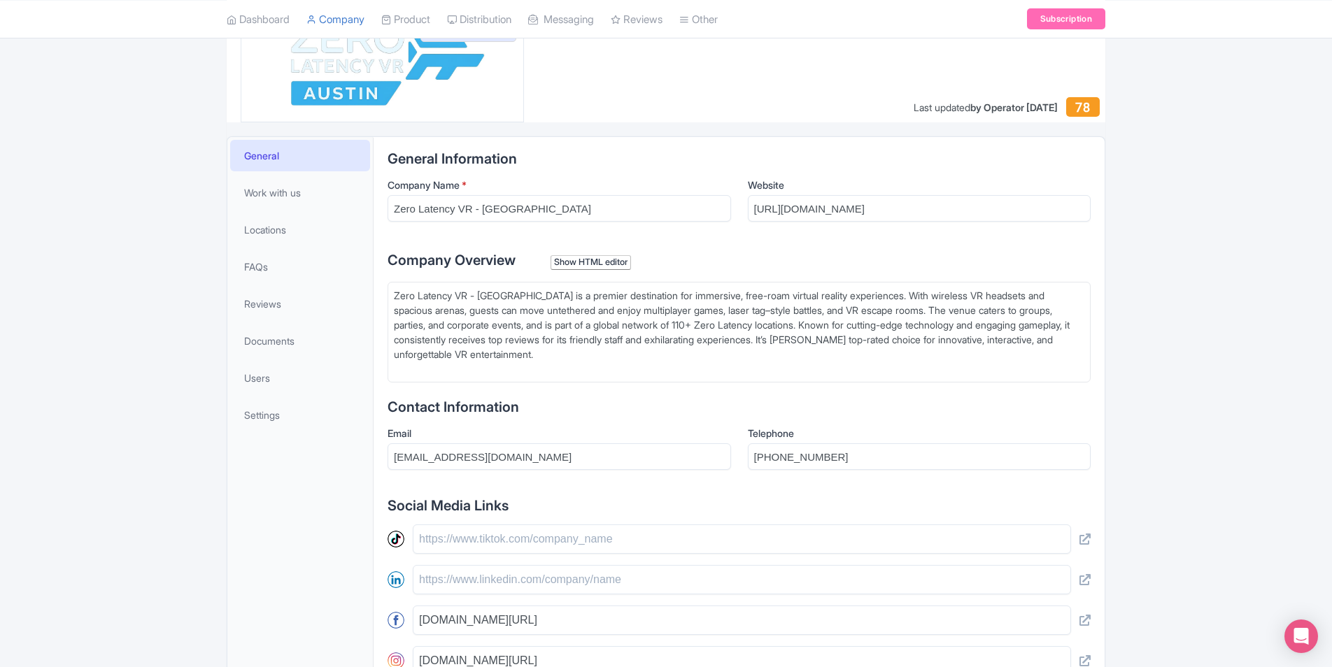
scroll to position [210, 0]
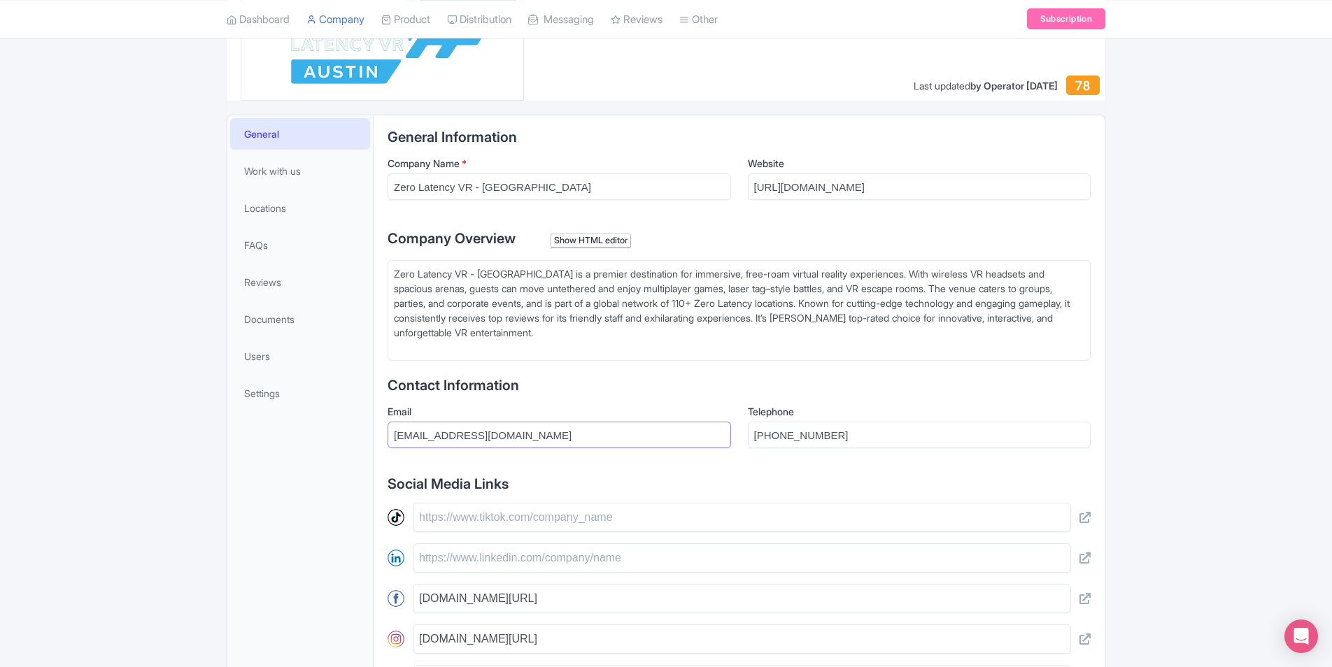
click at [561, 431] on input "[EMAIL_ADDRESS][DOMAIN_NAME]" at bounding box center [559, 435] width 343 height 27
type input "[EMAIL_ADDRESS][DOMAIN_NAME]"
click at [125, 334] on div "Add cover photo View as visitor Update logo Last updated by Operator [DATE] 78 …" at bounding box center [666, 409] width 1332 height 974
